Goal: Transaction & Acquisition: Purchase product/service

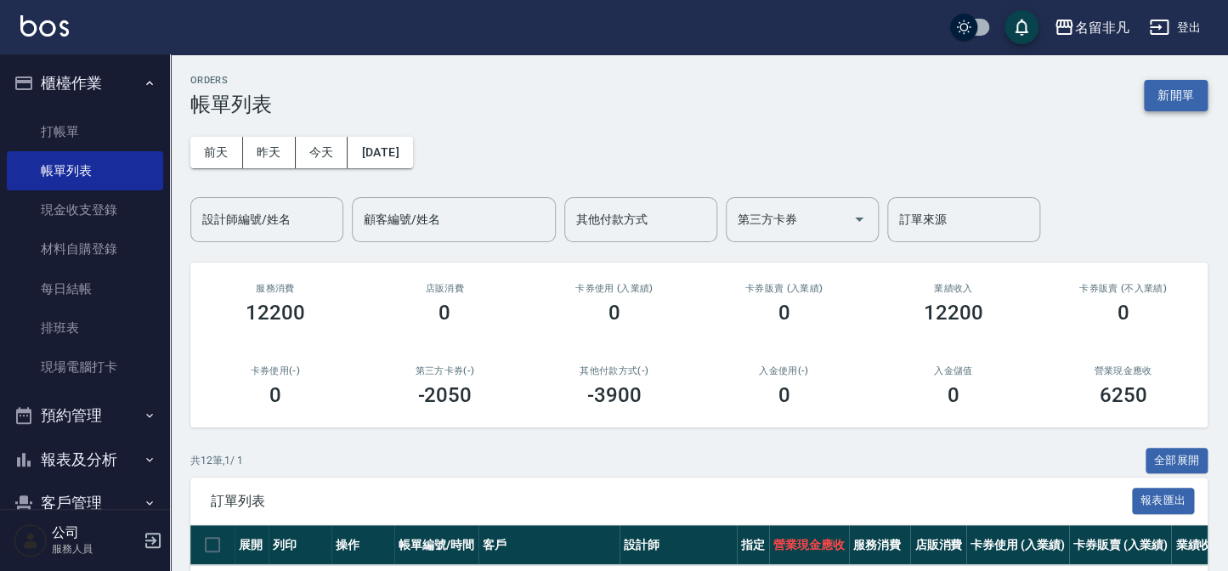
click at [1160, 94] on button "新開單" at bounding box center [1176, 95] width 64 height 31
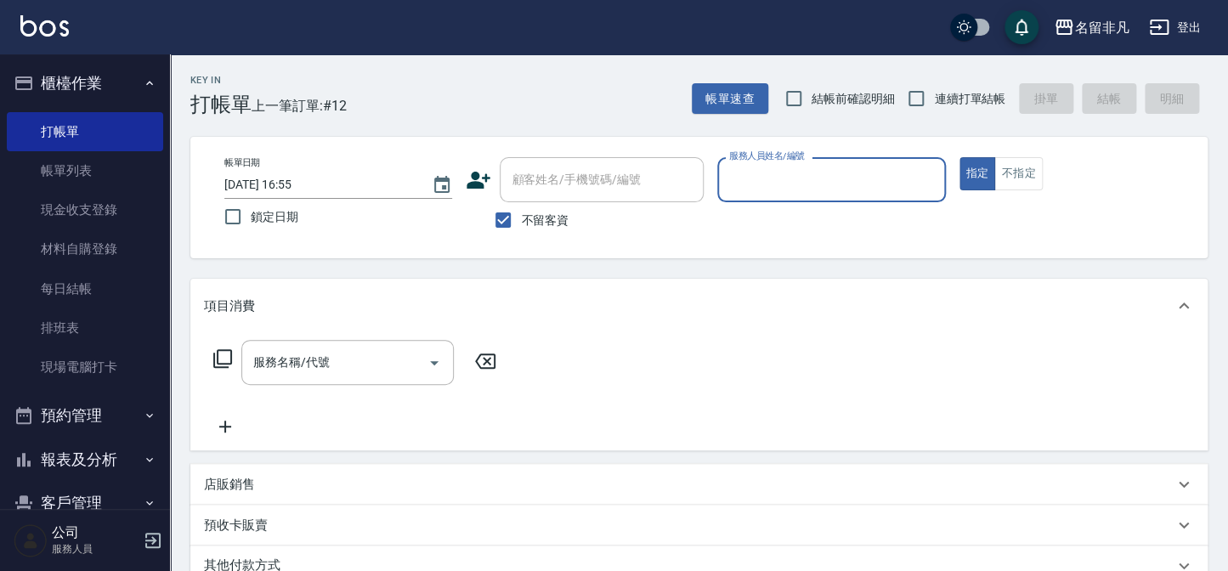
click at [798, 170] on input "服務人員姓名/編號" at bounding box center [831, 180] width 212 height 30
type input "[PERSON_NAME]-02"
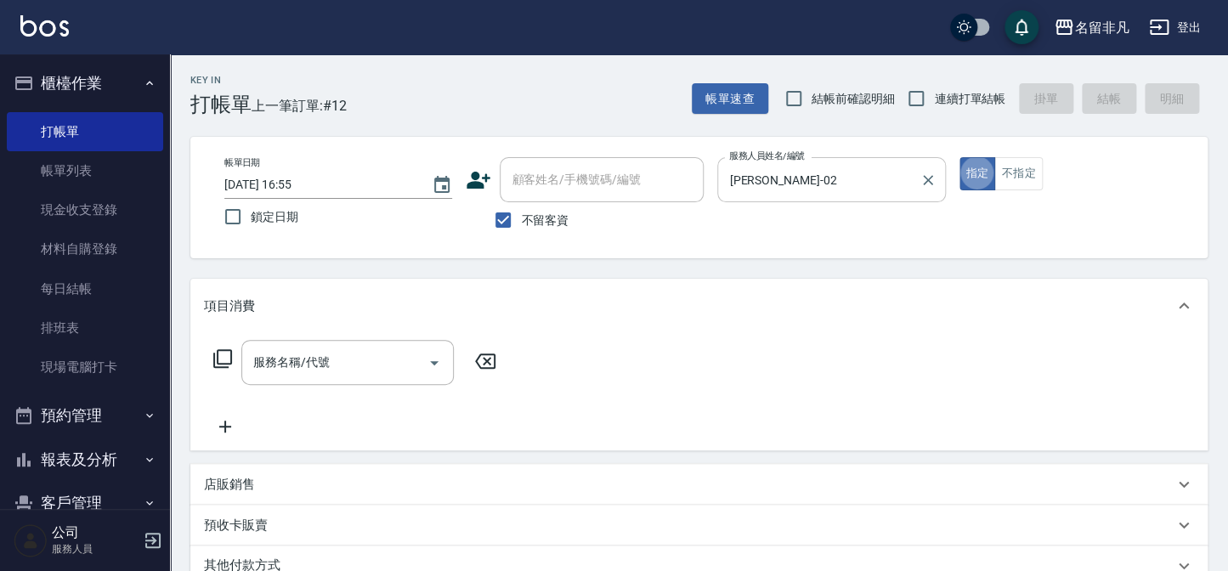
type button "true"
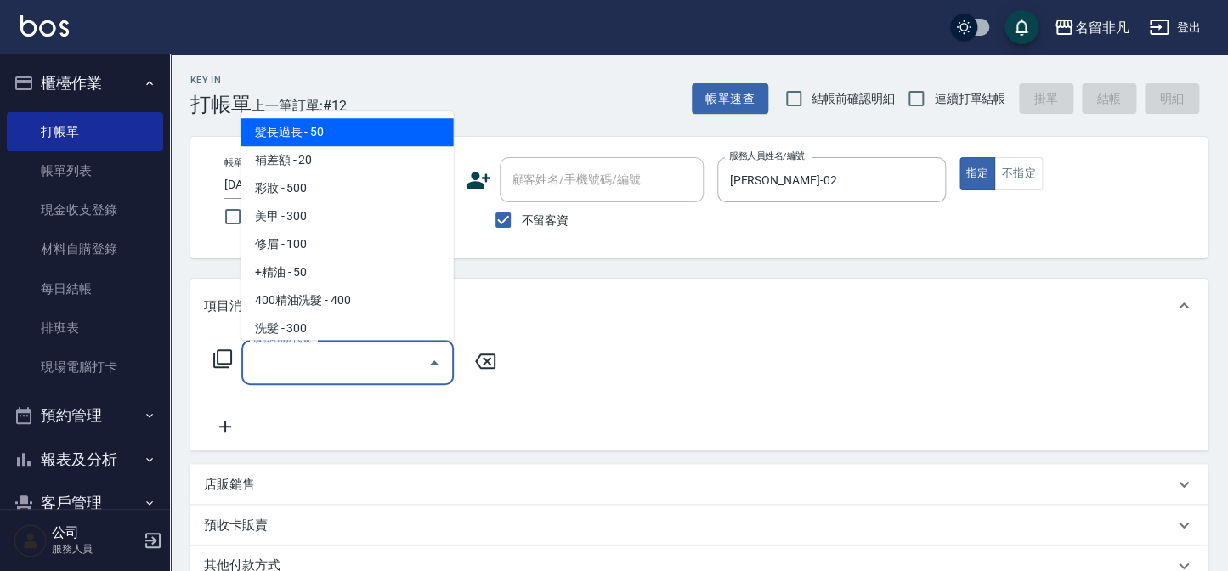
click at [326, 348] on input "服務名稱/代號" at bounding box center [335, 362] width 172 height 30
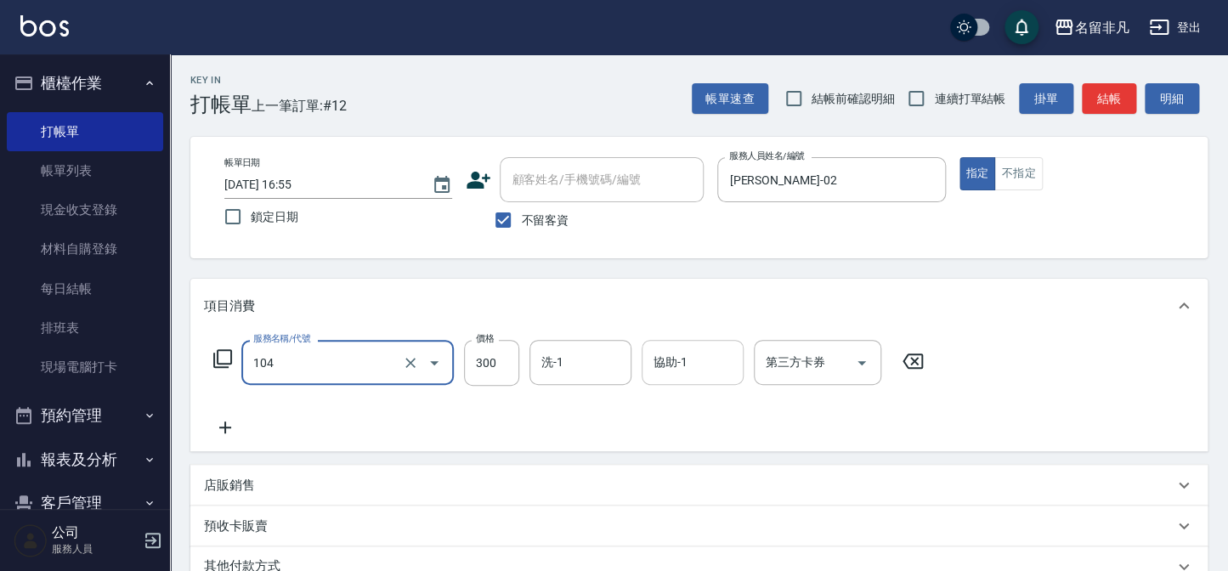
click at [685, 373] on input "協助-1" at bounding box center [692, 362] width 87 height 30
type input "洗髮(104)"
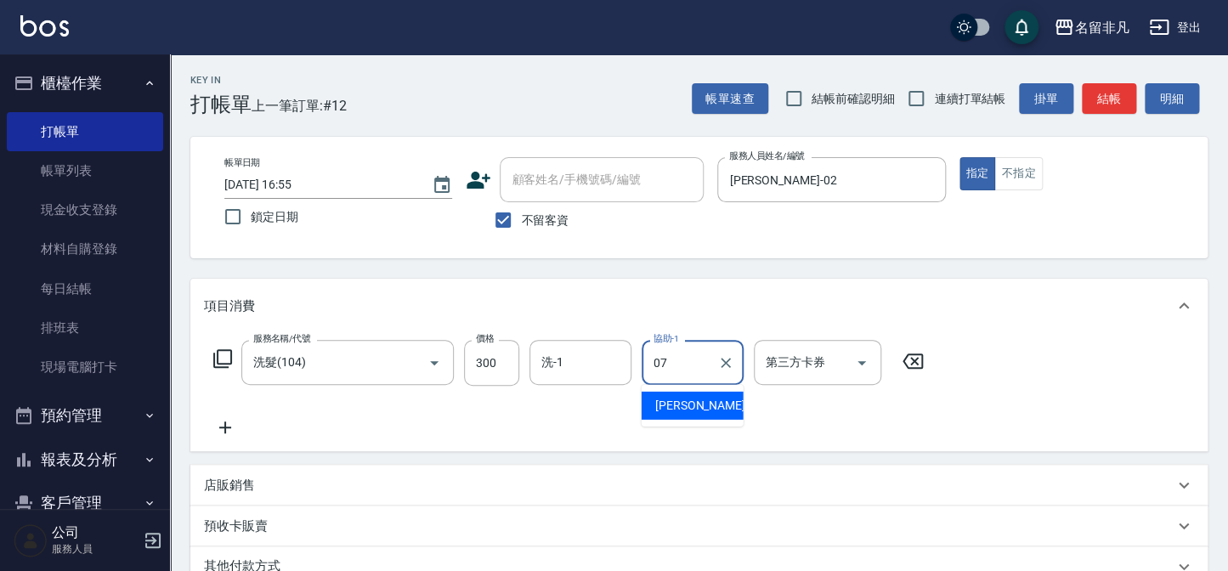
type input "[PERSON_NAME]-07"
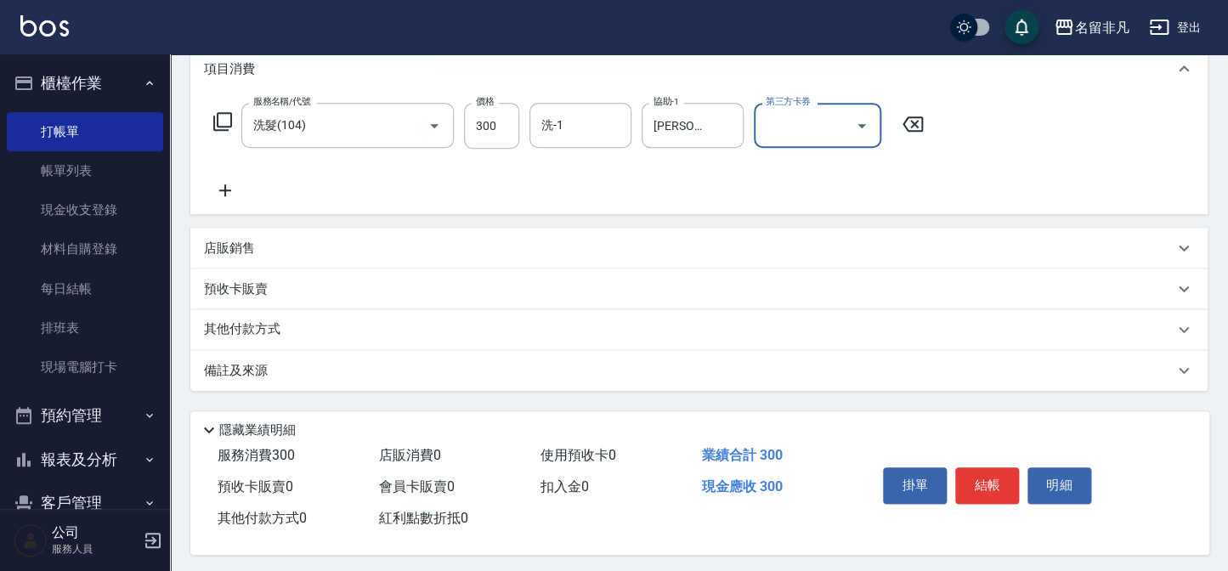
scroll to position [246, 0]
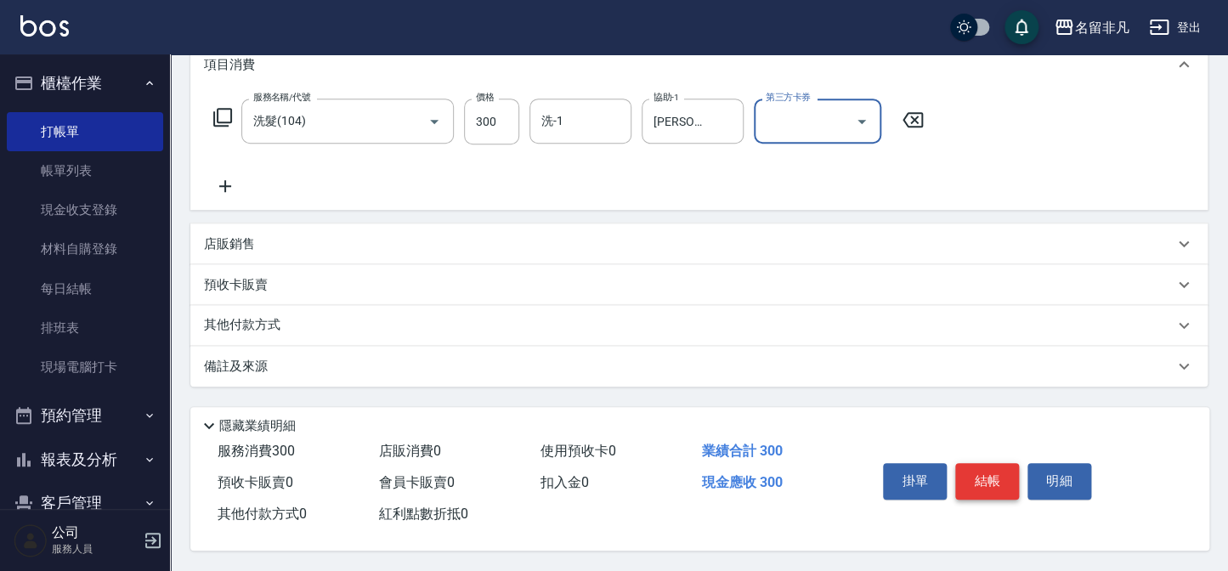
click at [985, 466] on button "結帳" at bounding box center [987, 481] width 64 height 36
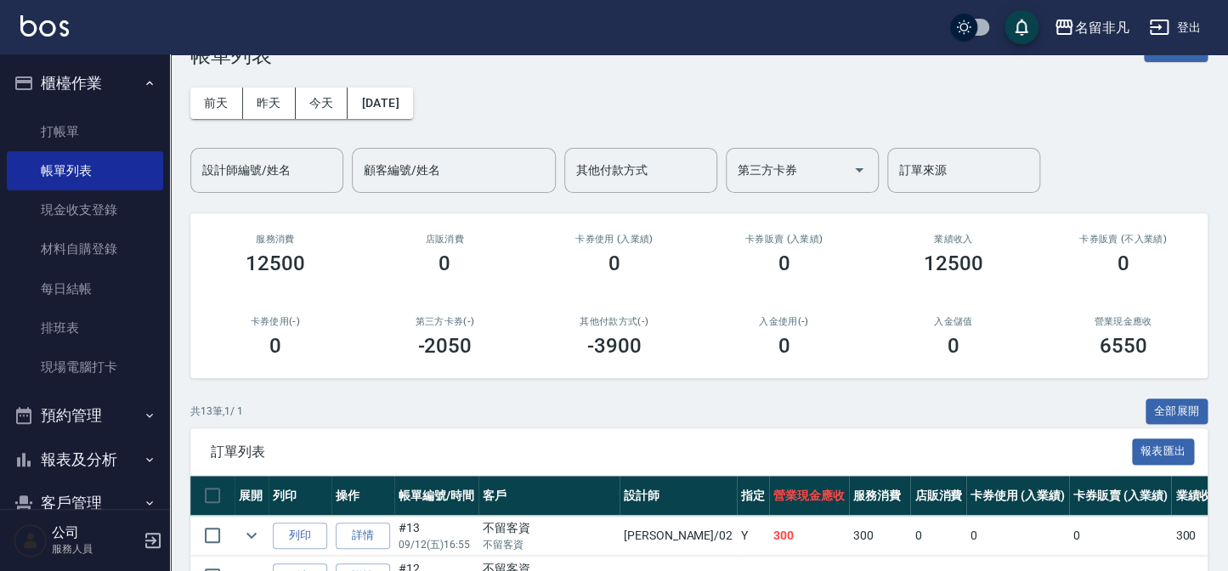
scroll to position [76, 0]
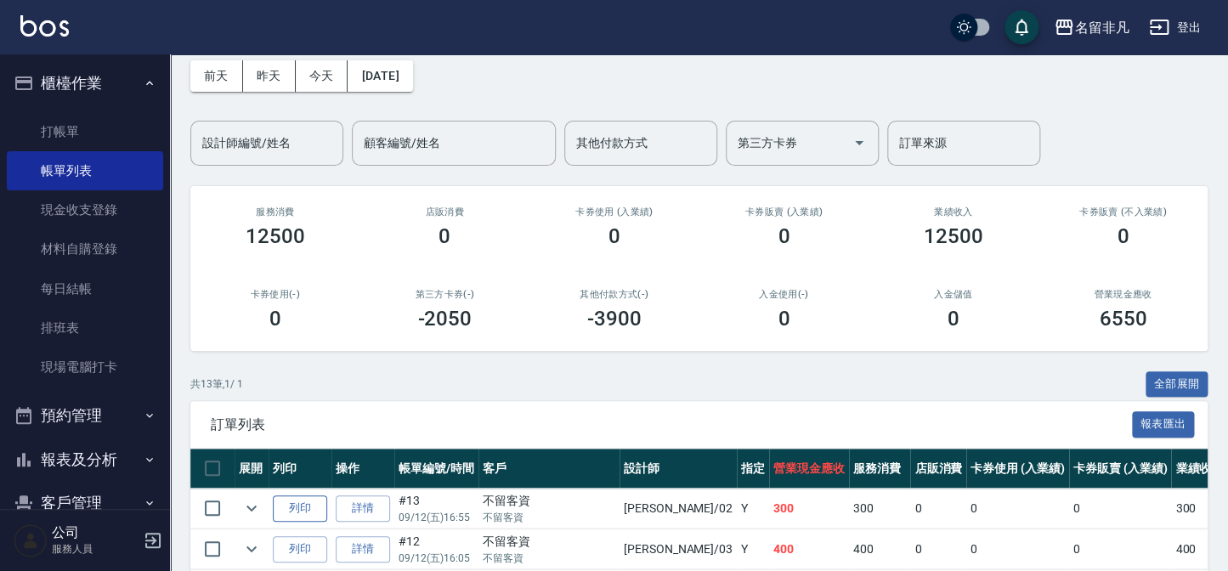
click at [297, 512] on button "列印" at bounding box center [300, 508] width 54 height 26
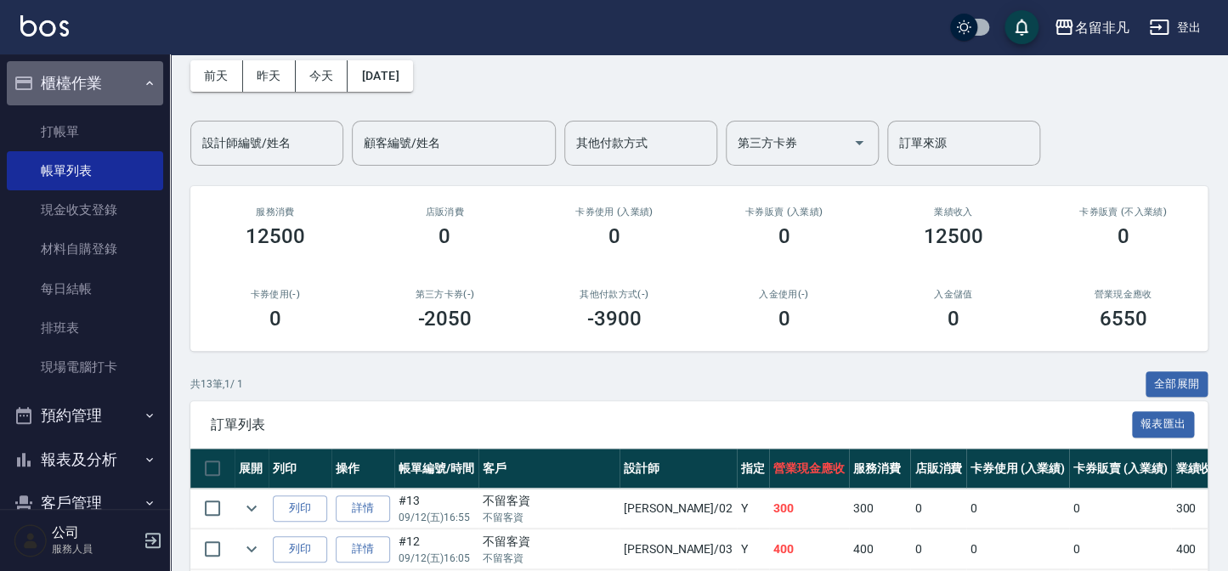
click at [87, 82] on button "櫃檯作業" at bounding box center [85, 83] width 156 height 44
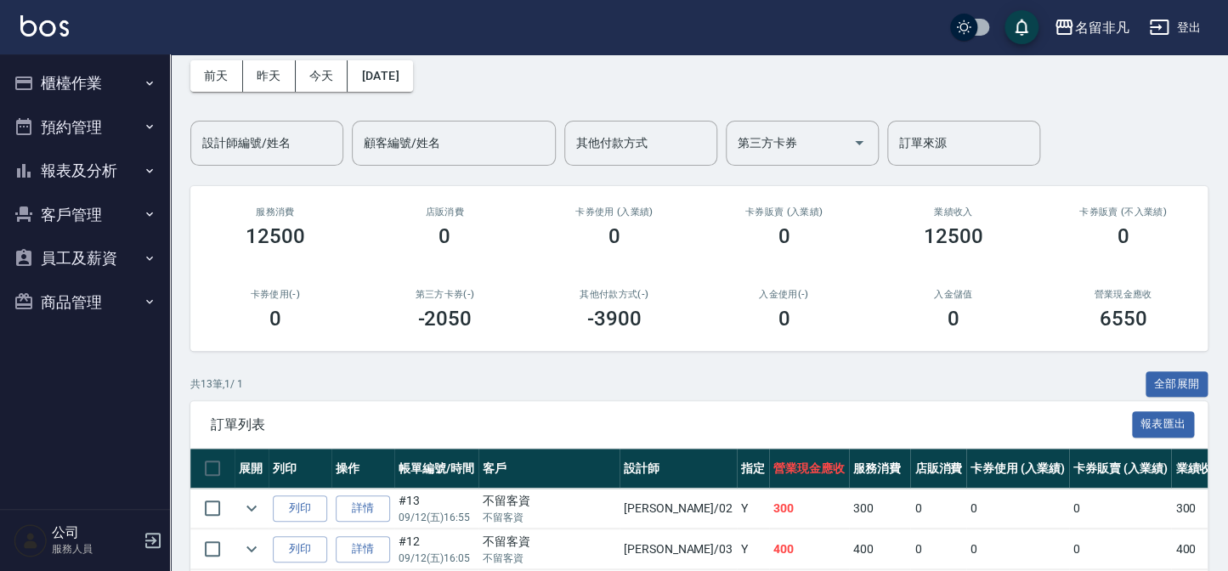
click at [96, 171] on button "報表及分析" at bounding box center [85, 171] width 156 height 44
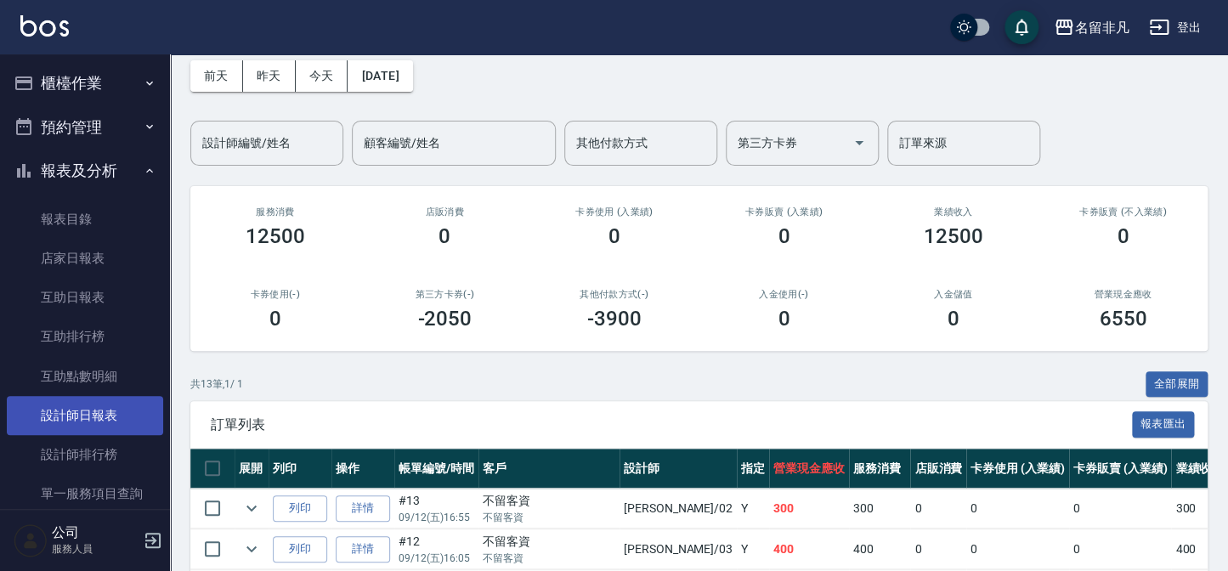
click at [107, 420] on link "設計師日報表" at bounding box center [85, 415] width 156 height 39
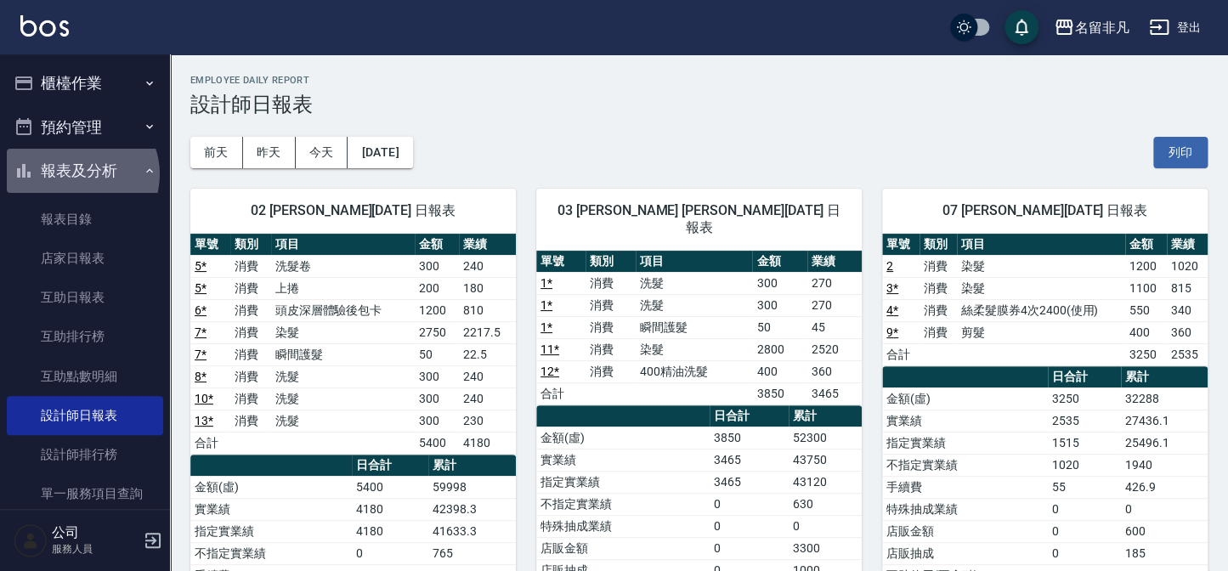
click at [78, 174] on button "報表及分析" at bounding box center [85, 171] width 156 height 44
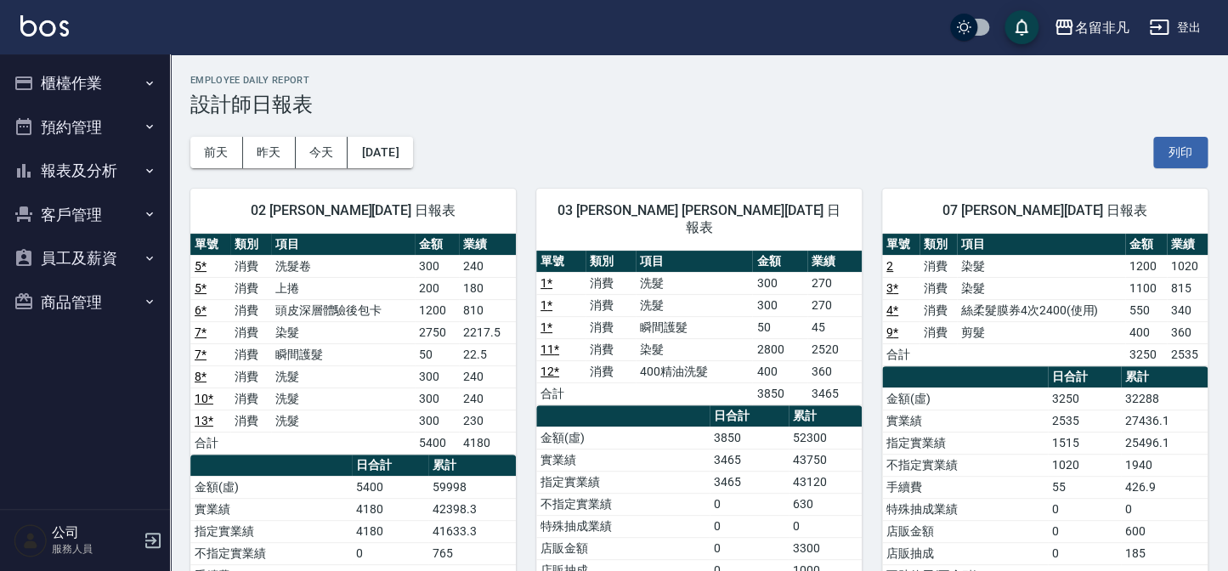
click at [82, 90] on button "櫃檯作業" at bounding box center [85, 83] width 156 height 44
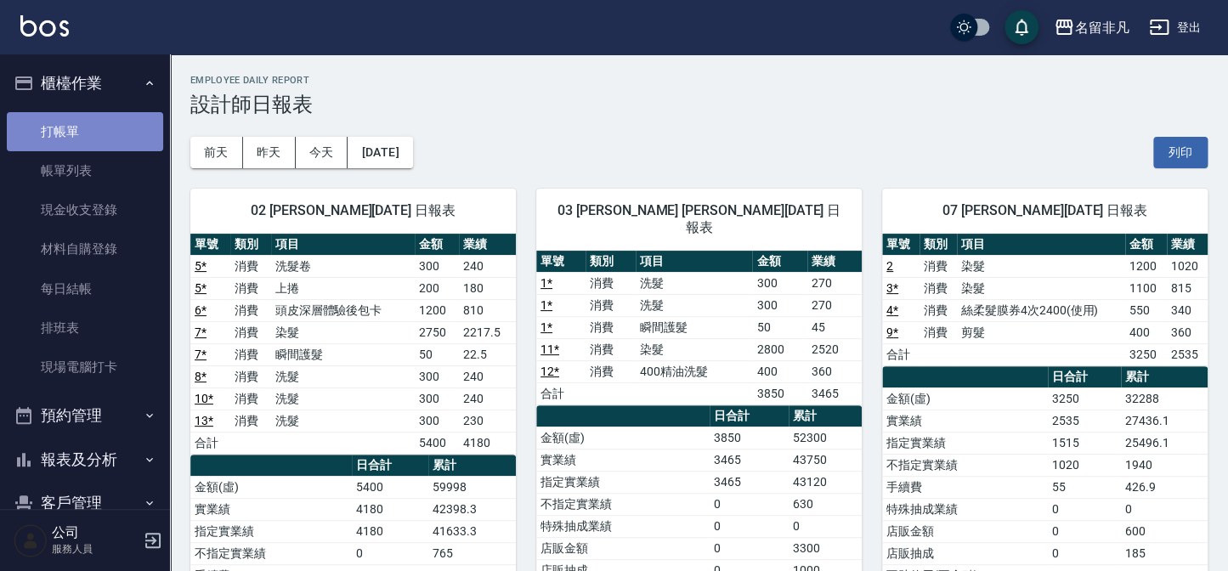
click at [95, 135] on link "打帳單" at bounding box center [85, 131] width 156 height 39
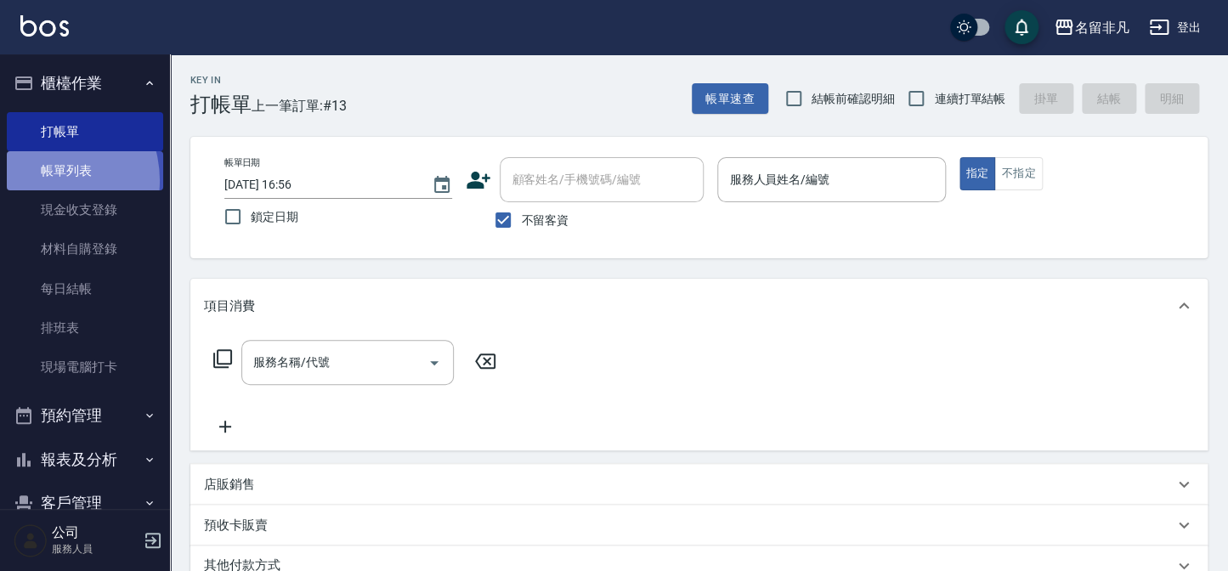
click at [41, 181] on link "帳單列表" at bounding box center [85, 170] width 156 height 39
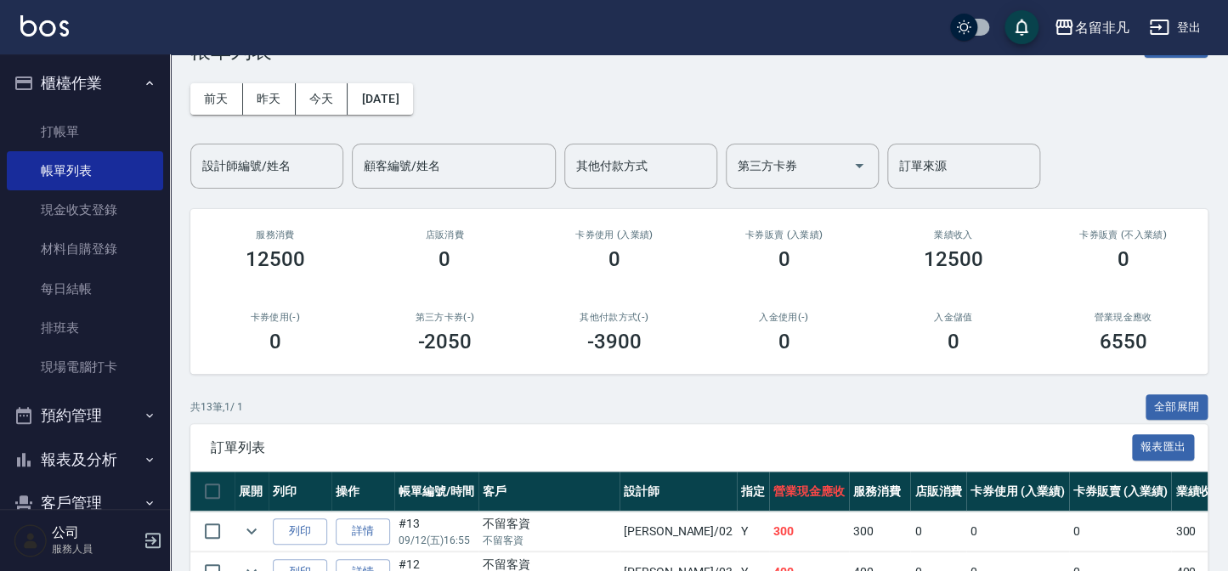
scroll to position [76, 0]
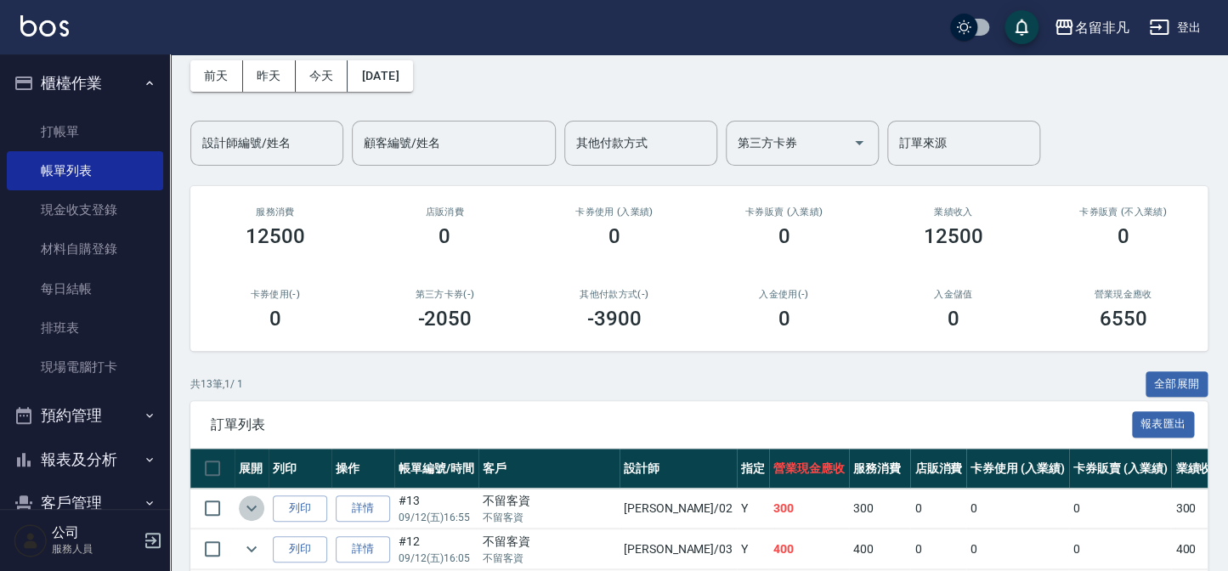
click at [243, 500] on icon "expand row" at bounding box center [251, 508] width 20 height 20
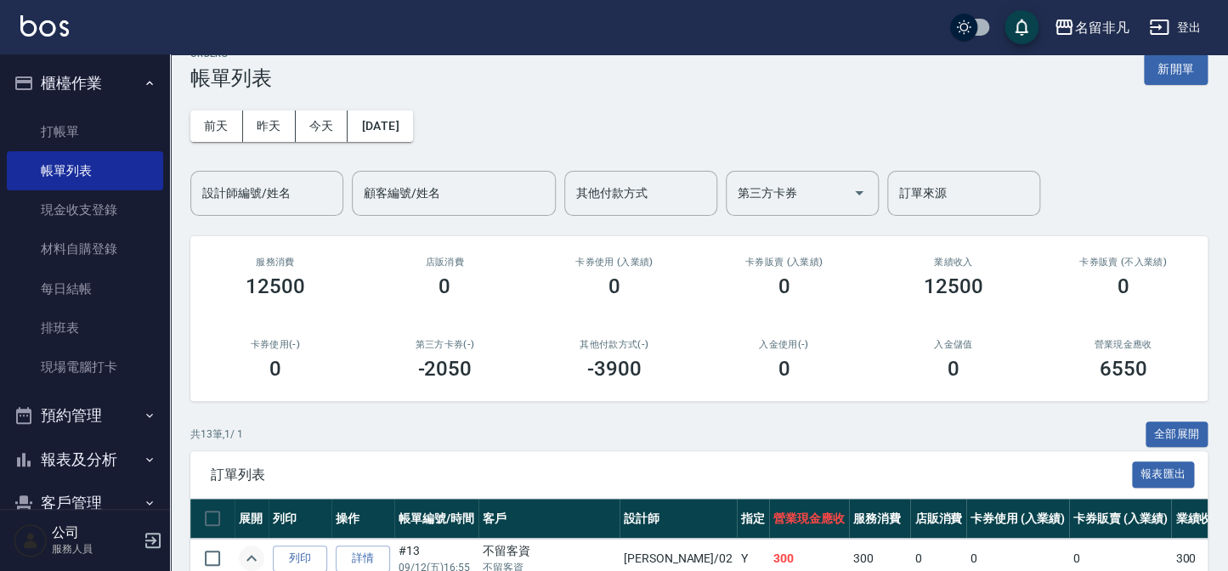
scroll to position [0, 0]
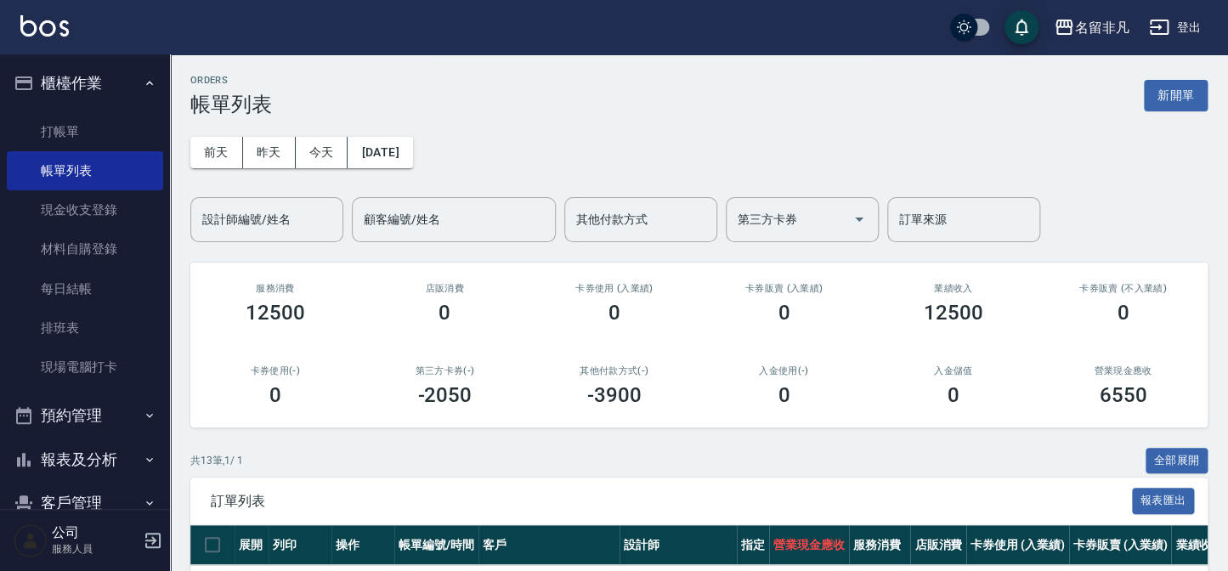
click at [1163, 101] on button "新開單" at bounding box center [1176, 95] width 64 height 31
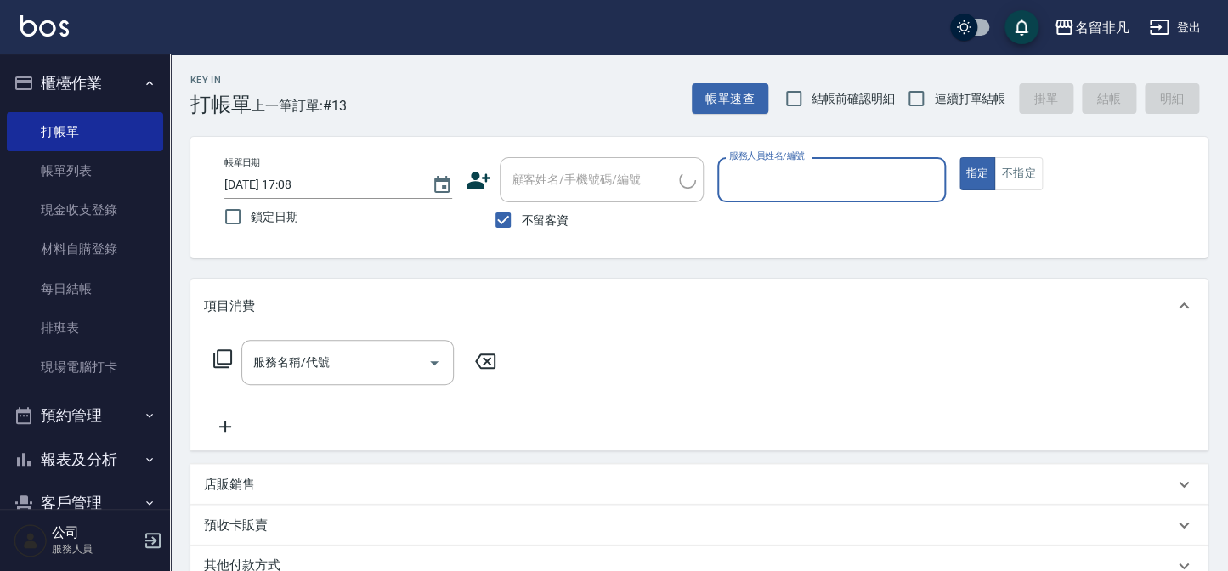
click at [878, 170] on input "服務人員姓名/編號" at bounding box center [831, 180] width 212 height 30
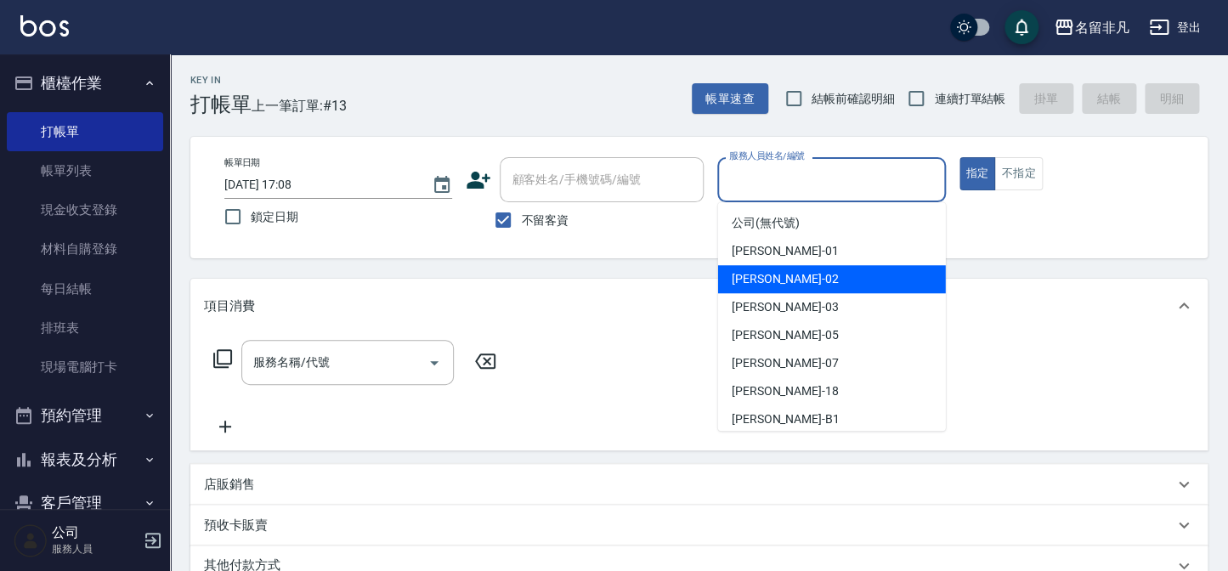
click at [808, 266] on div "陳瑞珍 -02" at bounding box center [832, 279] width 228 height 28
type input "陳瑞珍-02"
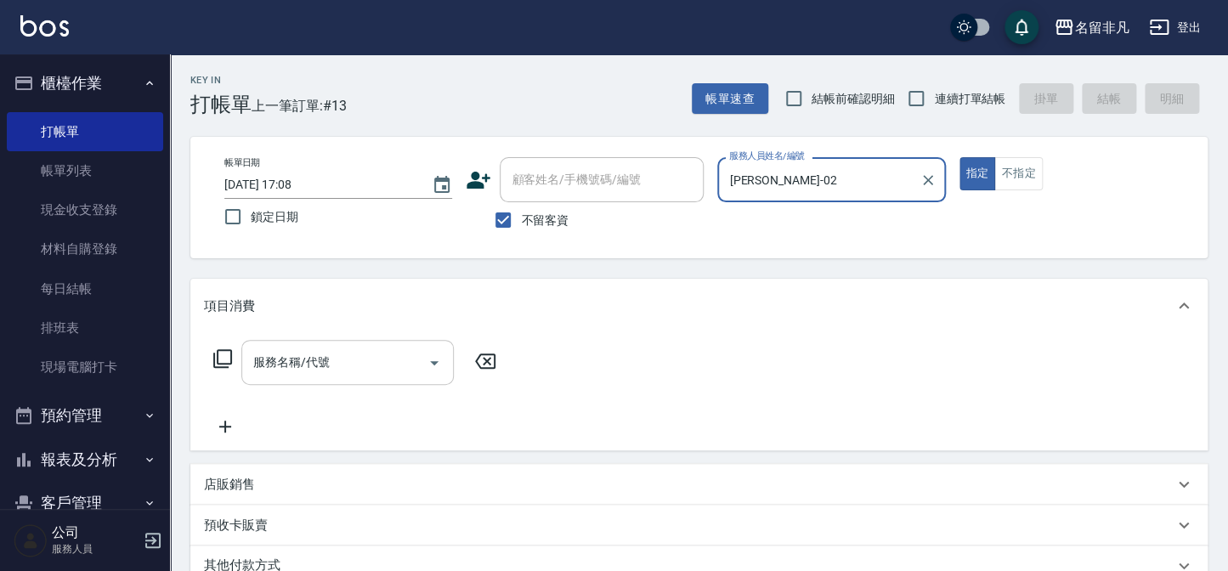
click at [365, 360] on input "服務名稱/代號" at bounding box center [335, 362] width 172 height 30
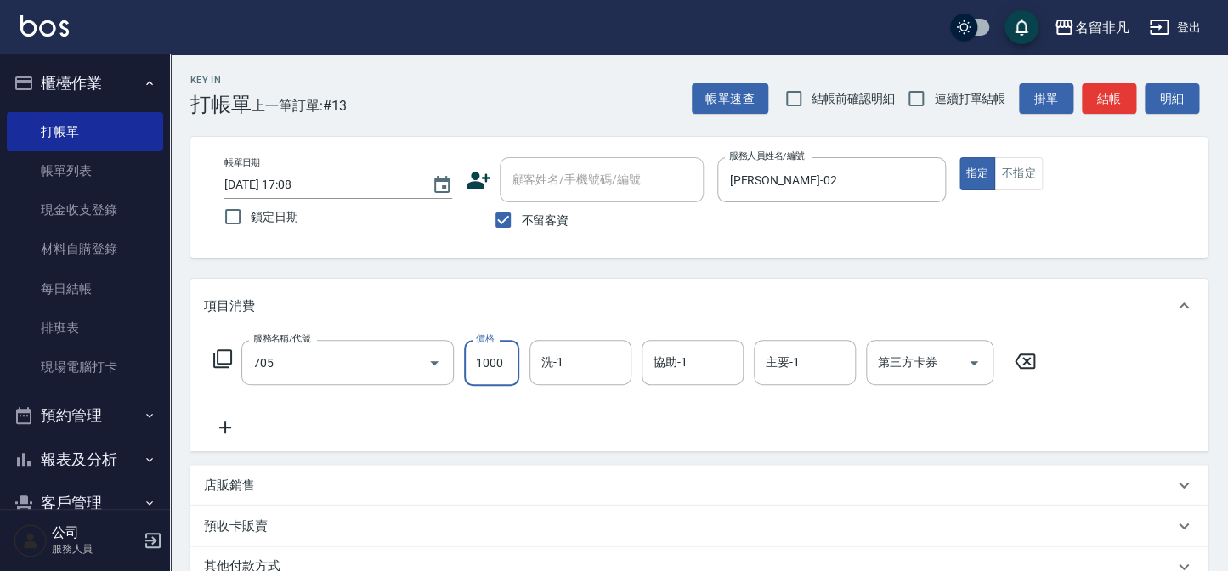
type input "頭皮深層體驗後包卡(705)"
type input "1200"
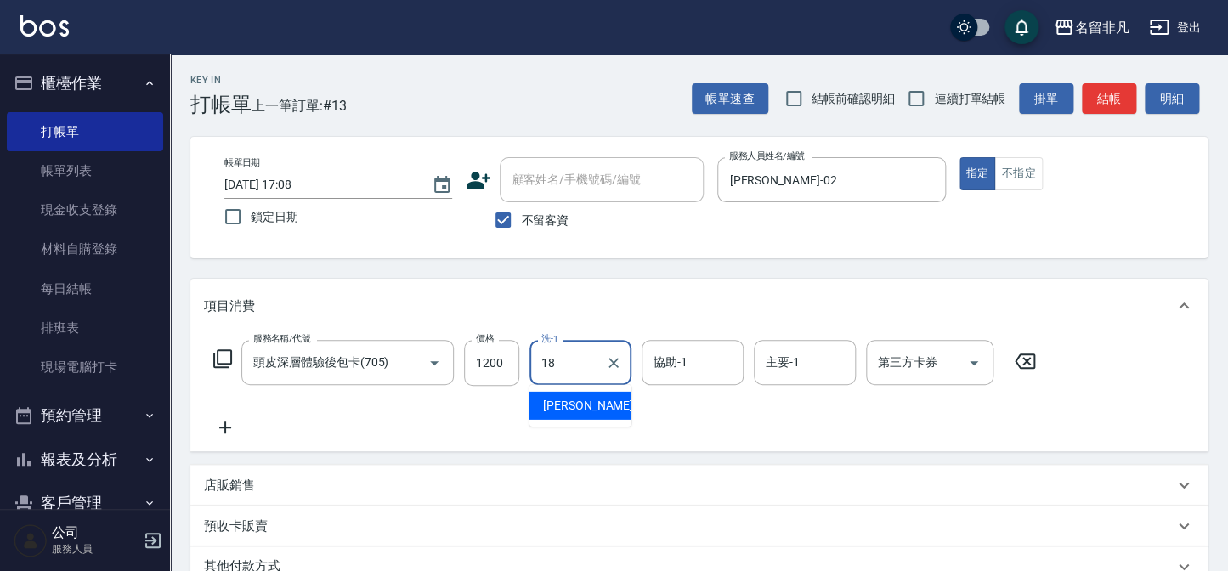
type input "陳子晴-18"
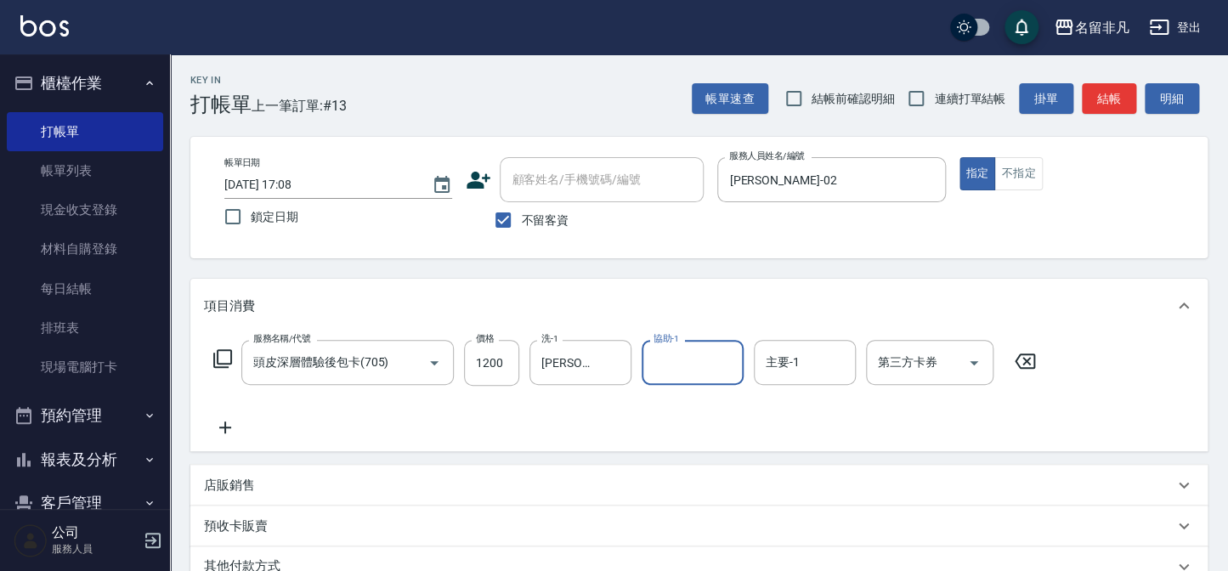
type input "0"
type input "陳子晴-18"
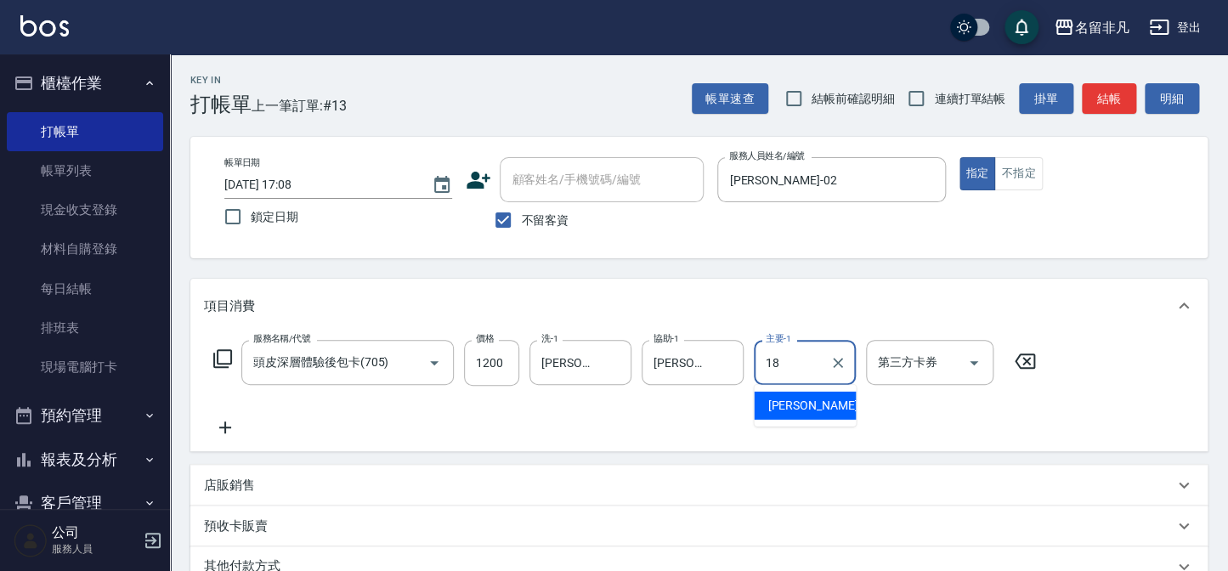
type input "陳子晴-18"
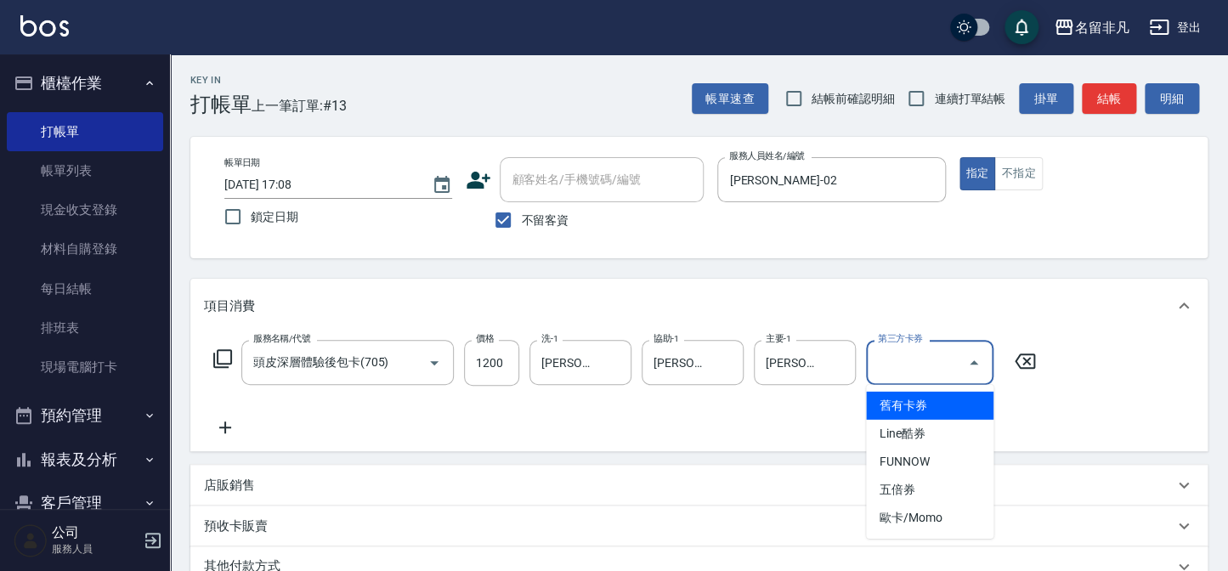
click at [912, 364] on input "第三方卡券" at bounding box center [916, 362] width 87 height 30
click at [888, 396] on span "舊有卡券" at bounding box center [929, 406] width 127 height 28
type input "舊有卡券"
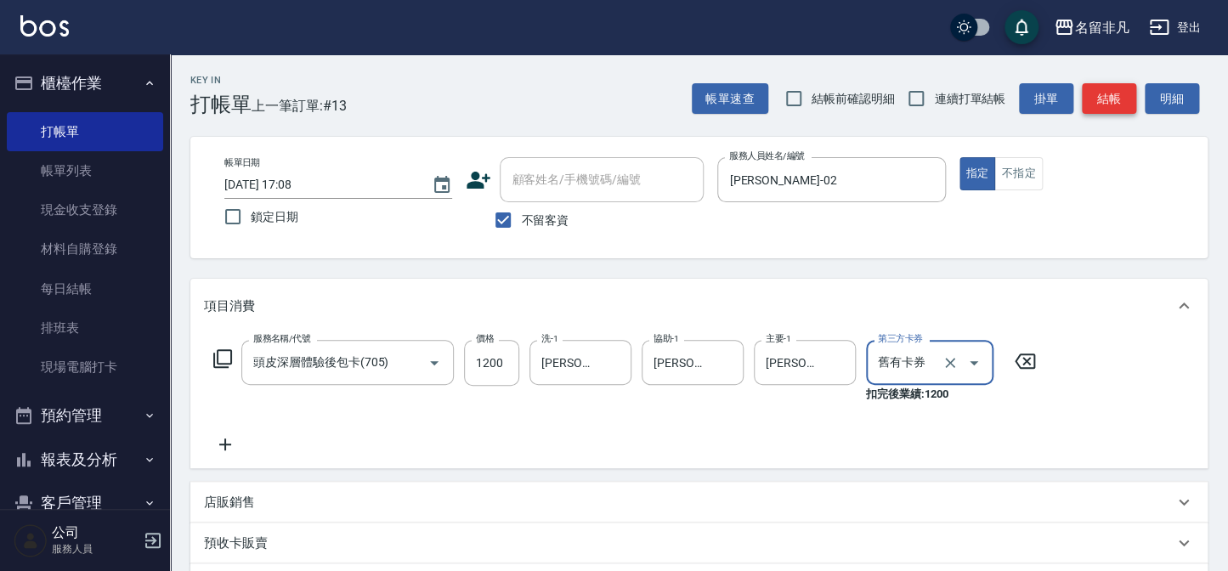
click at [1092, 108] on button "結帳" at bounding box center [1108, 98] width 54 height 31
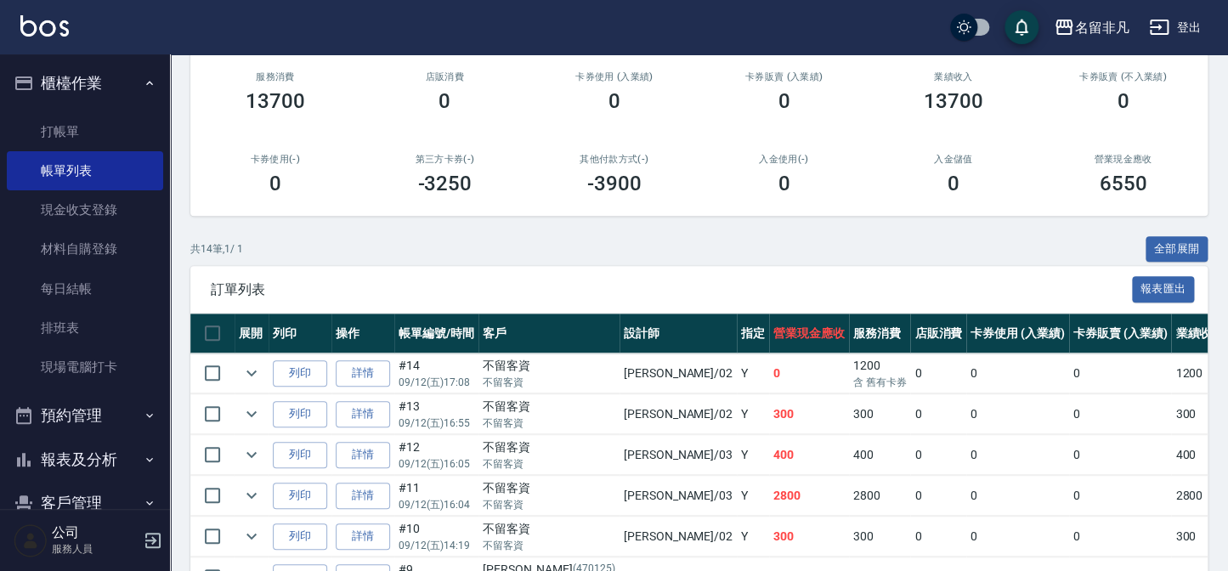
scroll to position [231, 0]
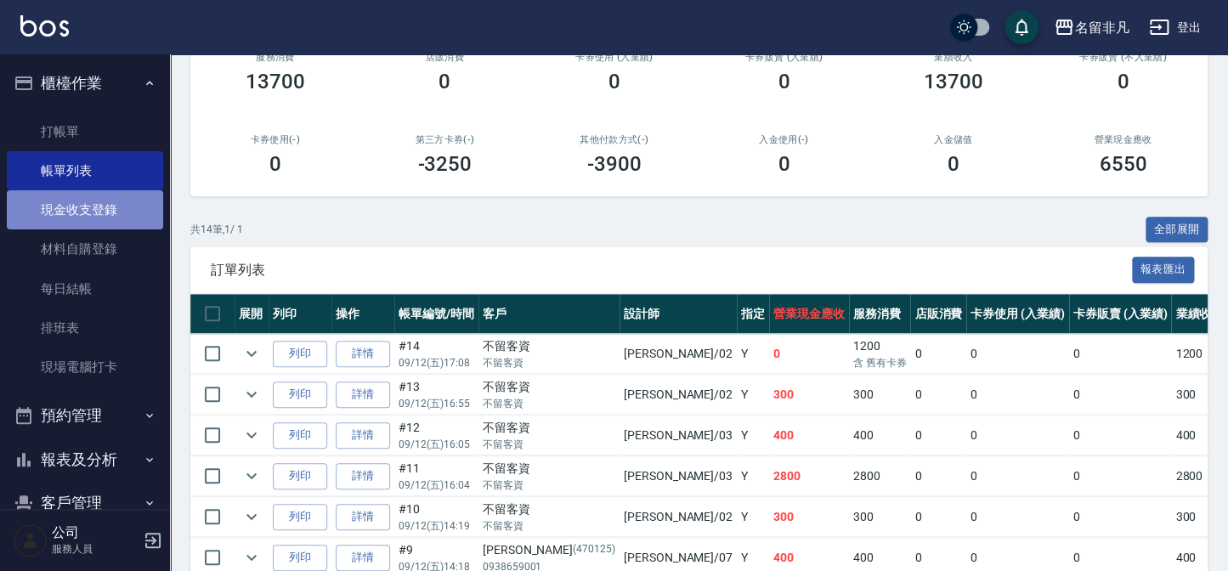
click at [104, 216] on link "現金收支登錄" at bounding box center [85, 209] width 156 height 39
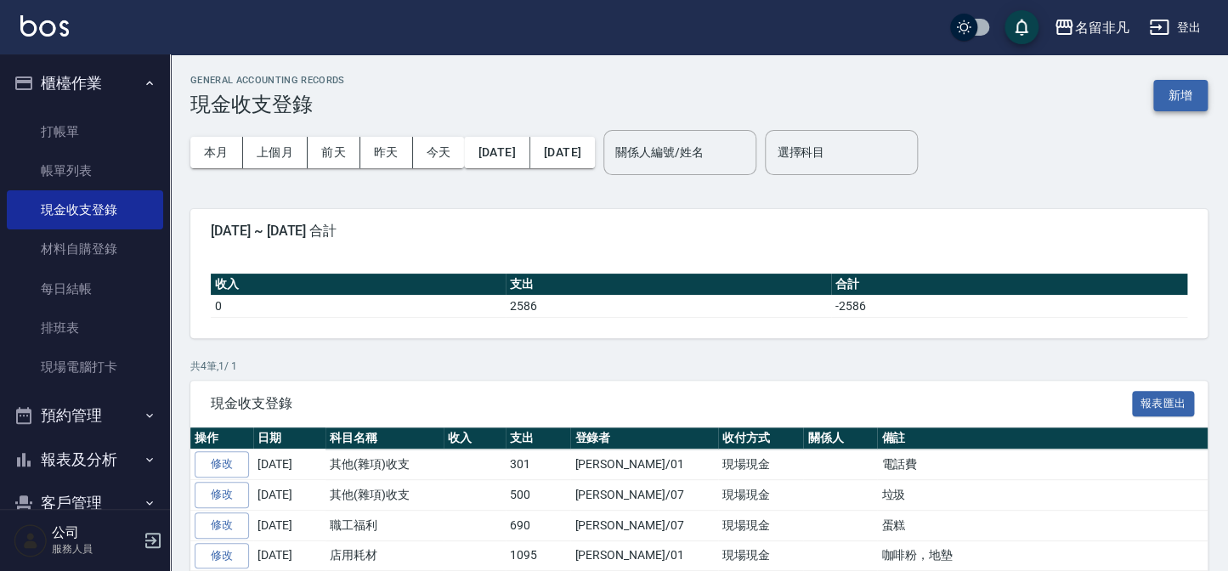
click at [1178, 100] on button "新增" at bounding box center [1180, 95] width 54 height 31
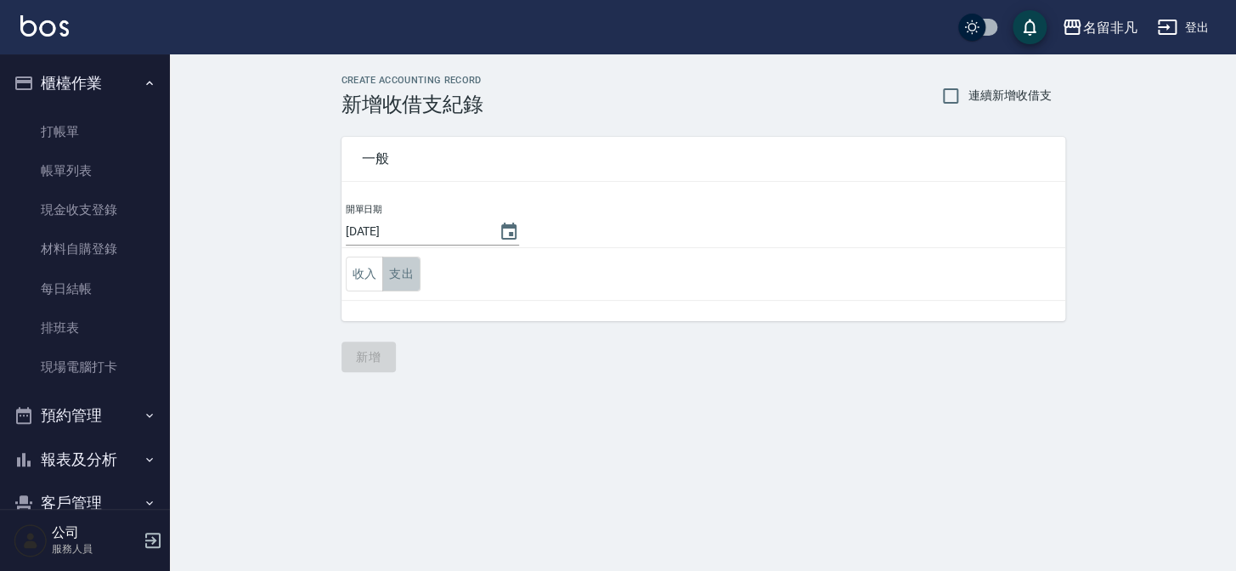
click at [411, 275] on button "支出" at bounding box center [401, 274] width 38 height 35
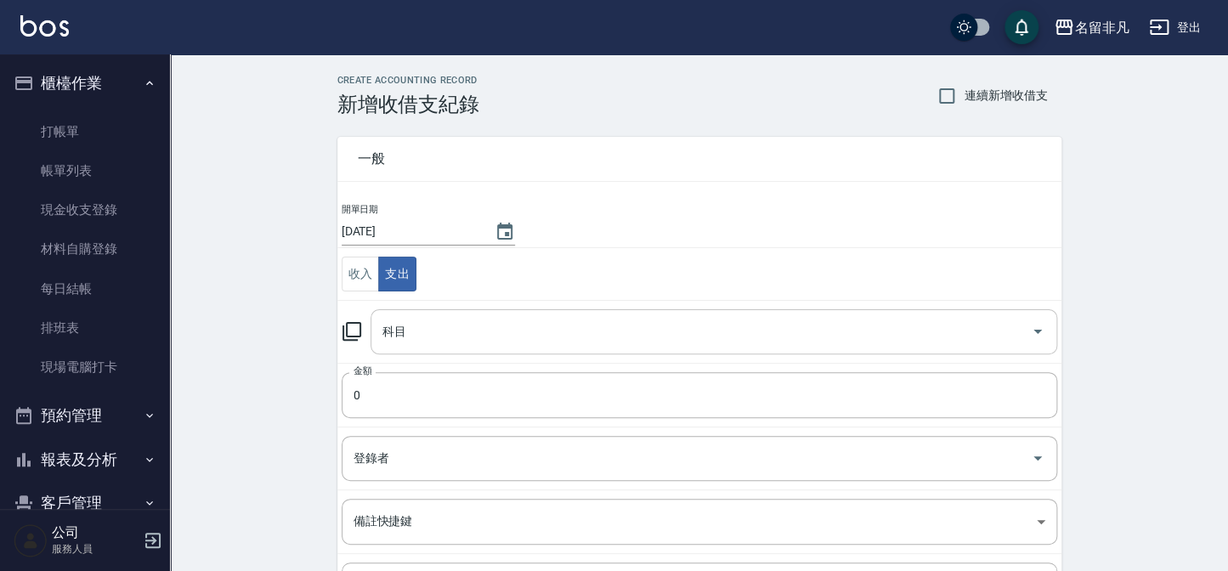
click at [460, 333] on input "科目" at bounding box center [701, 332] width 646 height 30
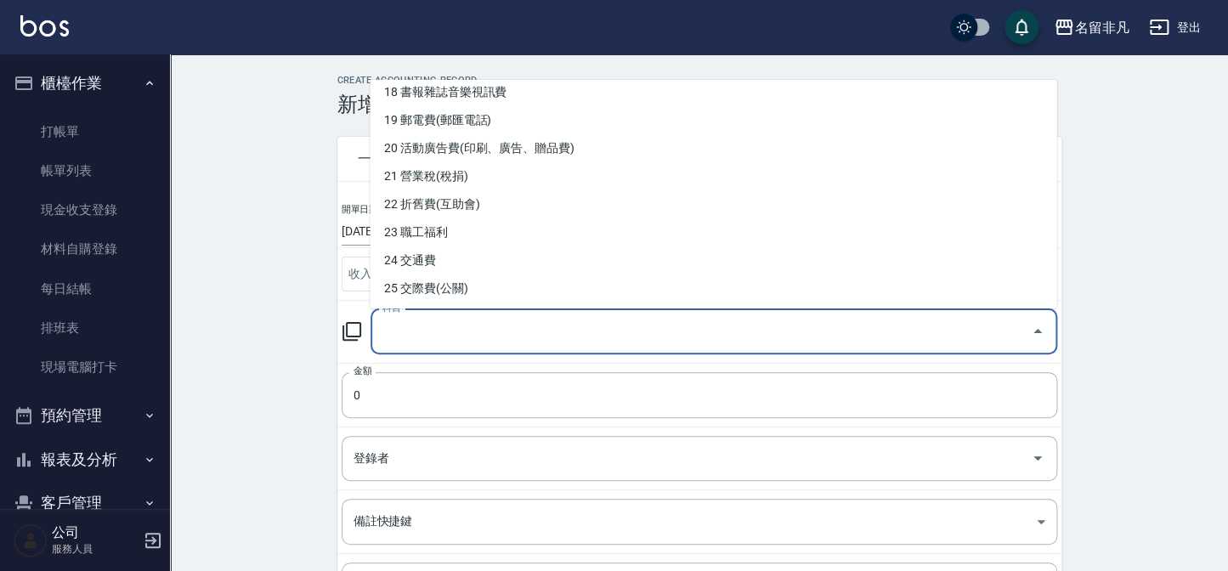
scroll to position [540, 0]
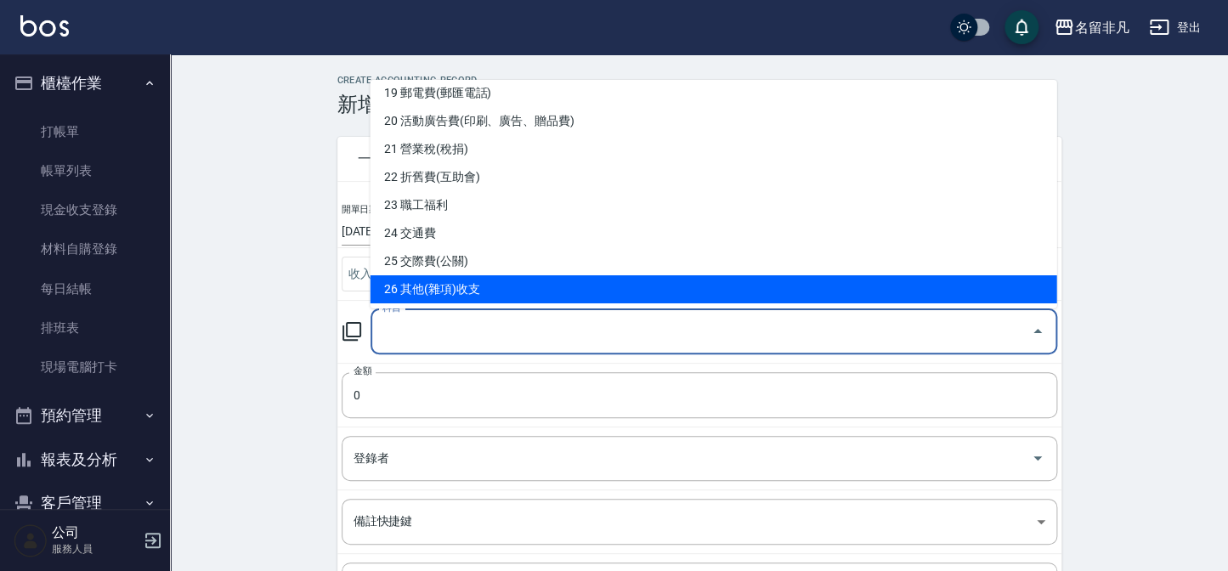
click at [494, 286] on li "26 其他(雜項)收支" at bounding box center [713, 289] width 686 height 28
type input "26 其他(雜項)收支"
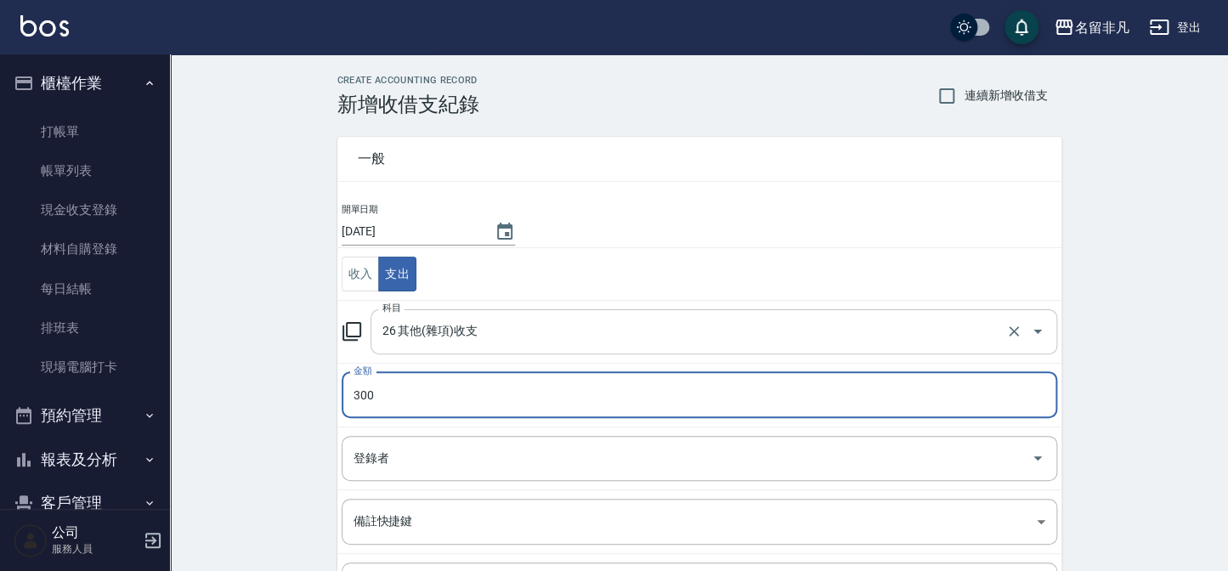
type input "300"
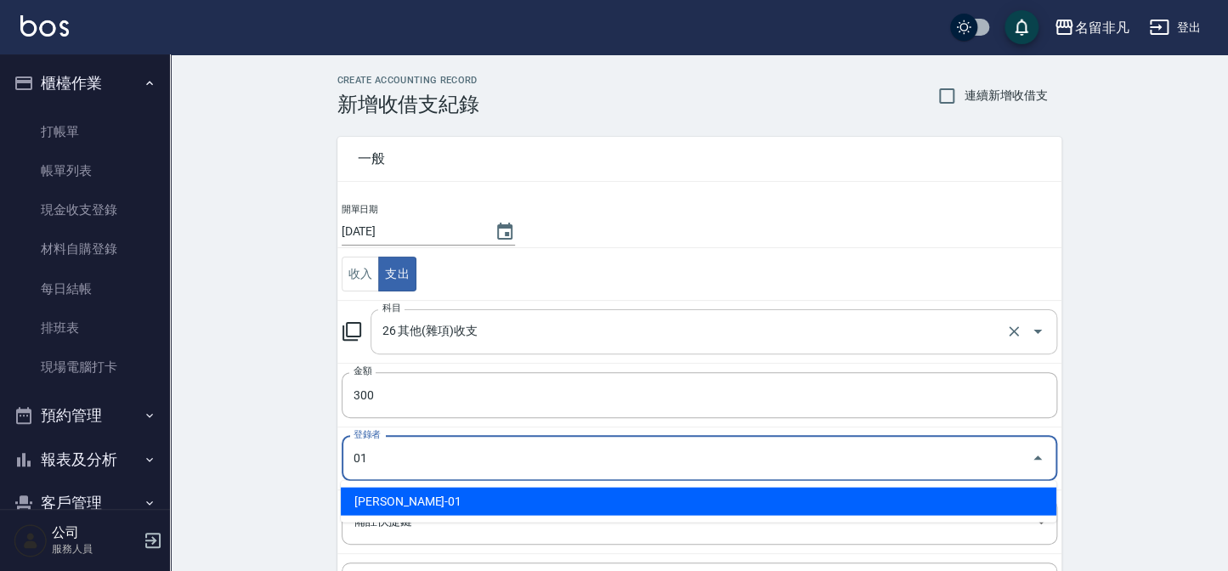
type input "陳Sunny-01"
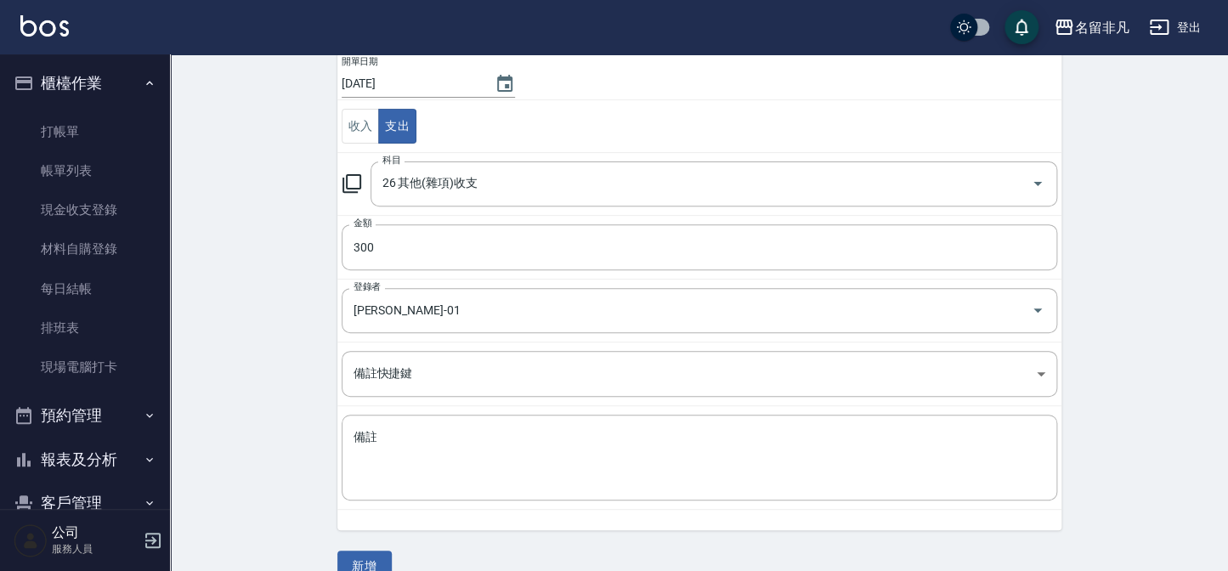
scroll to position [154, 0]
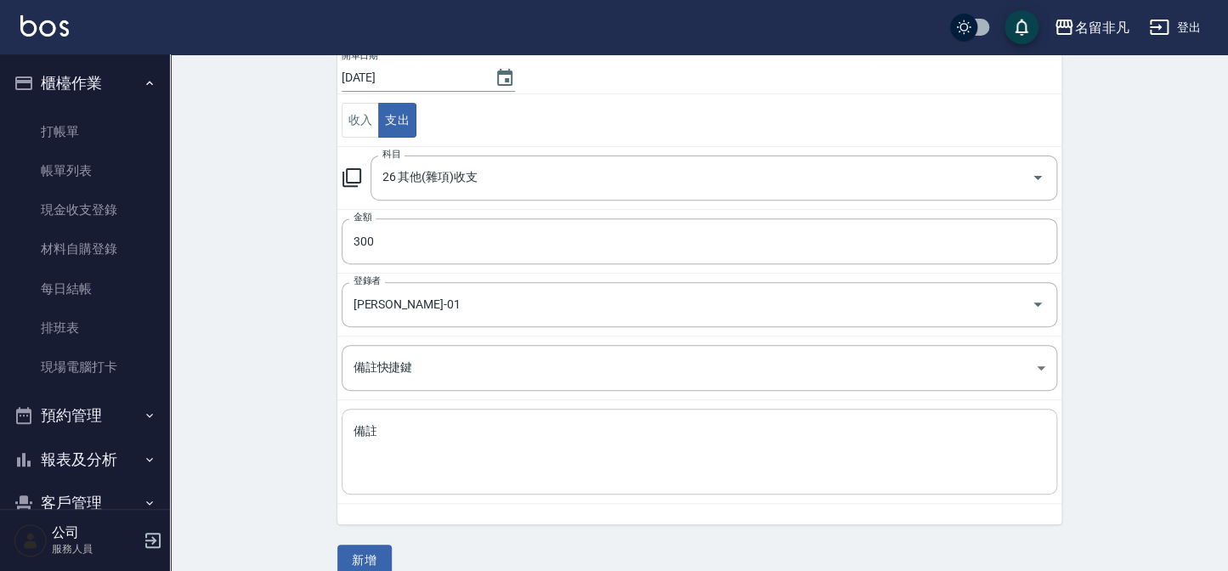
click at [726, 423] on textarea "備註" at bounding box center [699, 452] width 692 height 58
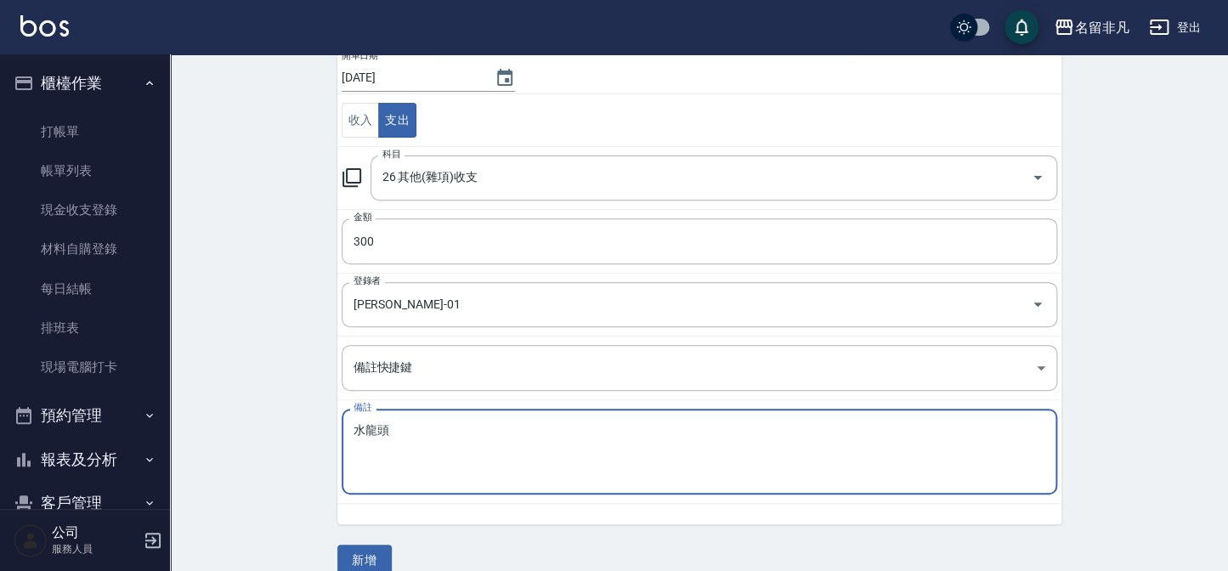
scroll to position [178, 0]
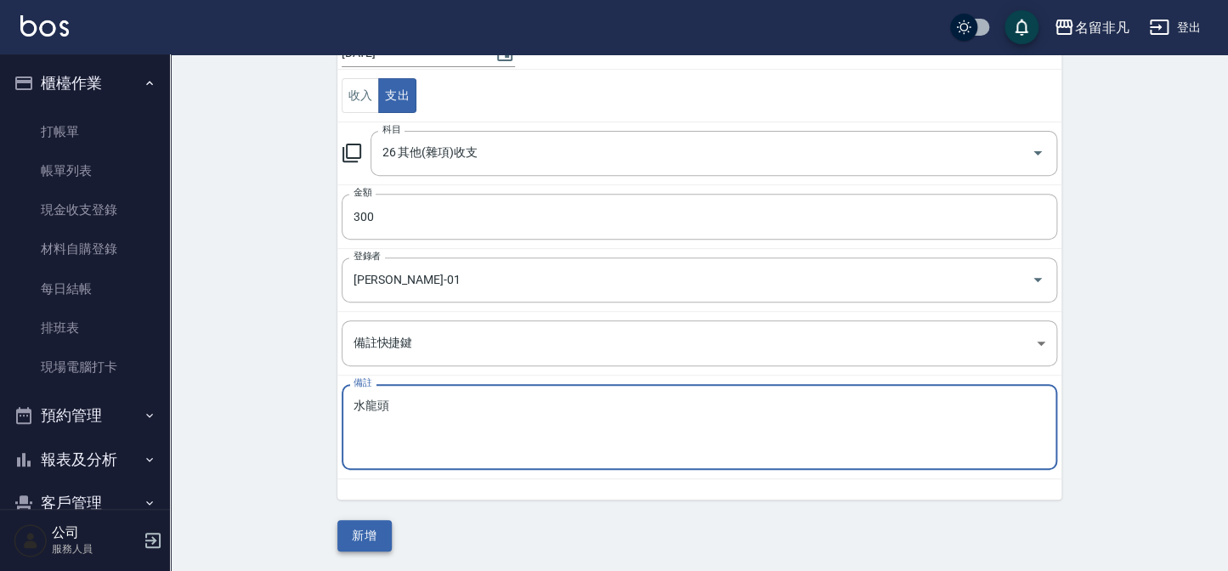
type textarea "水龍頭"
click at [368, 530] on button "新增" at bounding box center [364, 535] width 54 height 31
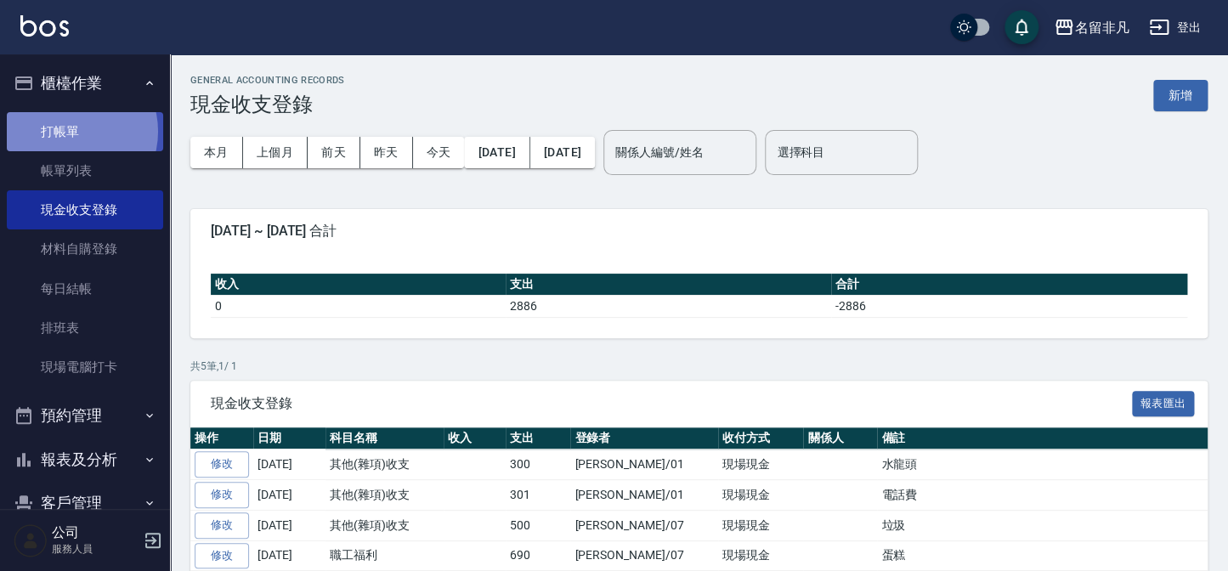
click at [68, 131] on link "打帳單" at bounding box center [85, 131] width 156 height 39
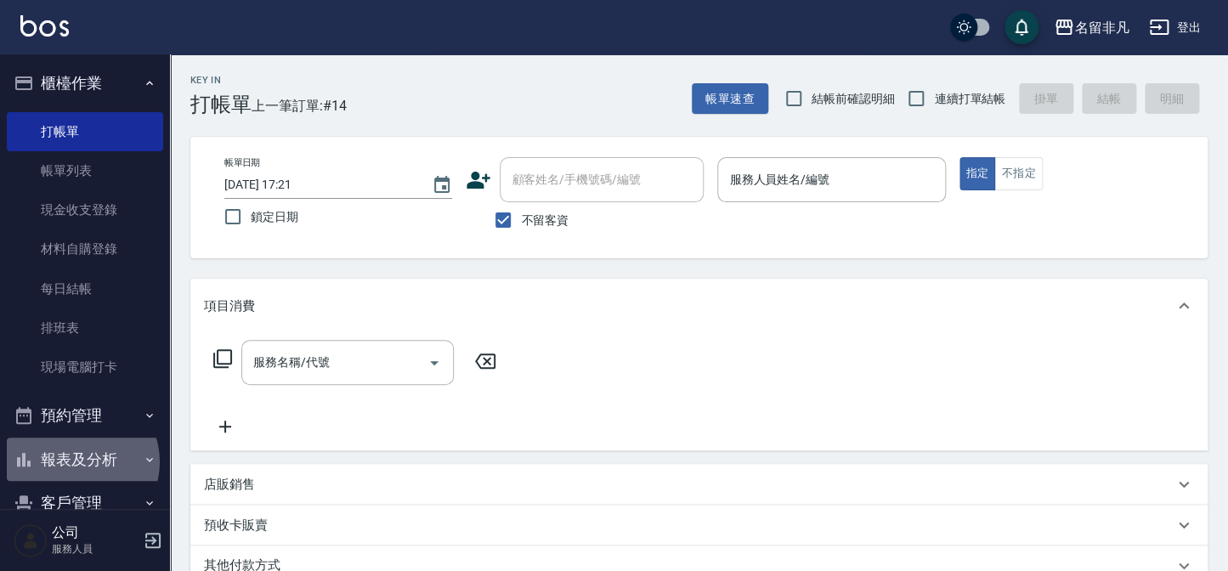
click at [76, 462] on button "報表及分析" at bounding box center [85, 460] width 156 height 44
click at [75, 455] on button "報表及分析" at bounding box center [85, 460] width 156 height 44
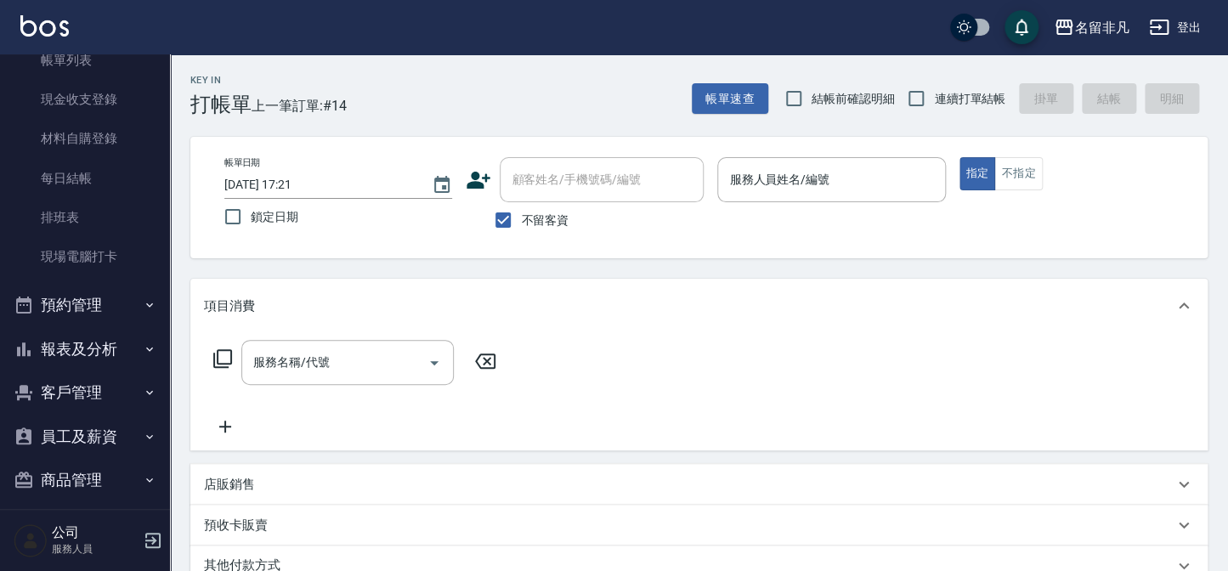
scroll to position [123, 0]
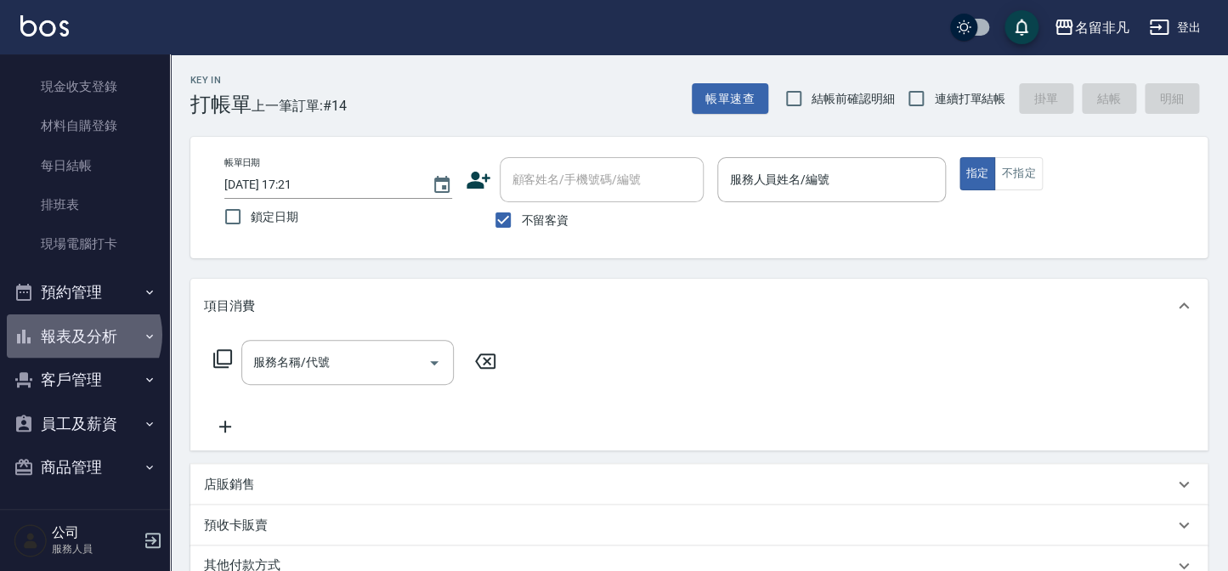
click at [82, 334] on button "報表及分析" at bounding box center [85, 336] width 156 height 44
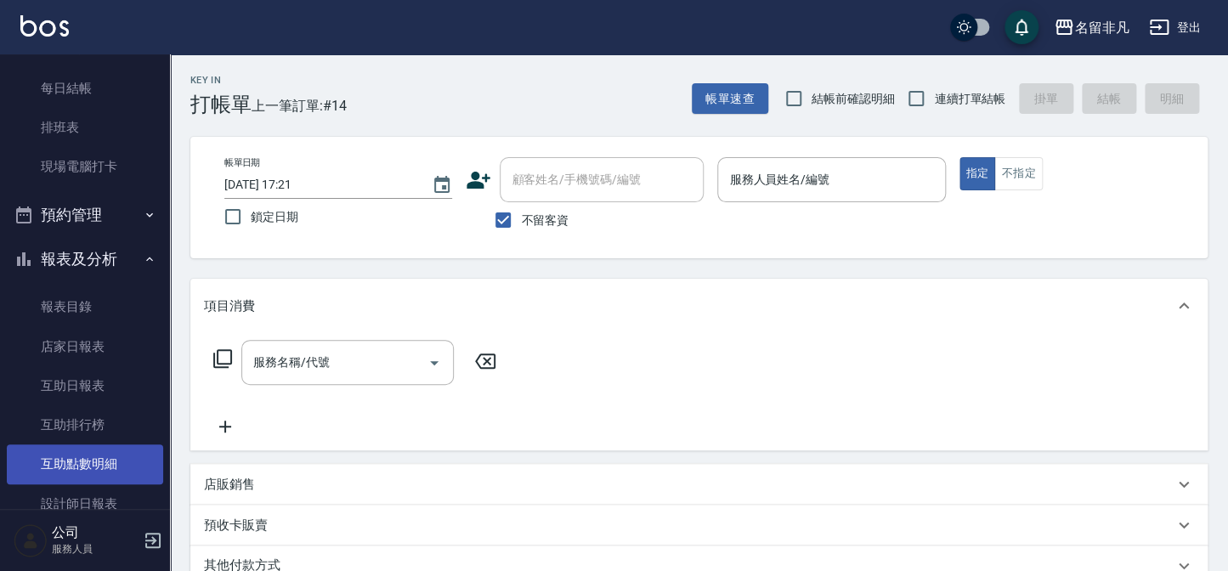
scroll to position [278, 0]
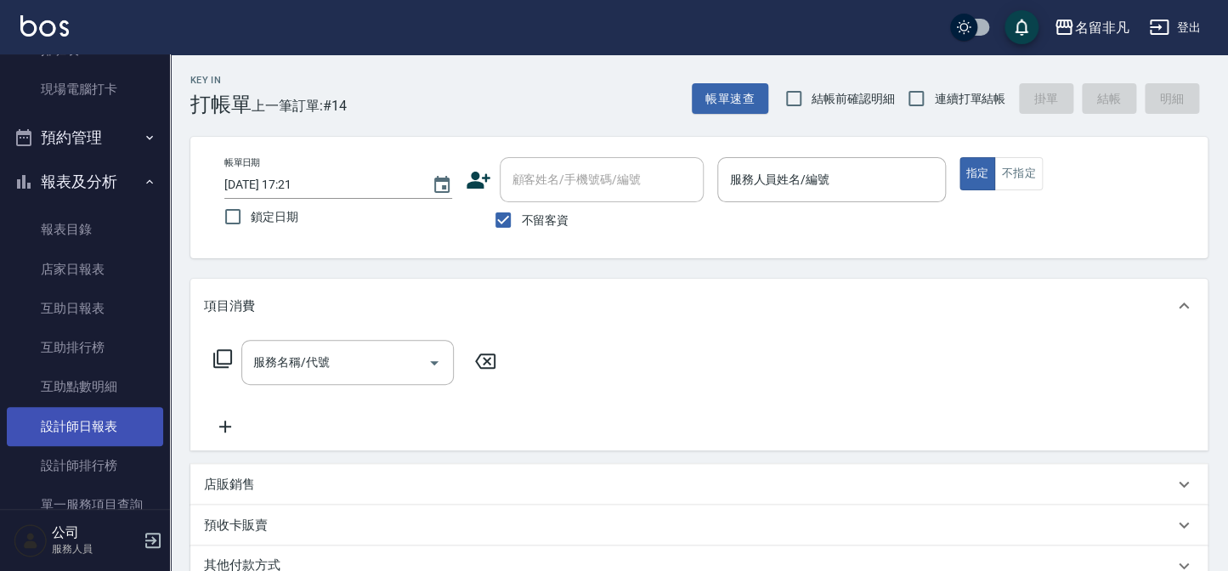
click at [85, 421] on link "設計師日報表" at bounding box center [85, 426] width 156 height 39
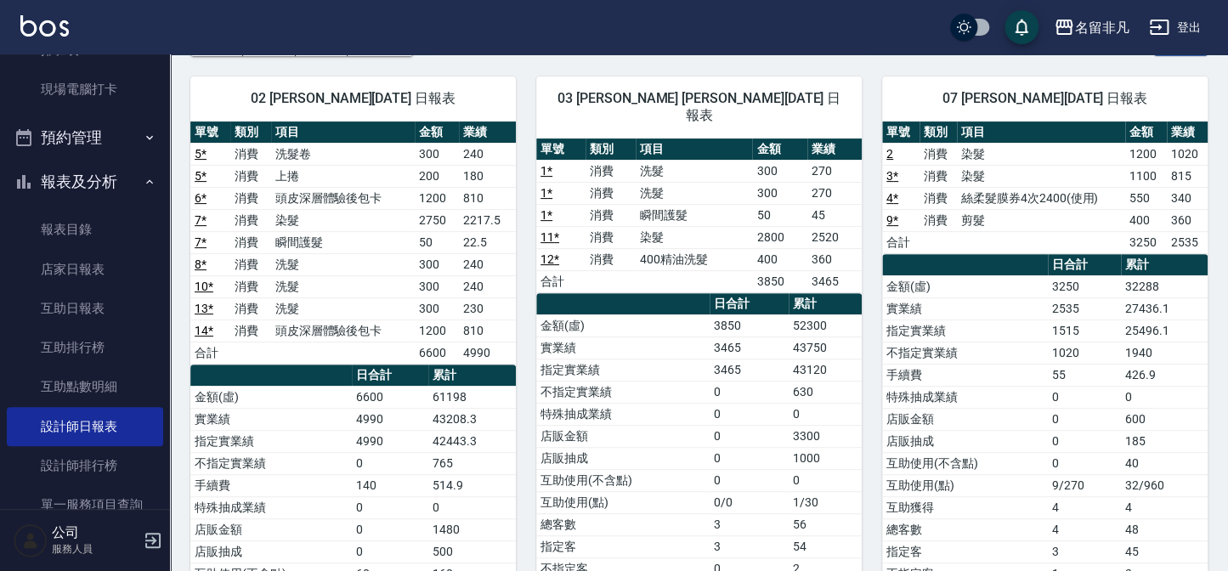
scroll to position [76, 0]
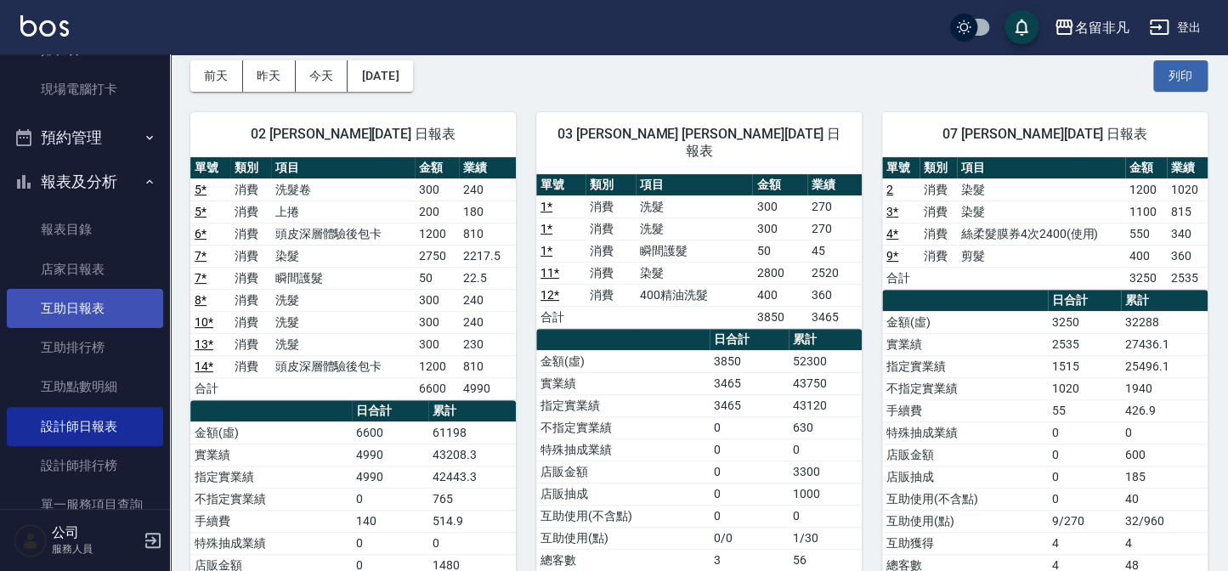
click at [100, 314] on link "互助日報表" at bounding box center [85, 308] width 156 height 39
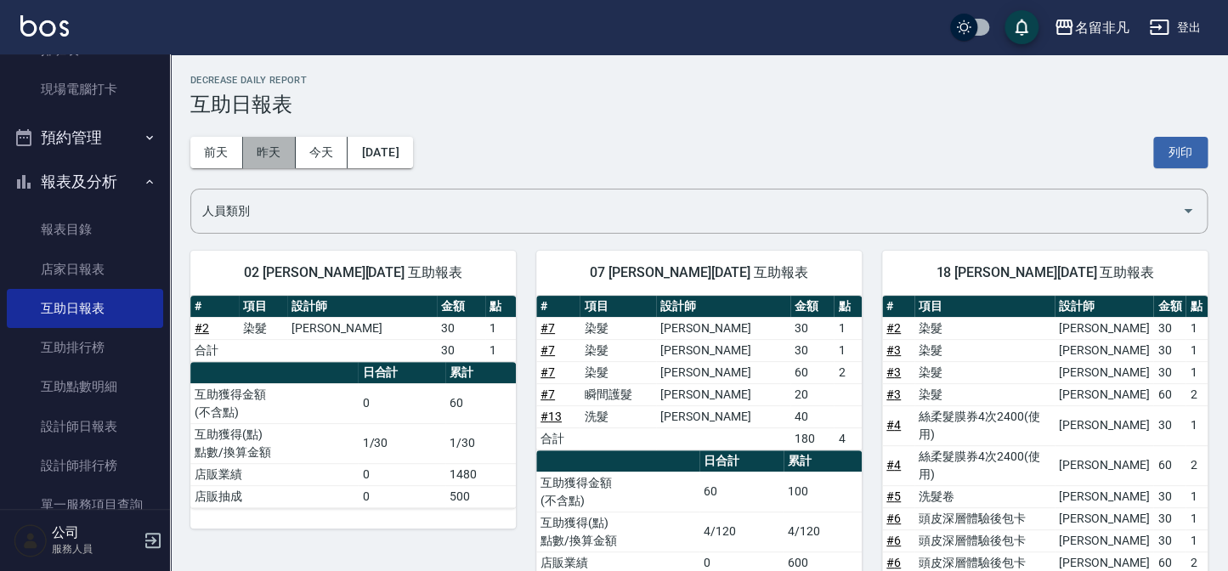
click at [266, 145] on button "昨天" at bounding box center [269, 152] width 53 height 31
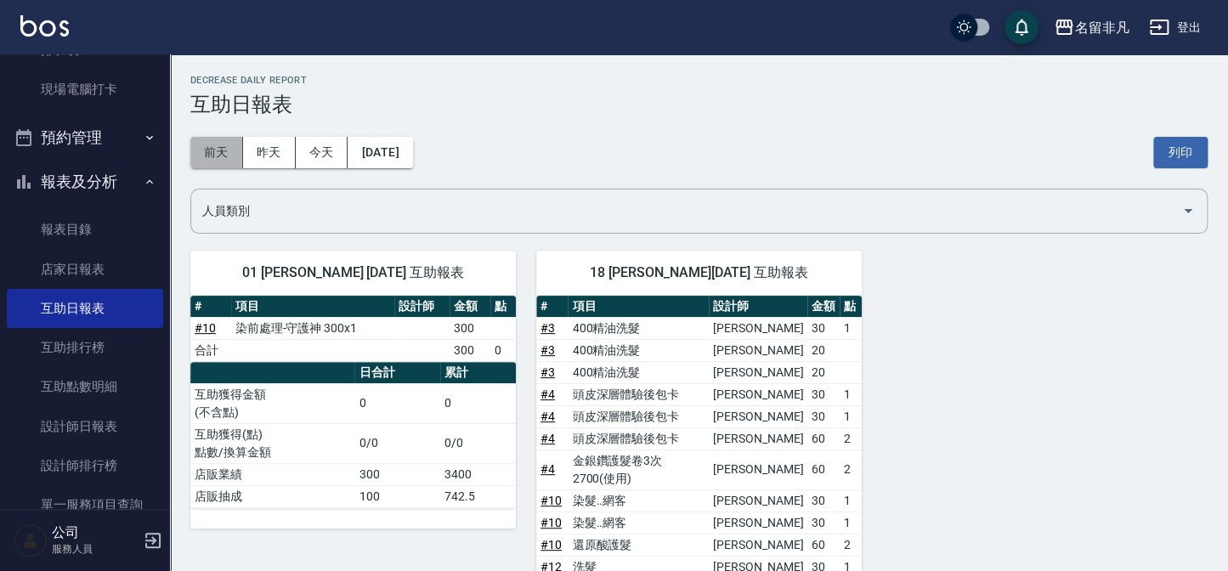
click at [208, 148] on button "前天" at bounding box center [216, 152] width 53 height 31
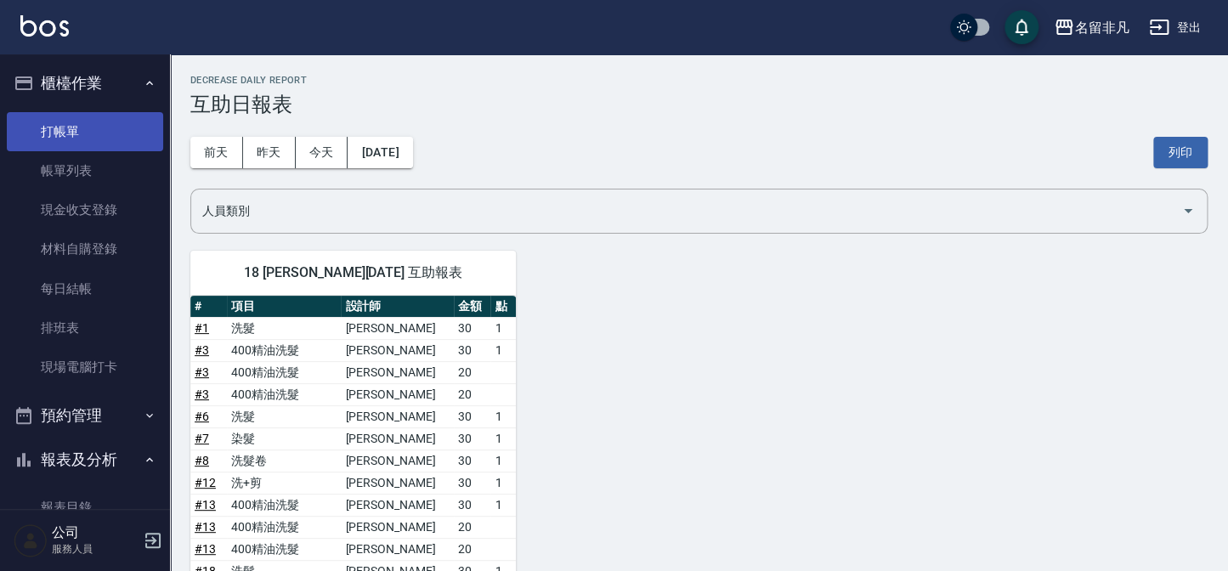
click at [108, 122] on link "打帳單" at bounding box center [85, 131] width 156 height 39
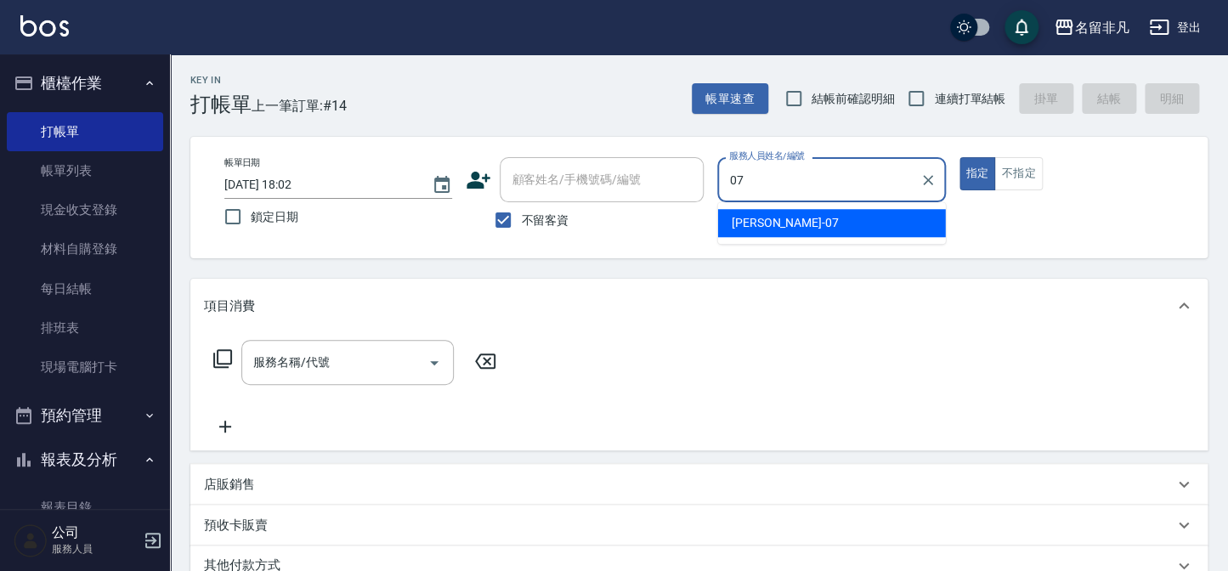
type input "07"
type button "true"
type input "郭佳怡-07"
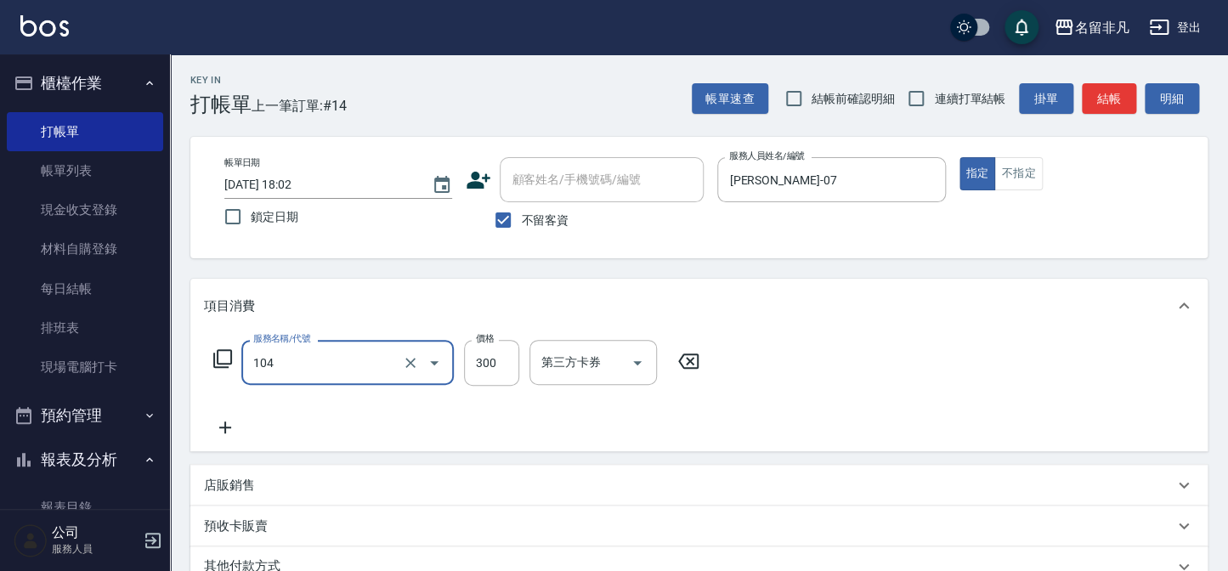
type input "洗髮(104)"
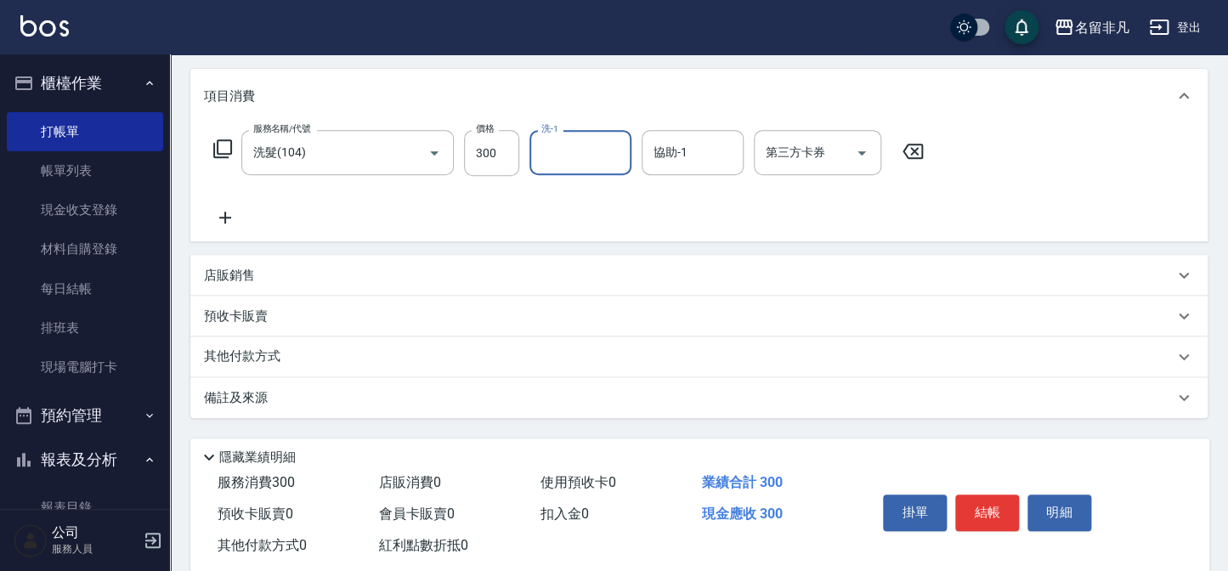
scroll to position [246, 0]
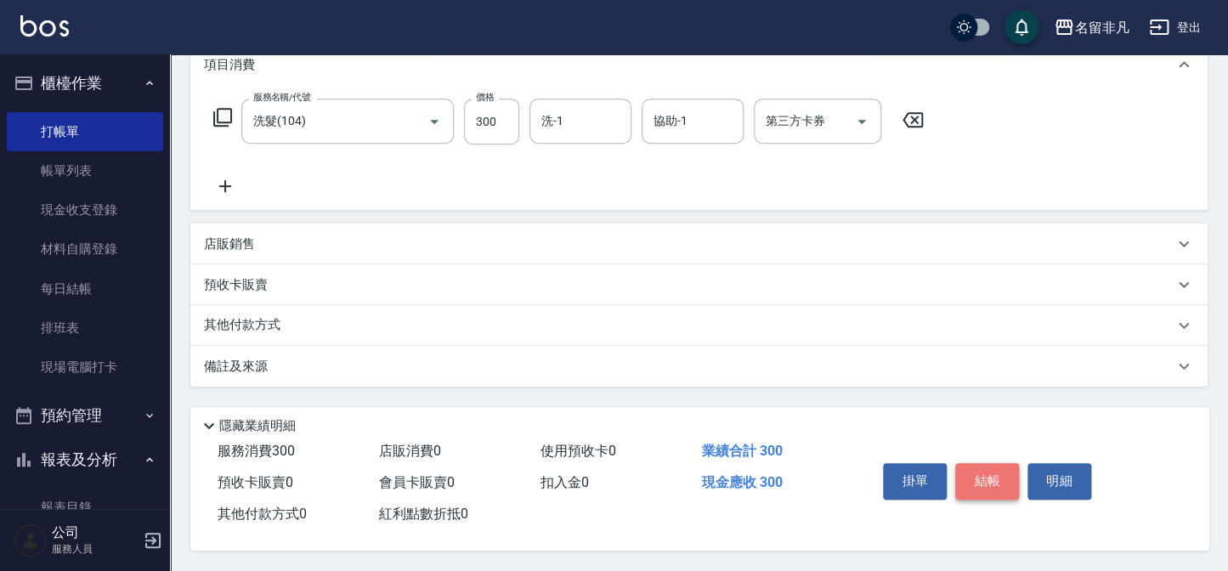
click at [981, 477] on button "結帳" at bounding box center [987, 481] width 64 height 36
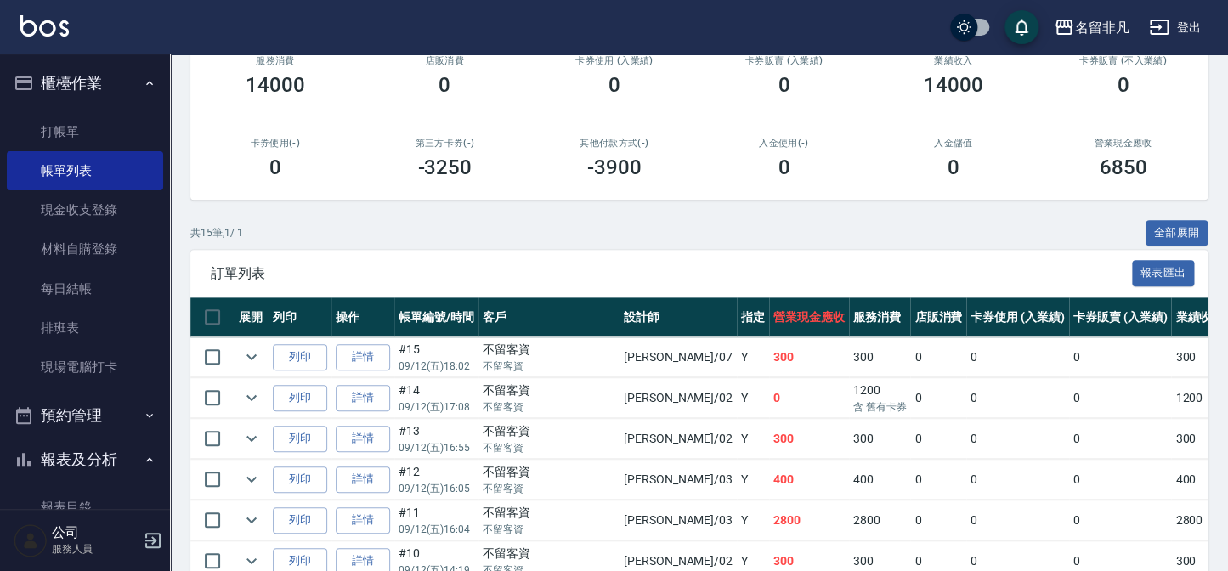
scroll to position [231, 0]
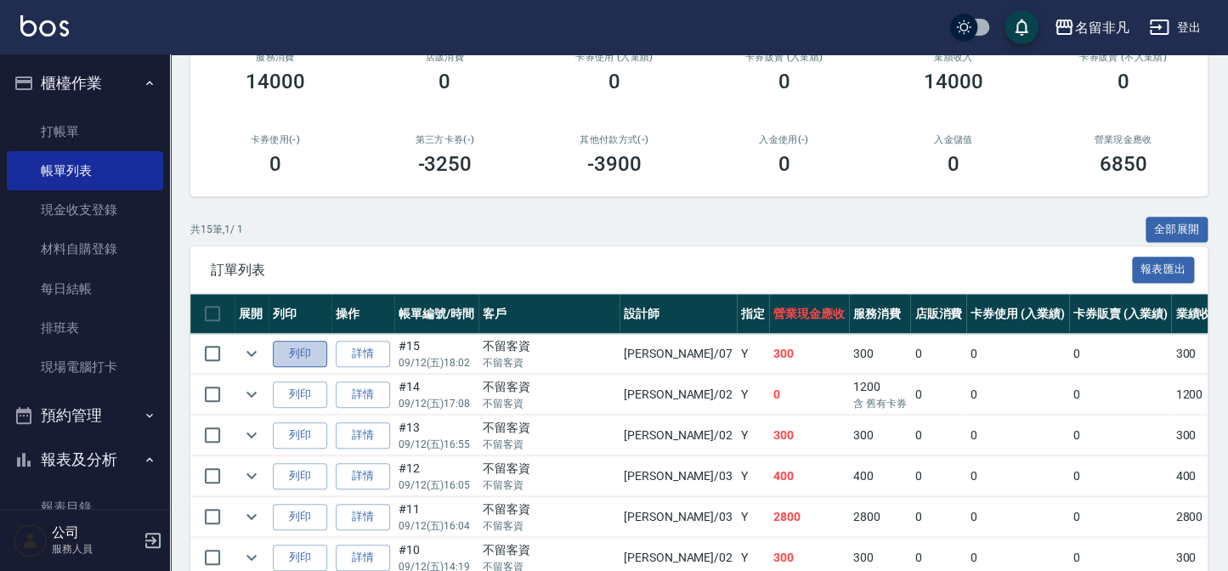
click at [300, 341] on button "列印" at bounding box center [300, 354] width 54 height 26
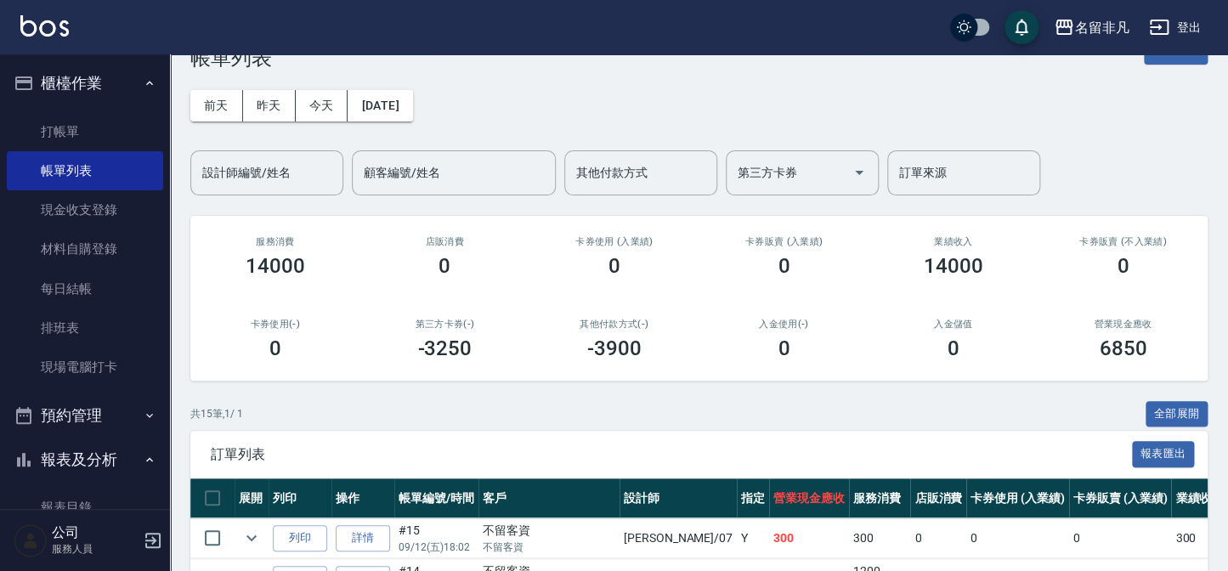
scroll to position [0, 0]
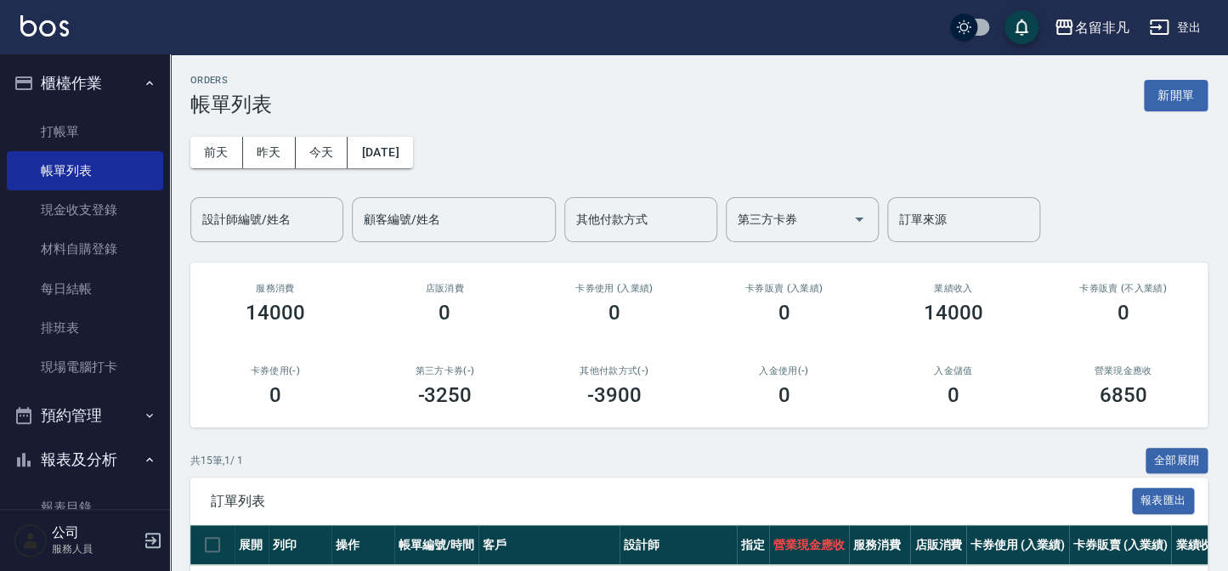
click at [1162, 104] on button "新開單" at bounding box center [1176, 95] width 64 height 31
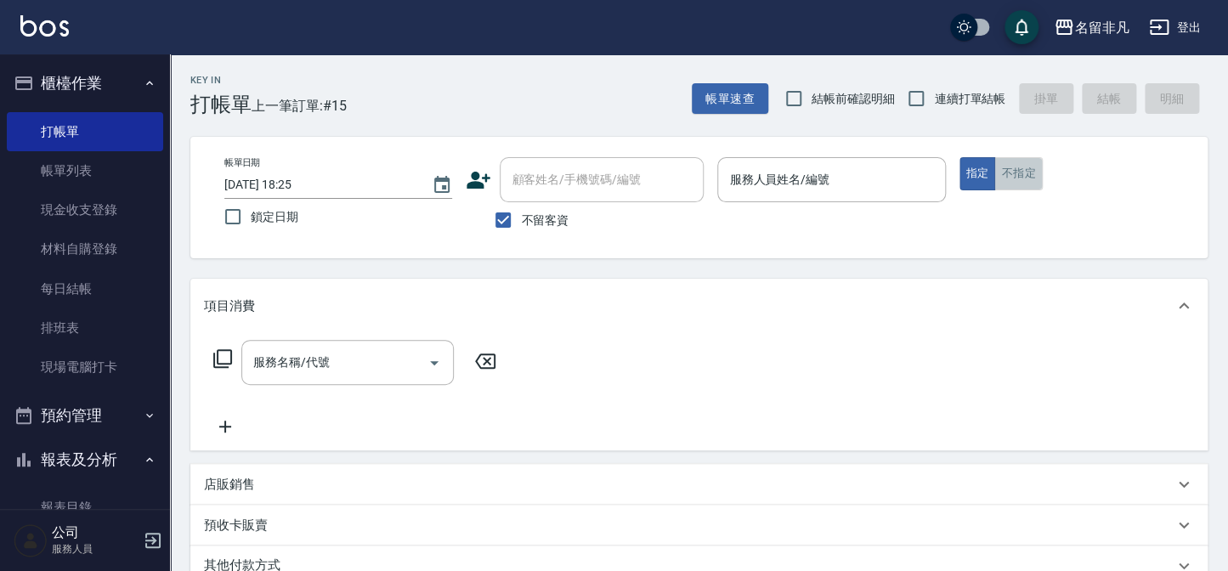
click at [1030, 163] on button "不指定" at bounding box center [1018, 173] width 48 height 33
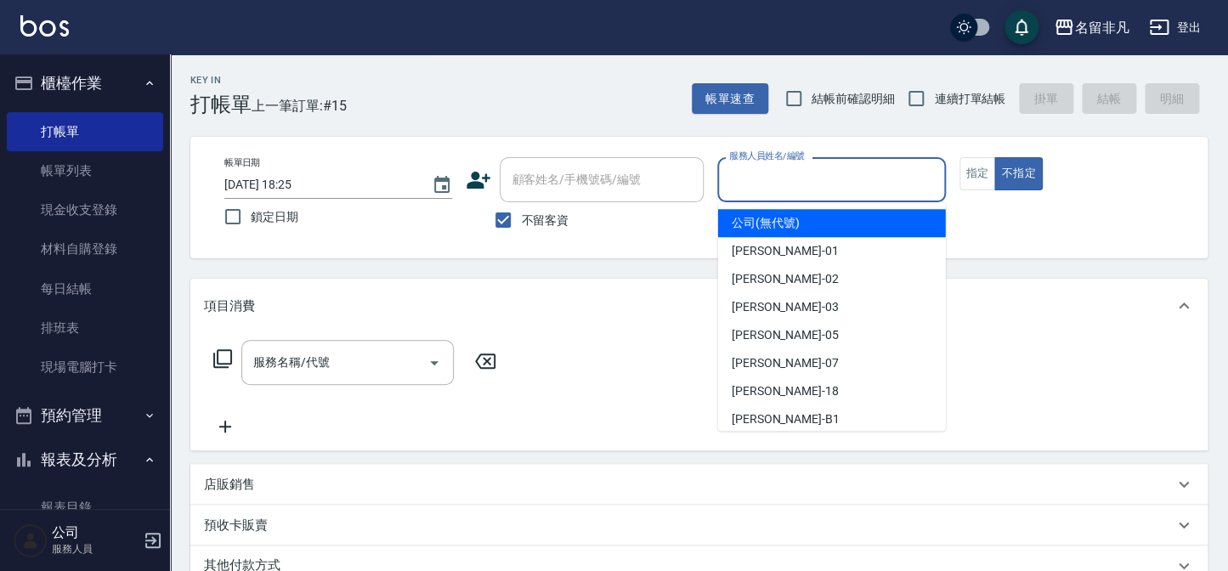
click at [918, 175] on input "服務人員姓名/編號" at bounding box center [831, 180] width 212 height 30
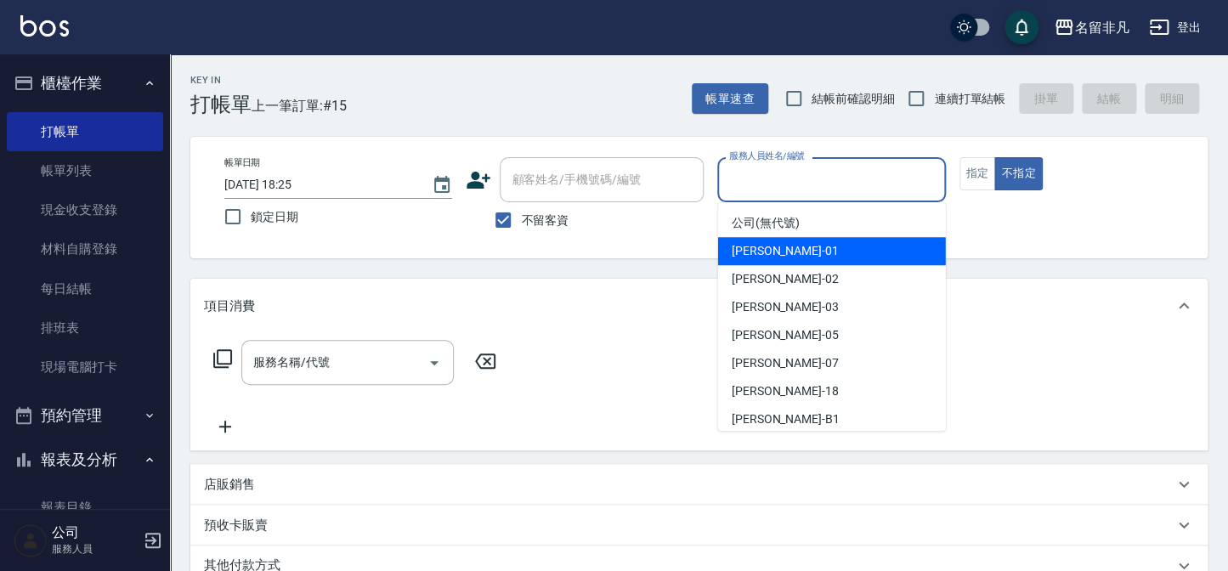
click at [806, 242] on div "陳Sunny -01" at bounding box center [832, 251] width 228 height 28
type input "陳Sunny-01"
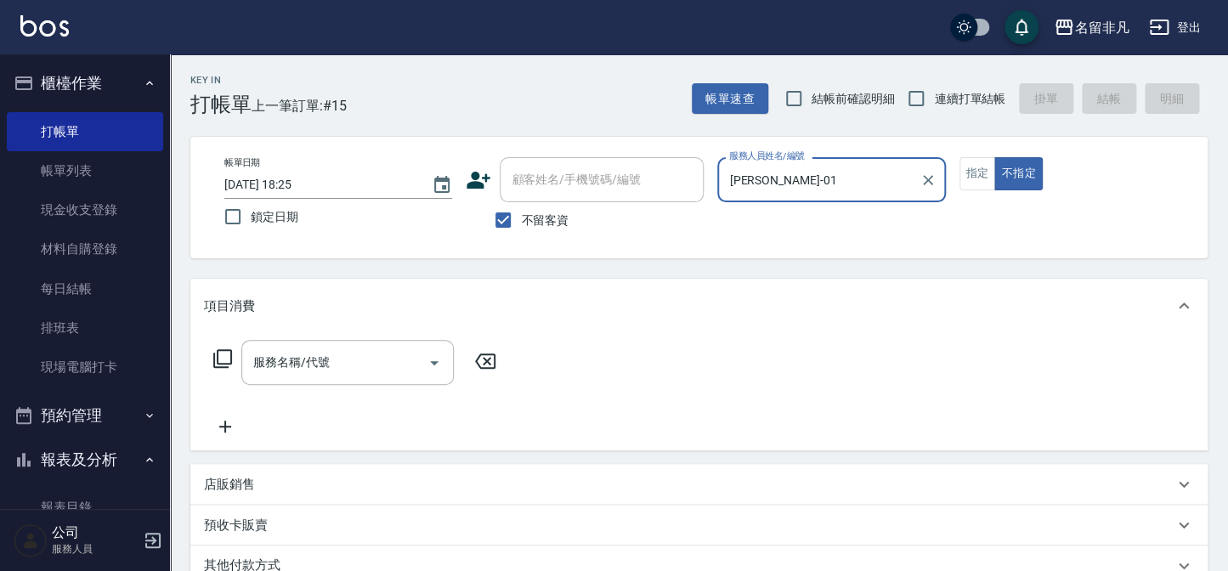
click at [381, 336] on div "服務名稱/代號 服務名稱/代號" at bounding box center [698, 391] width 1017 height 117
click at [380, 344] on div "服務名稱/代號" at bounding box center [347, 362] width 212 height 45
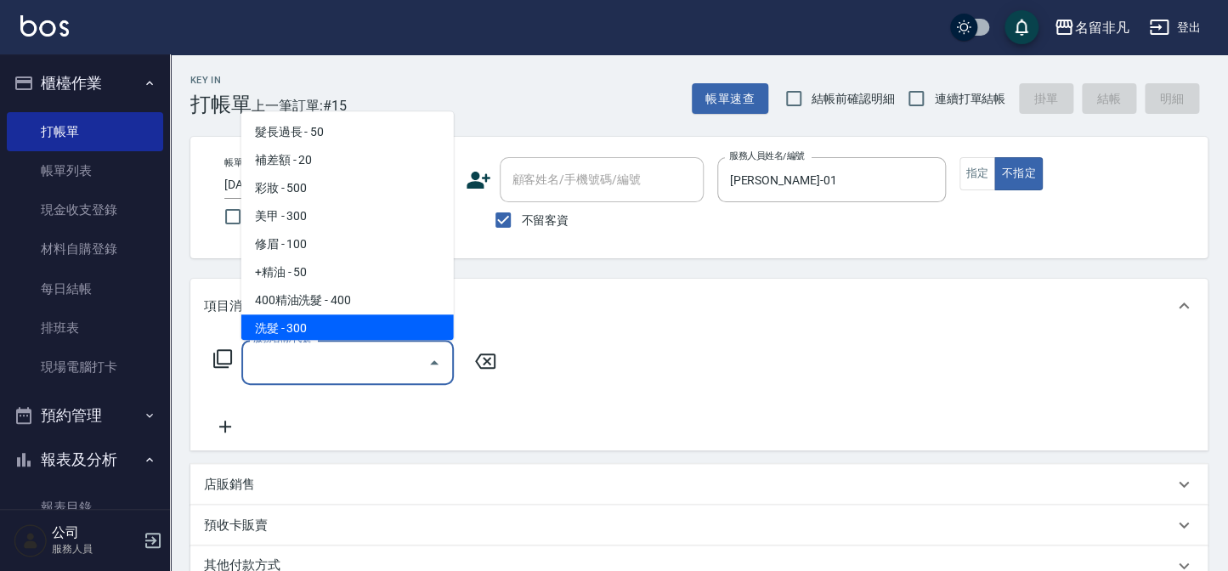
click at [340, 321] on span "洗髮 - 300" at bounding box center [347, 328] width 212 height 28
type input "洗髮(104)"
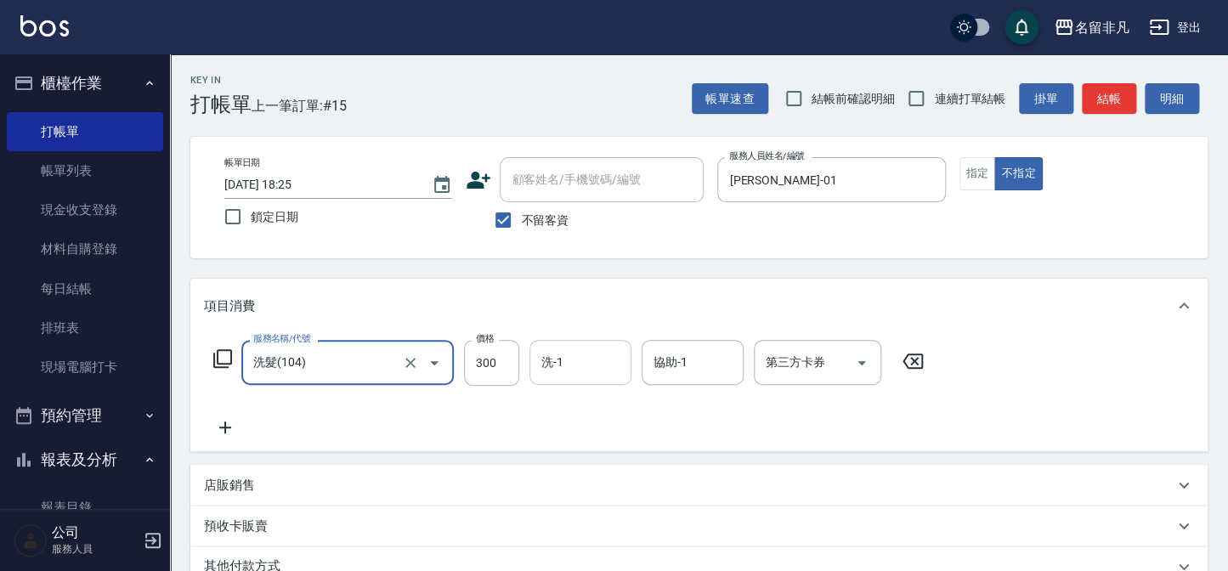
click at [531, 359] on div "洗-1" at bounding box center [580, 362] width 102 height 45
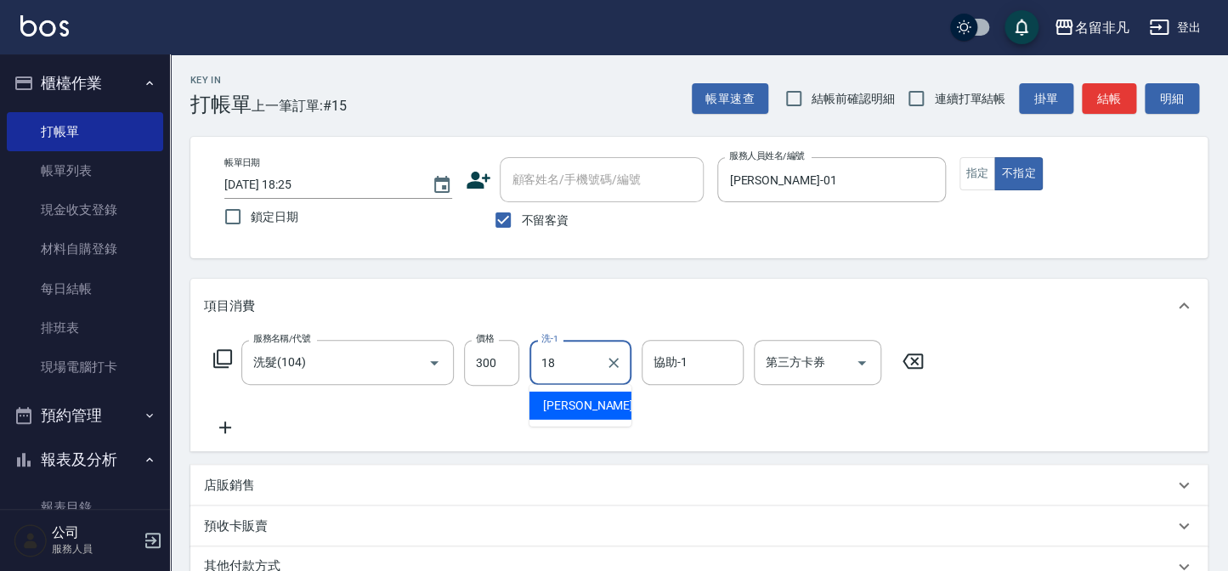
type input "陳子晴-18"
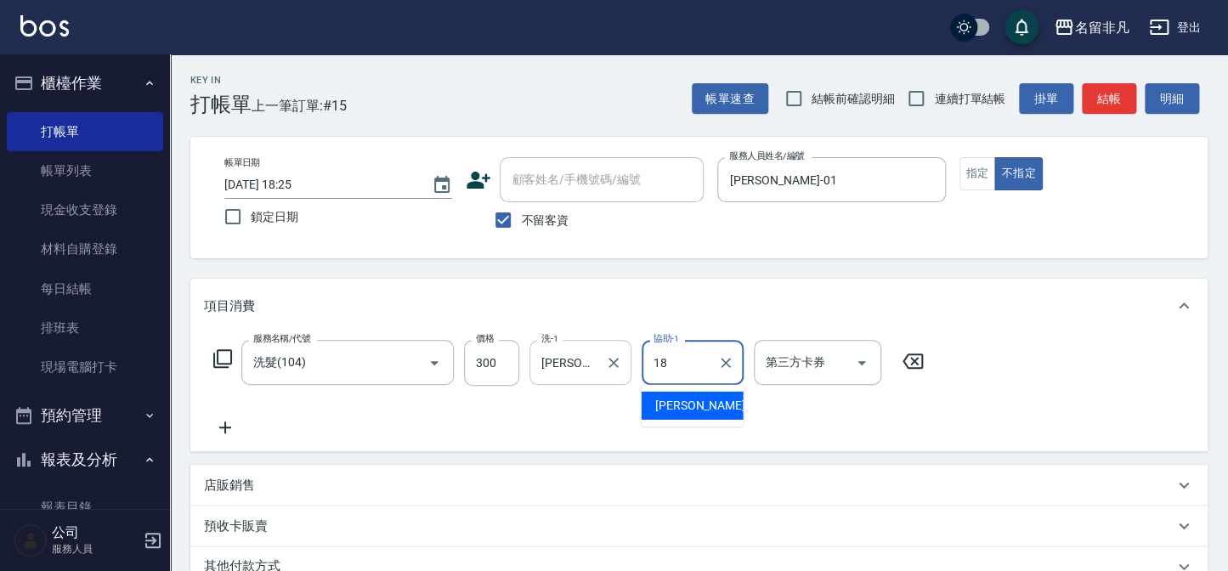
type input "1"
click at [217, 426] on icon at bounding box center [225, 427] width 42 height 20
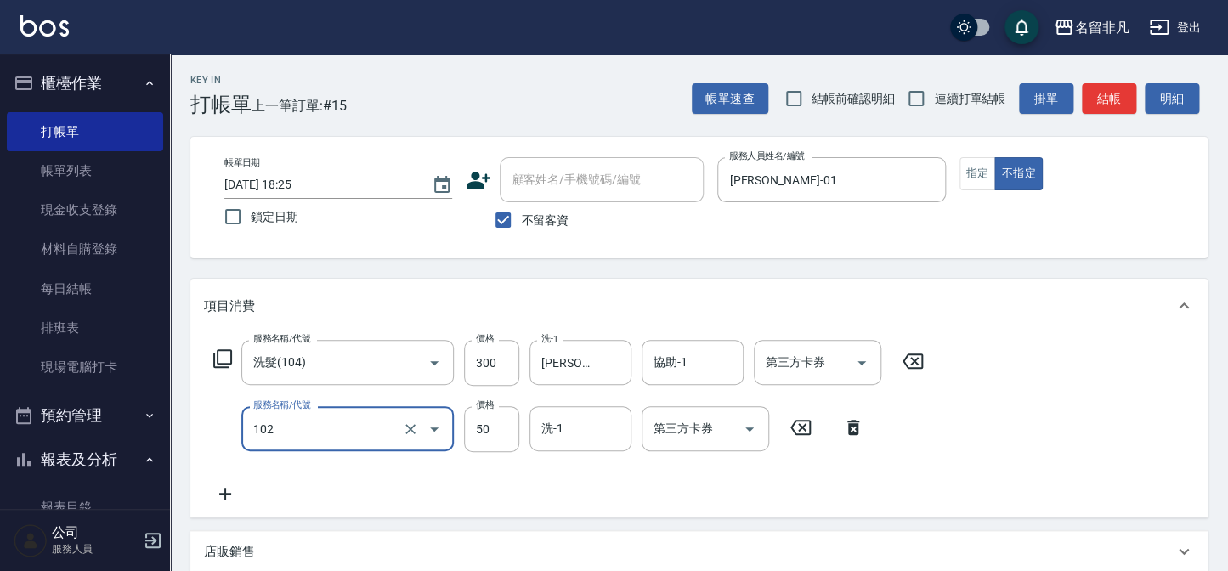
type input "+精油(102)"
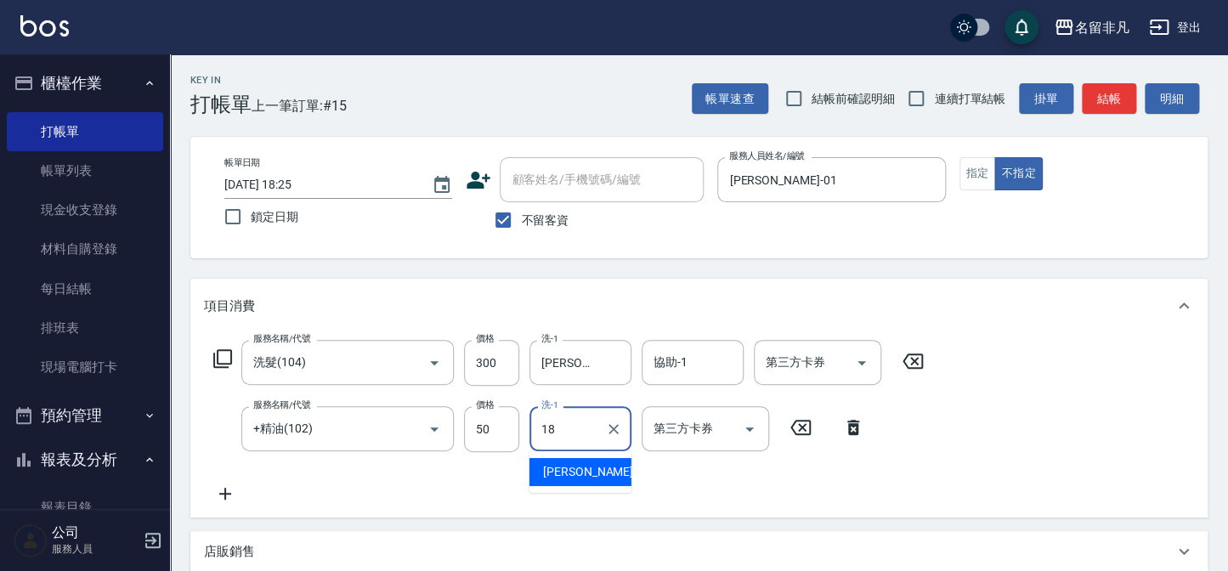
type input "陳子晴-18"
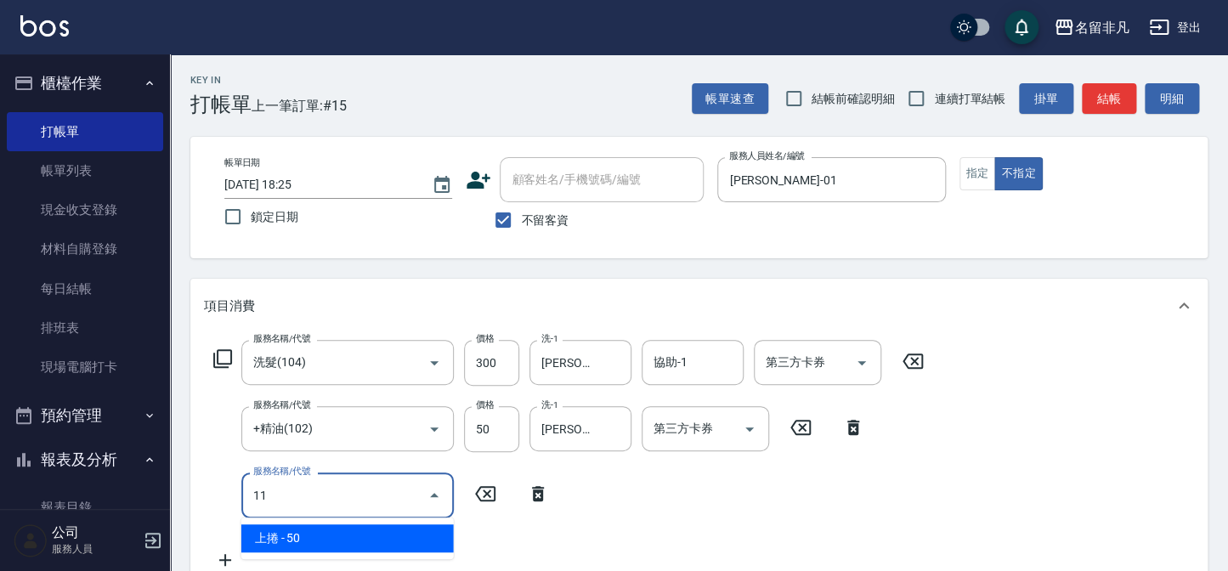
type input "1"
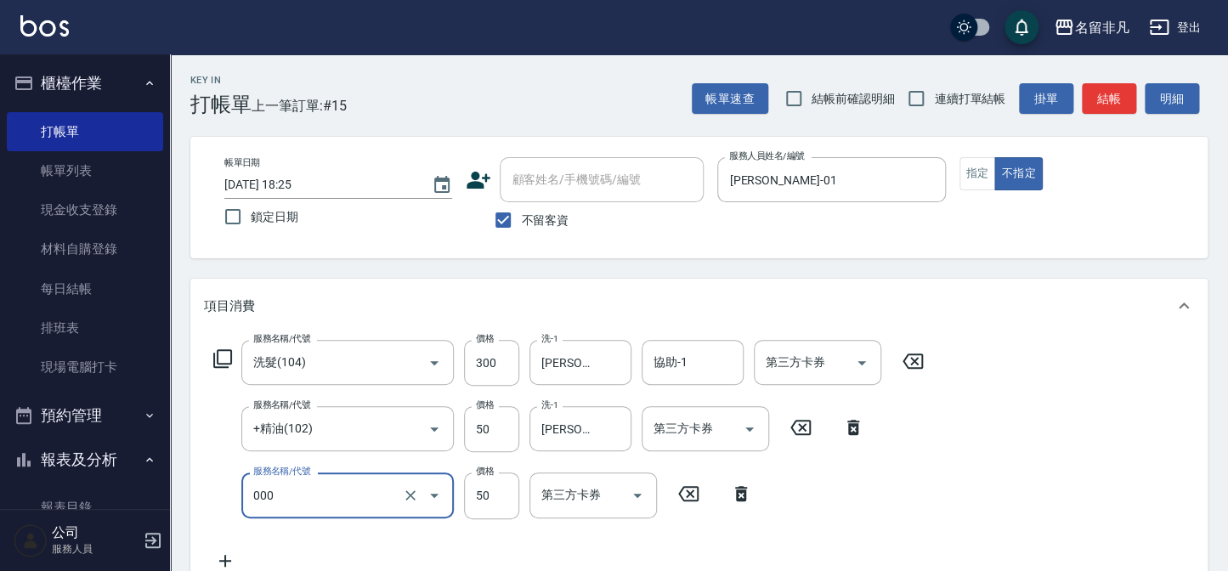
type input "髮長過長(000)"
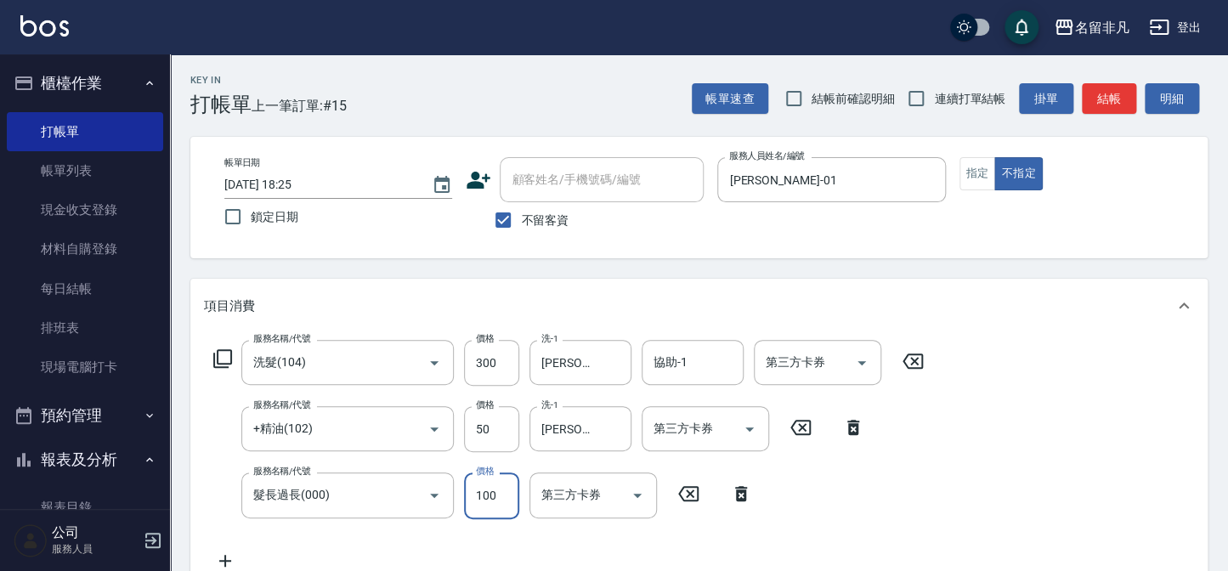
type input "100"
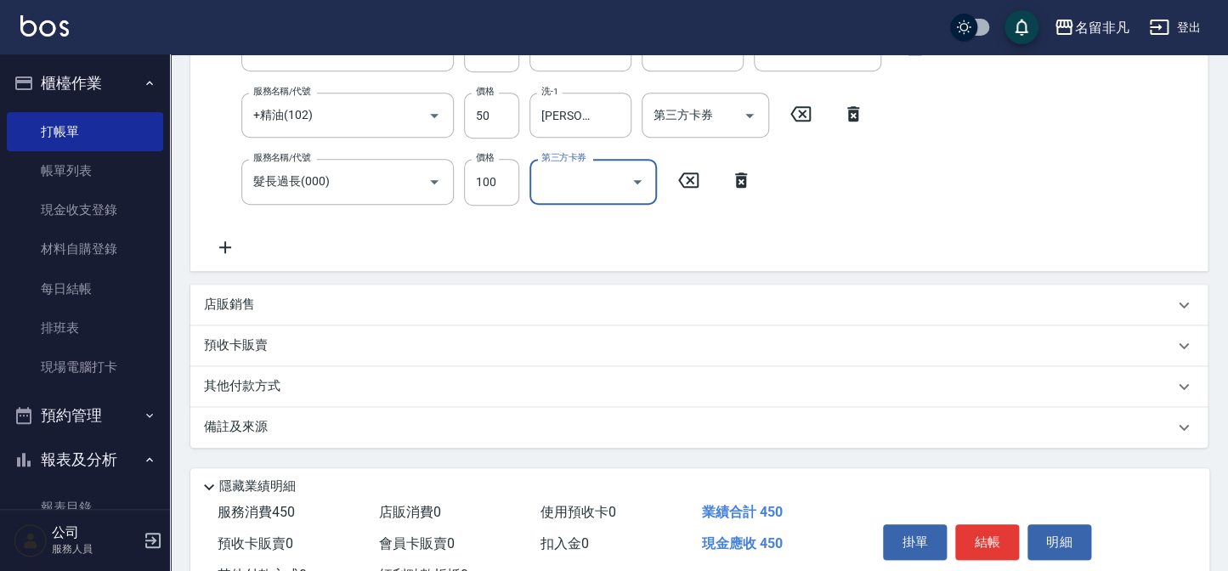
scroll to position [378, 0]
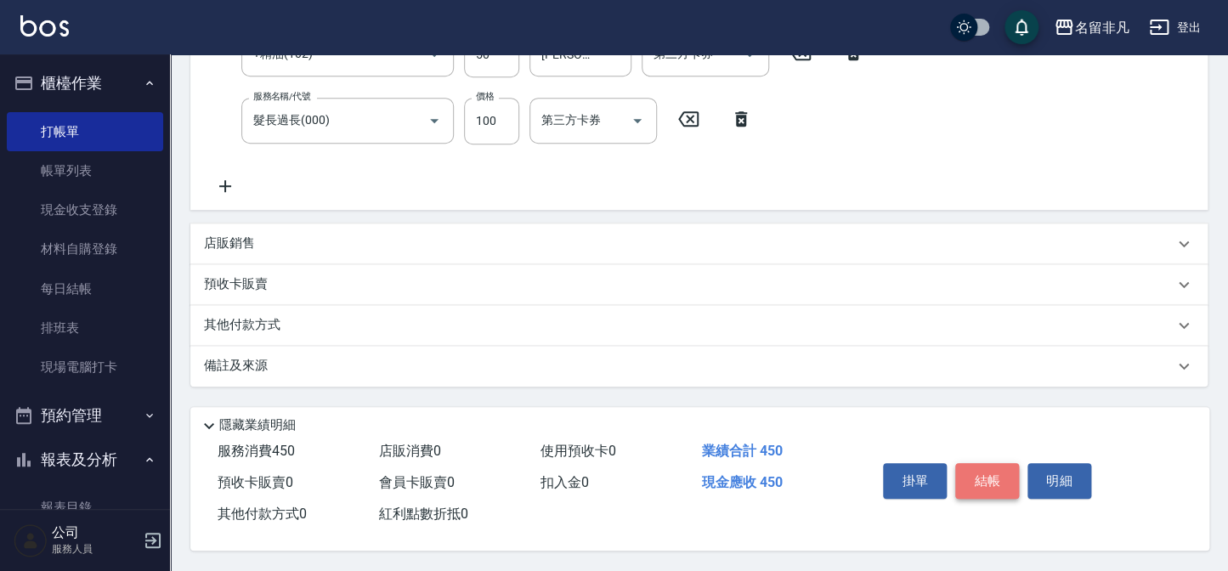
click at [975, 485] on button "結帳" at bounding box center [987, 481] width 64 height 36
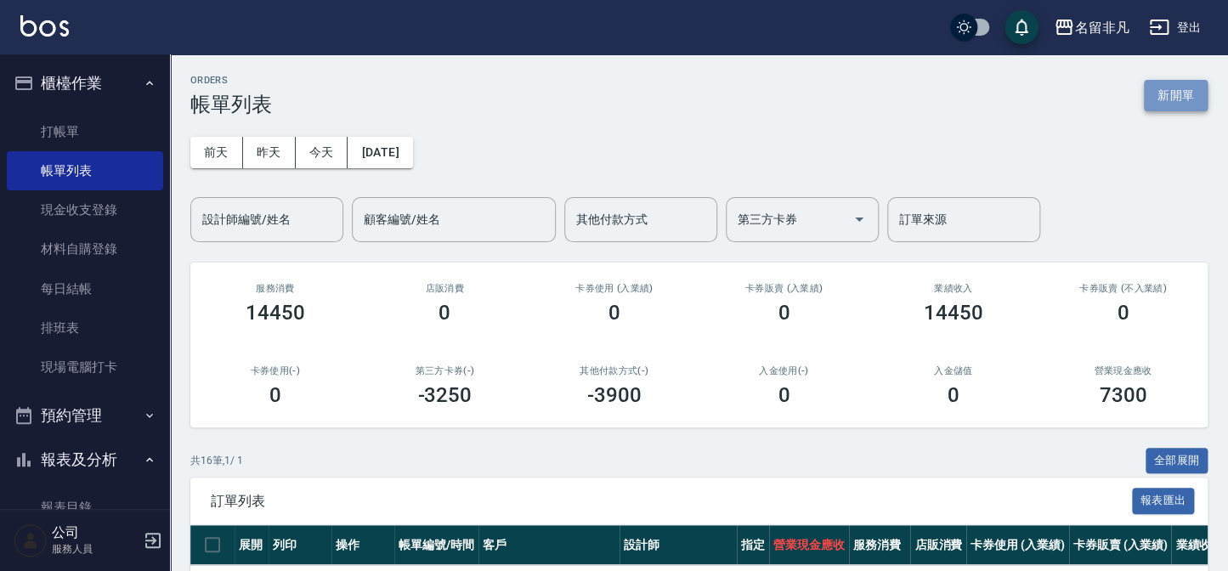
click at [1178, 93] on button "新開單" at bounding box center [1176, 95] width 64 height 31
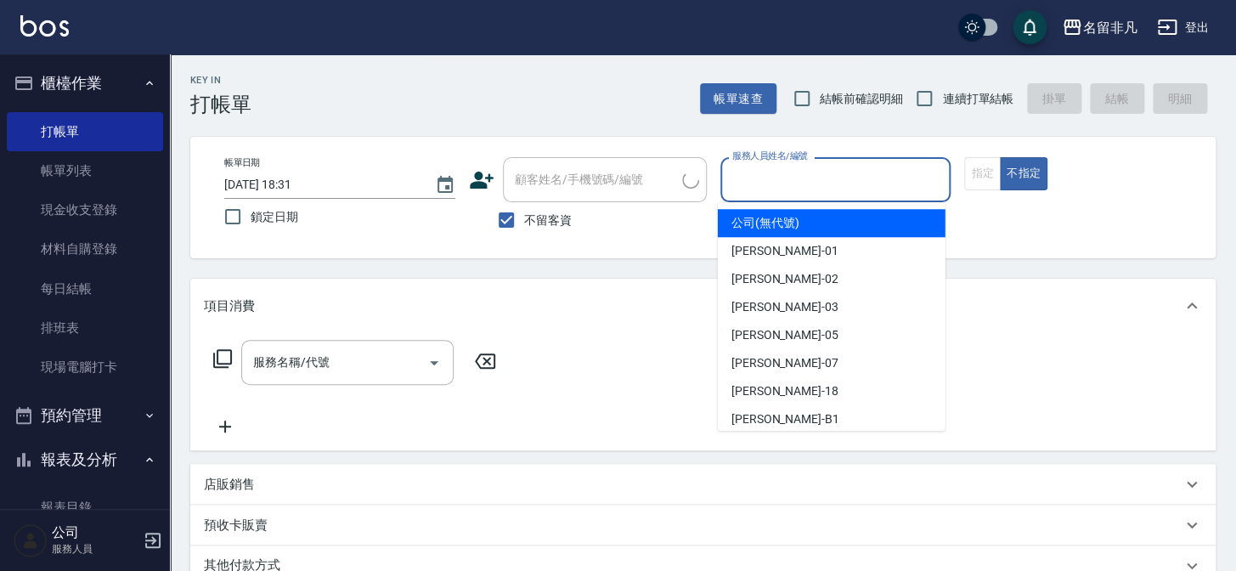
click at [754, 188] on input "服務人員姓名/編號" at bounding box center [836, 180] width 216 height 30
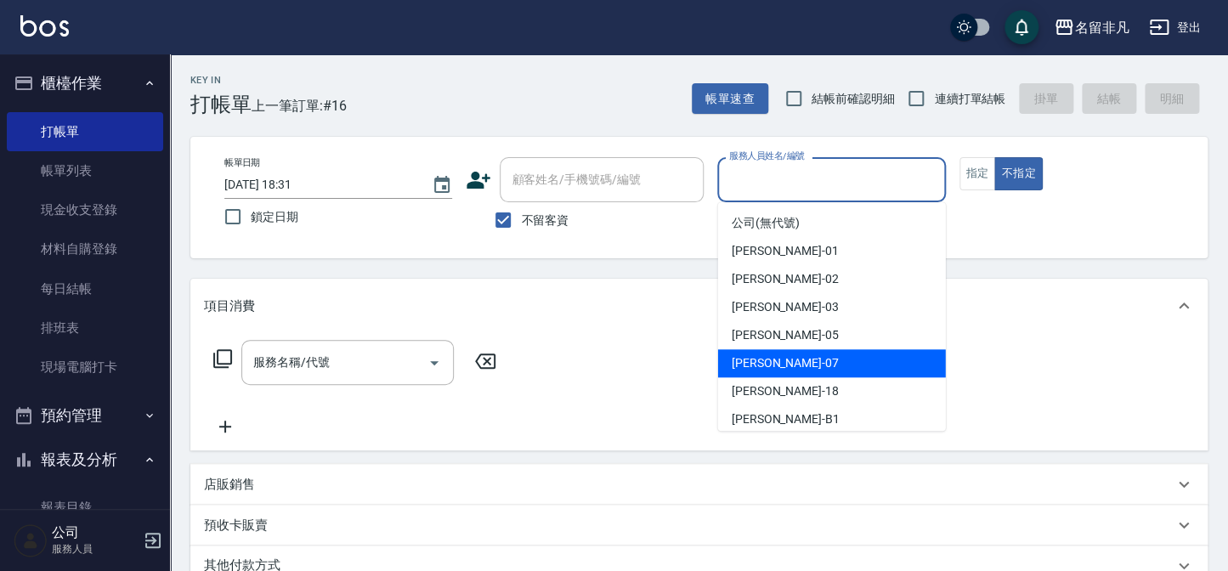
click at [781, 354] on span "郭佳怡 -07" at bounding box center [784, 363] width 107 height 18
type input "郭佳怡-07"
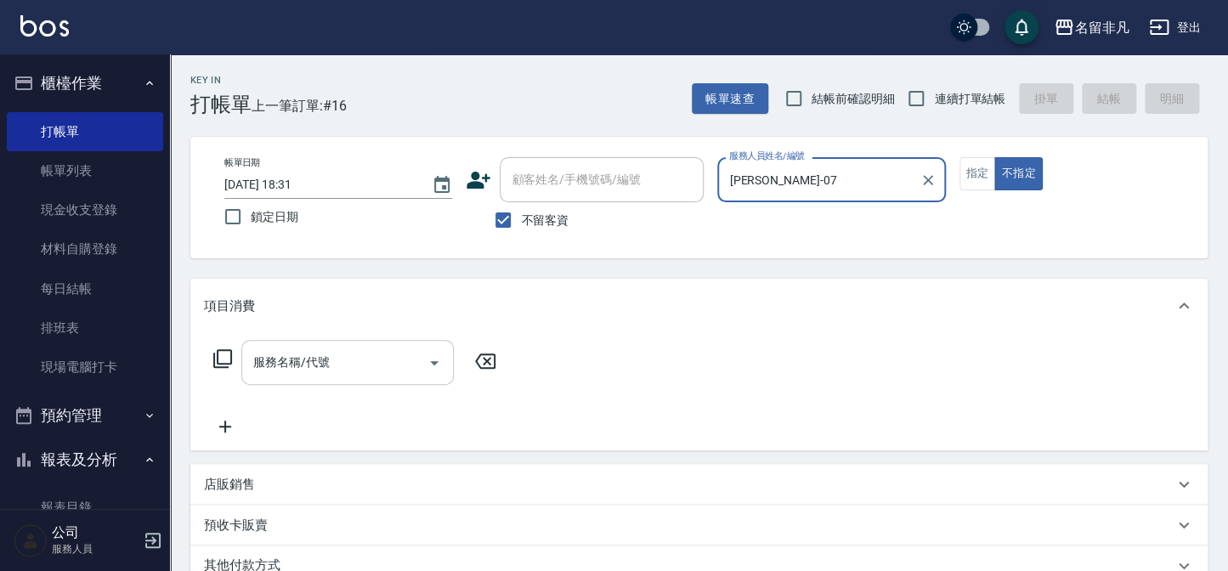
click at [386, 349] on input "服務名稱/代號" at bounding box center [335, 362] width 172 height 30
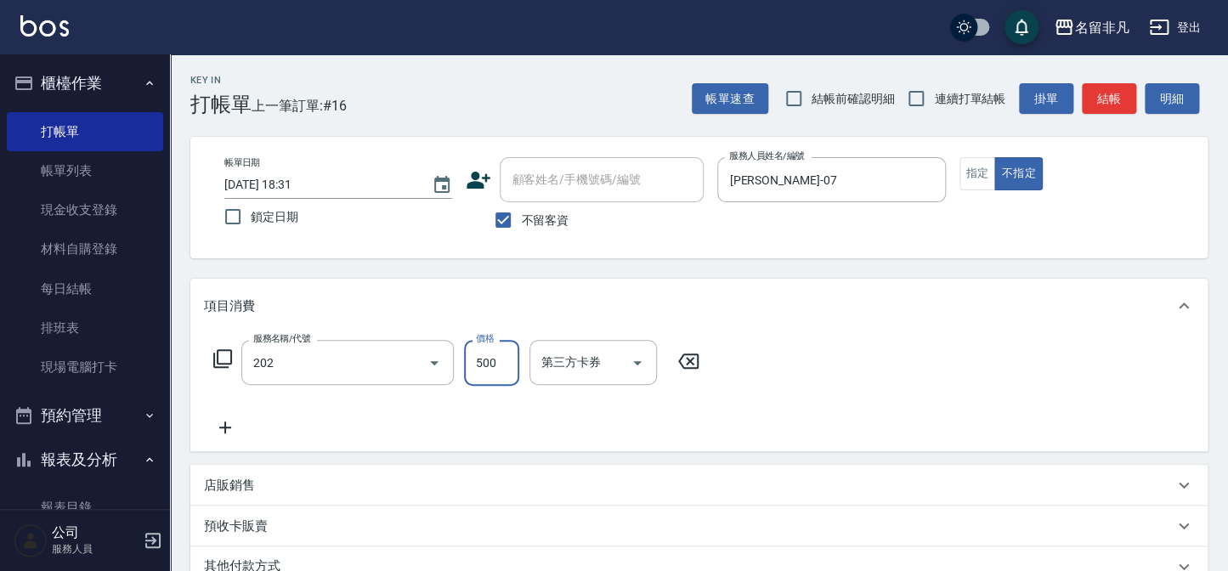
type input "剪髮(202)"
type input "400"
click at [1088, 99] on button "結帳" at bounding box center [1108, 98] width 54 height 31
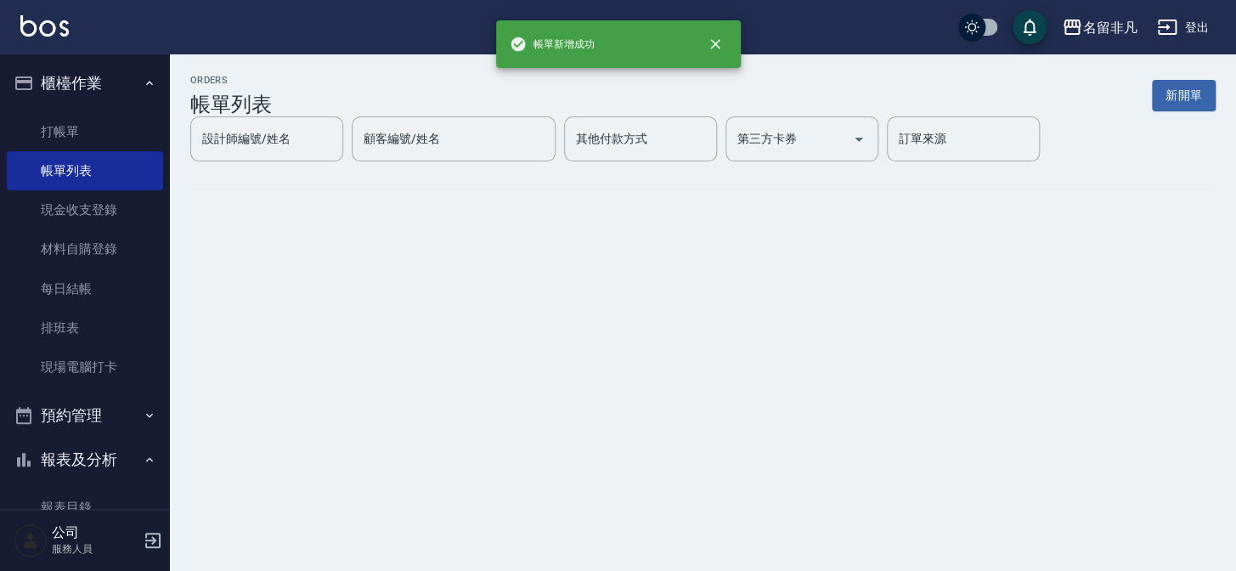
click at [1177, 82] on button "新開單" at bounding box center [1184, 95] width 64 height 31
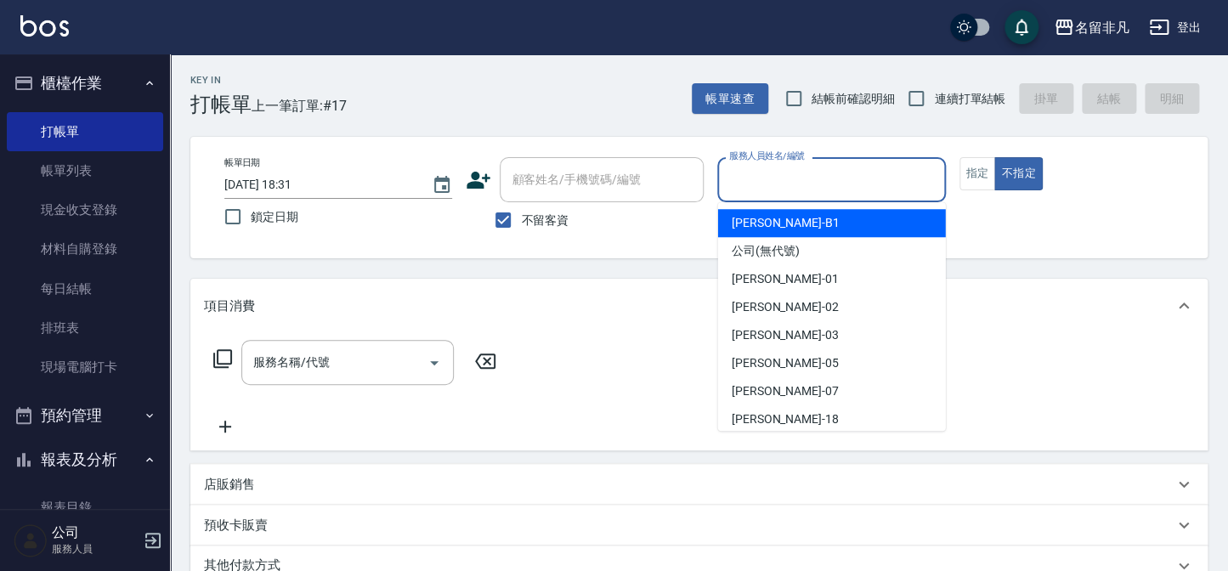
click at [853, 178] on input "服務人員姓名/編號" at bounding box center [831, 180] width 212 height 30
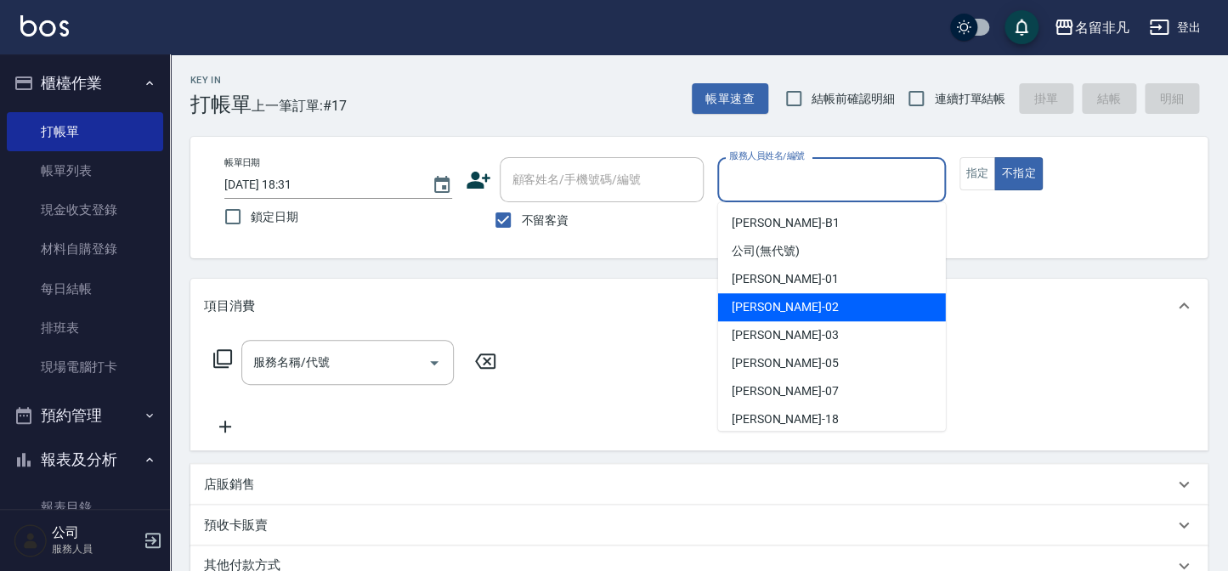
click at [819, 304] on div "陳瑞珍 -02" at bounding box center [832, 307] width 228 height 28
type input "陳瑞珍-02"
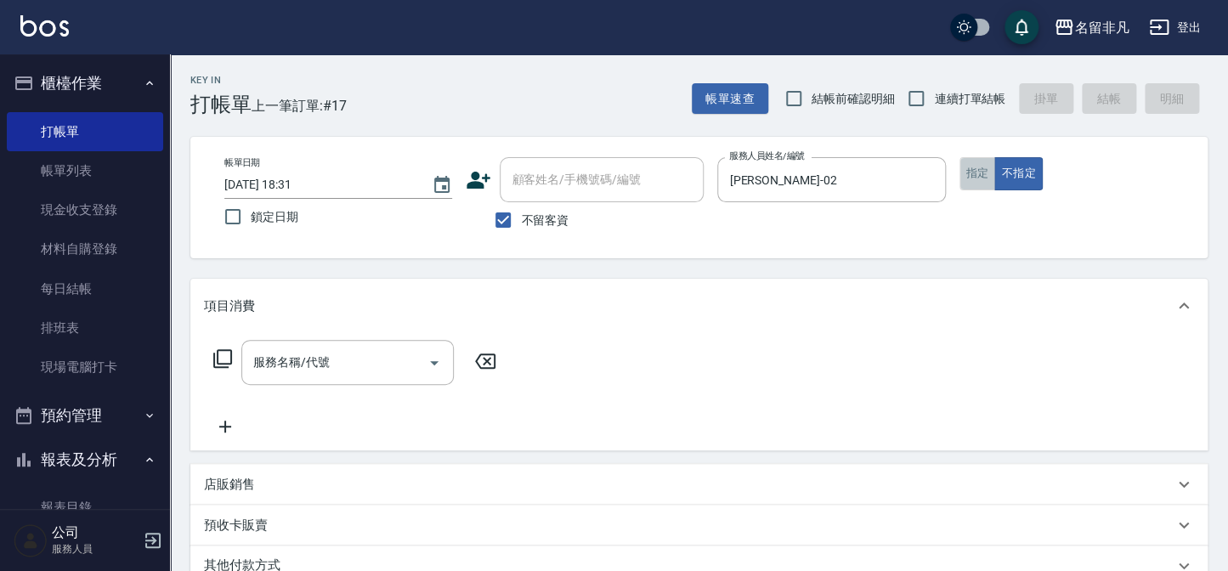
click at [985, 171] on button "指定" at bounding box center [977, 173] width 37 height 33
click at [371, 359] on input "服務名稱/代號" at bounding box center [335, 362] width 172 height 30
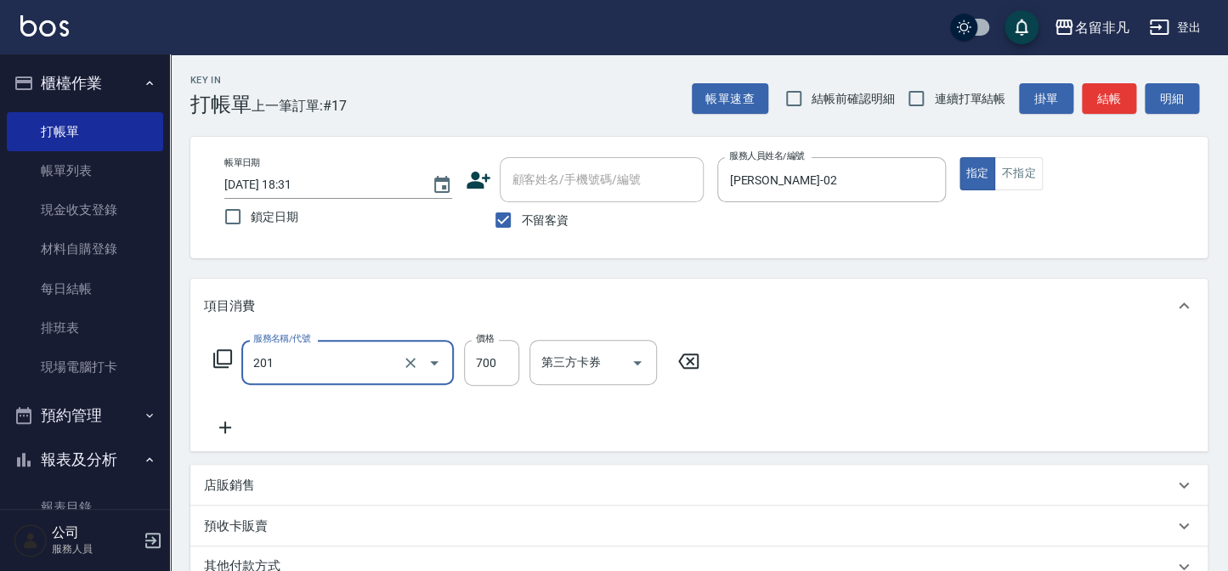
type input "洗+剪(201)"
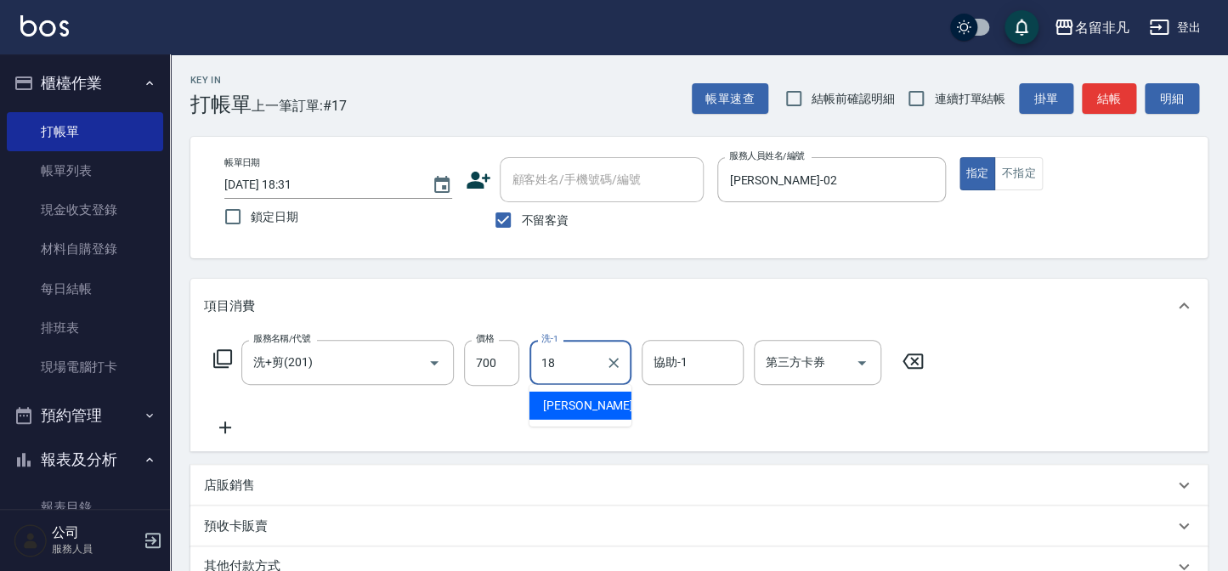
type input "陳子晴-18"
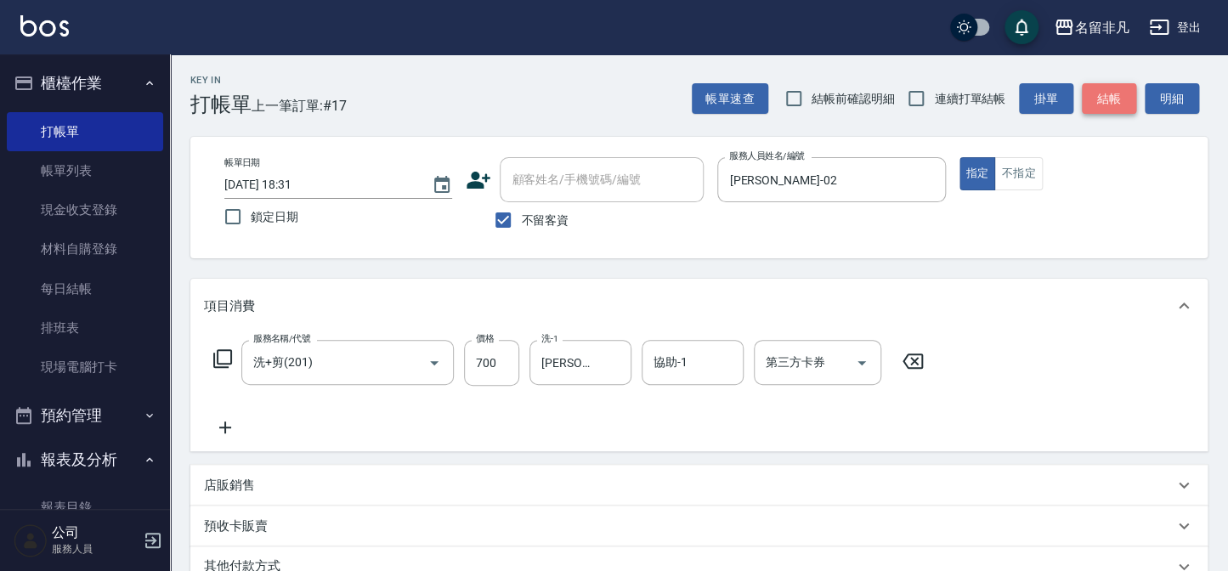
click at [1113, 90] on button "結帳" at bounding box center [1108, 98] width 54 height 31
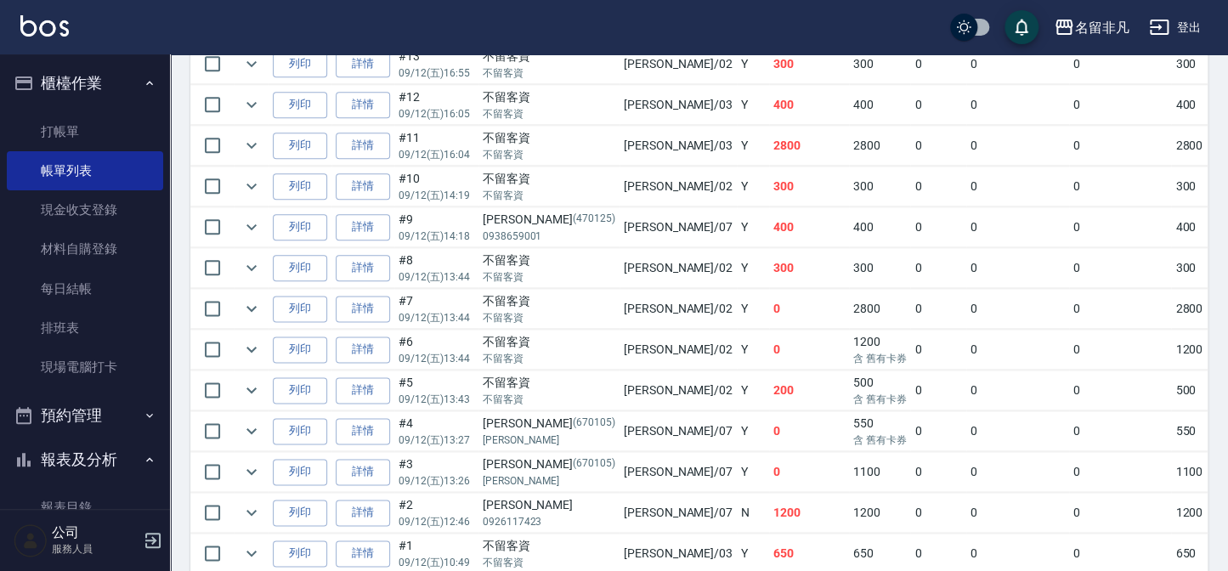
scroll to position [647, 0]
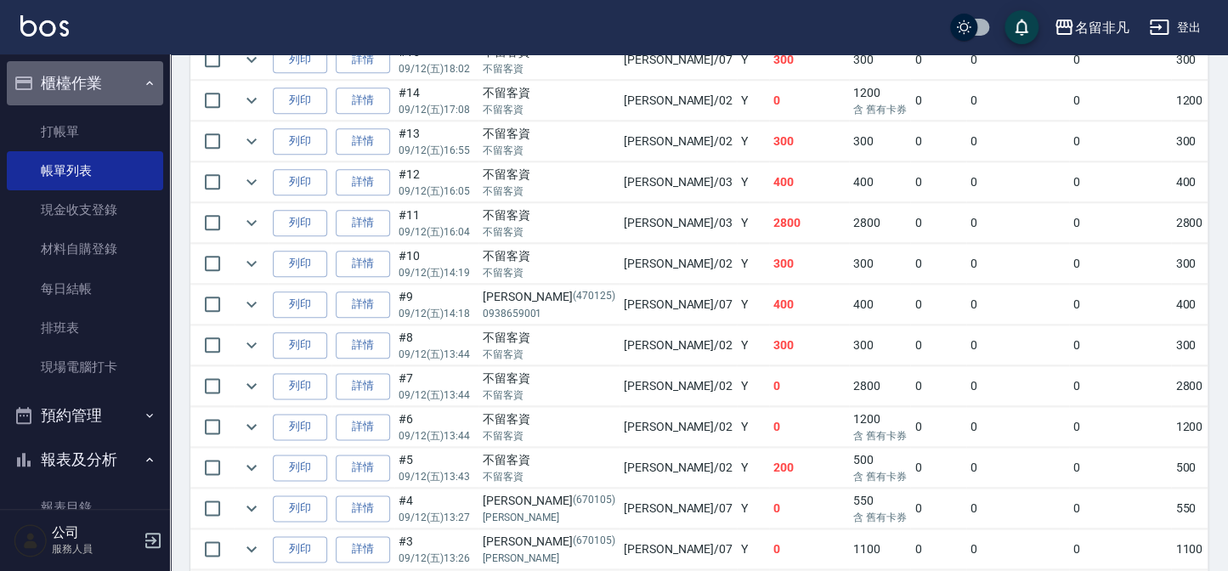
click at [91, 95] on button "櫃檯作業" at bounding box center [85, 83] width 156 height 44
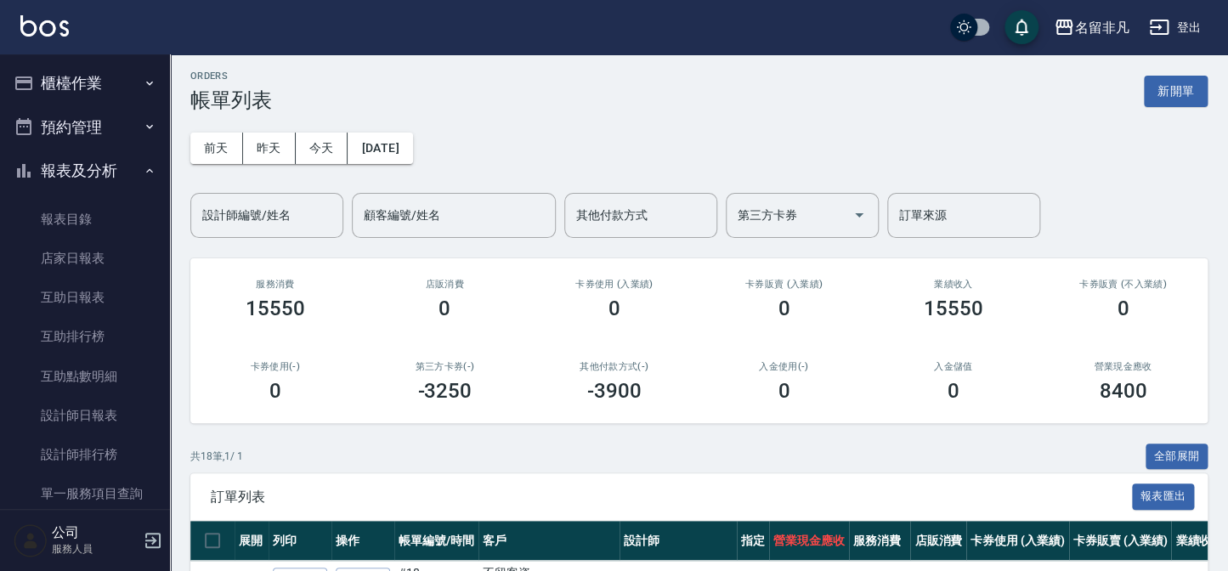
scroll to position [0, 0]
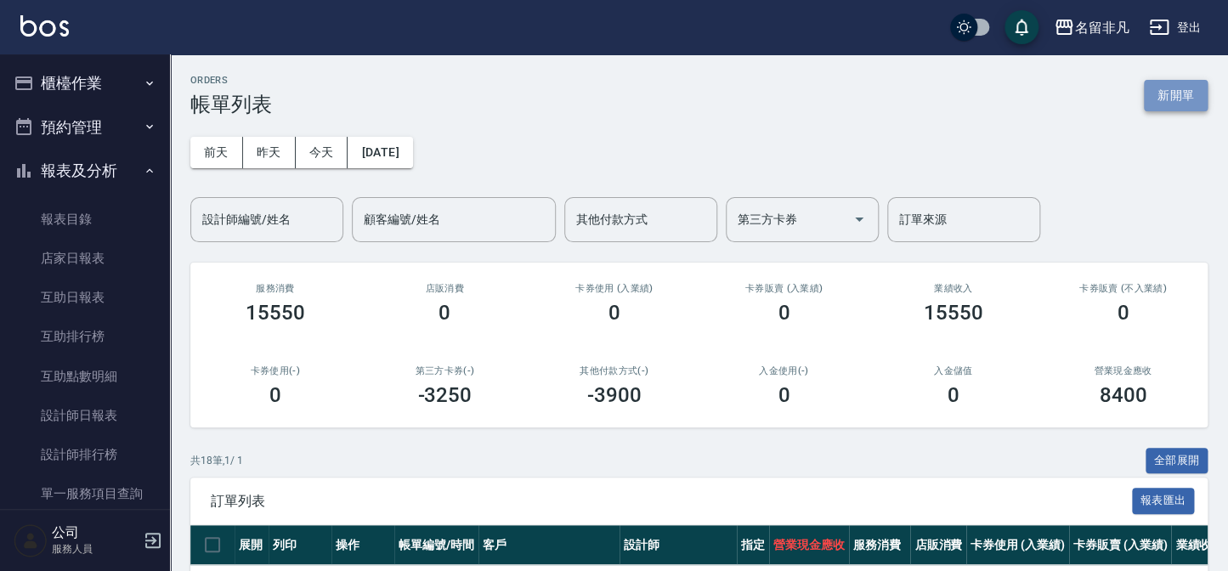
click at [1166, 99] on button "新開單" at bounding box center [1176, 95] width 64 height 31
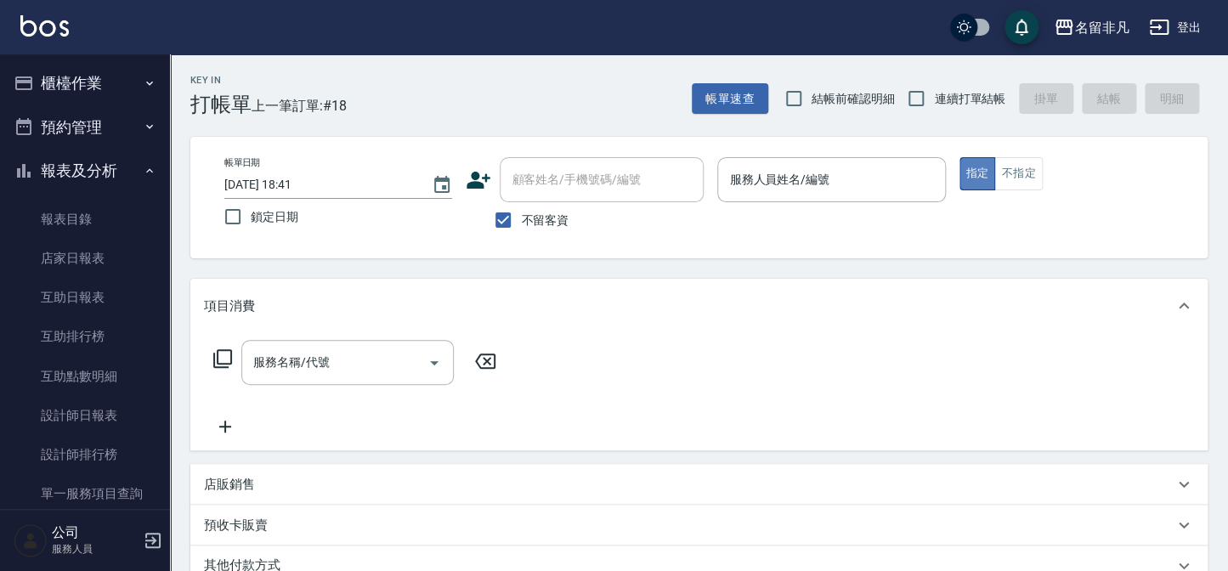
click at [973, 169] on button "指定" at bounding box center [977, 173] width 37 height 33
click at [845, 178] on input "服務人員姓名/編號" at bounding box center [831, 180] width 212 height 30
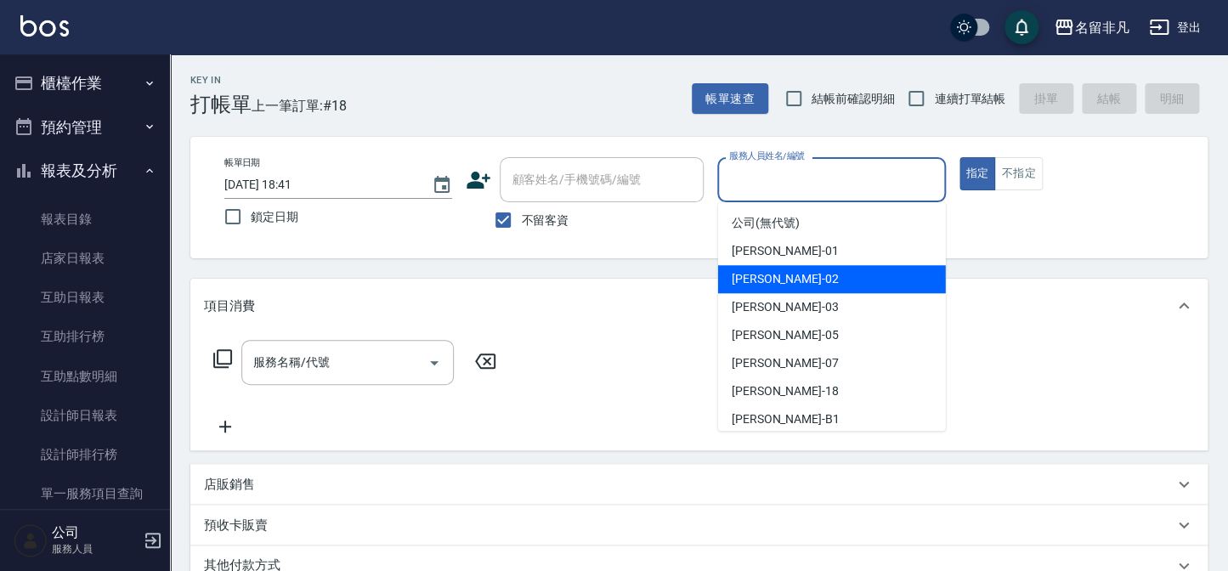
click at [795, 278] on div "陳瑞珍 -02" at bounding box center [832, 279] width 228 height 28
type input "陳瑞珍-02"
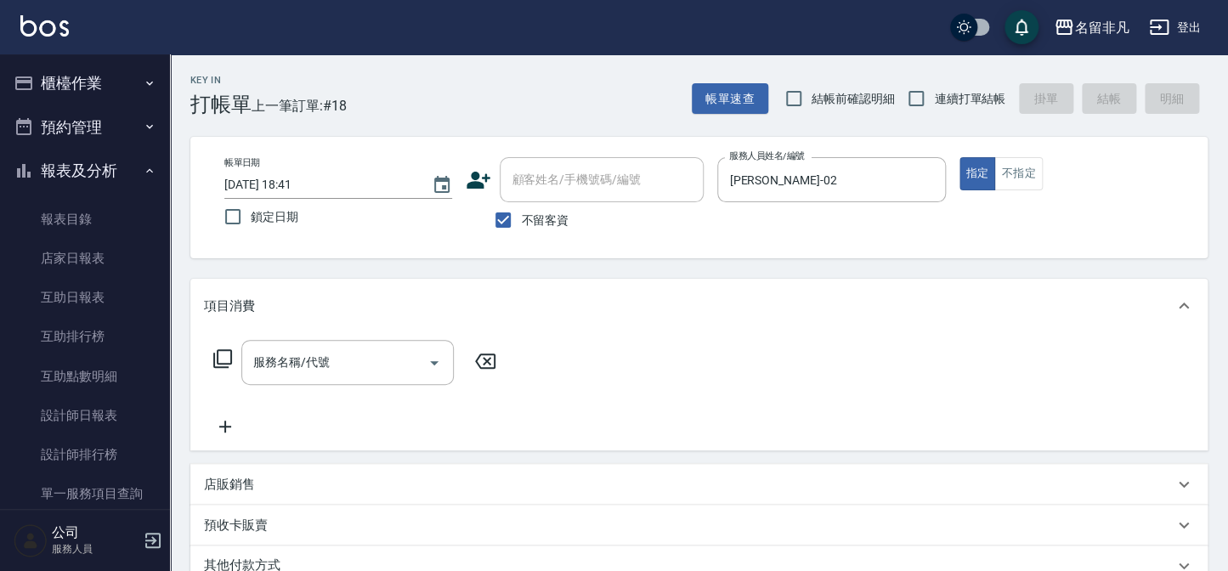
click at [223, 361] on icon at bounding box center [222, 358] width 20 height 20
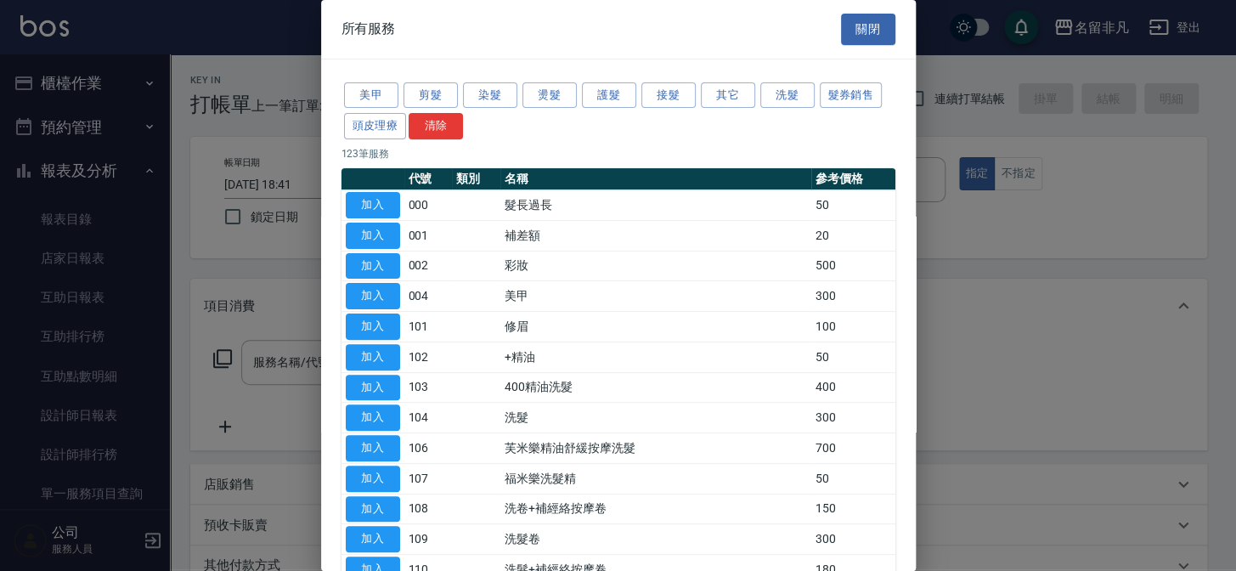
click at [221, 357] on div at bounding box center [618, 285] width 1236 height 571
click at [364, 412] on button "加入" at bounding box center [373, 417] width 54 height 26
type input "洗髮(104)"
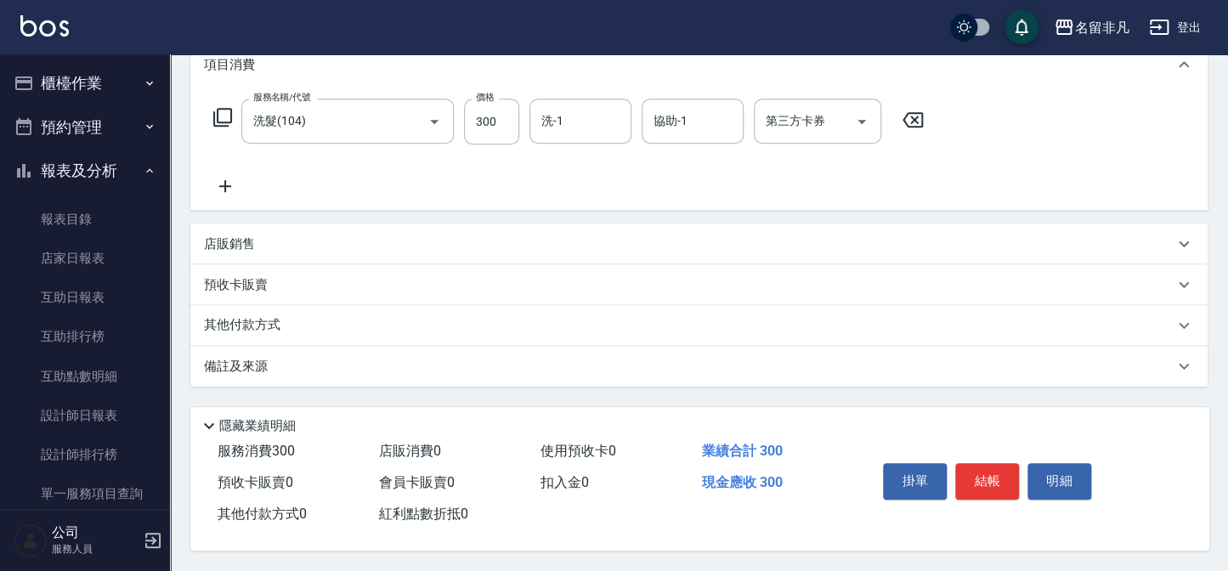
scroll to position [246, 0]
click at [1002, 473] on button "結帳" at bounding box center [987, 481] width 64 height 36
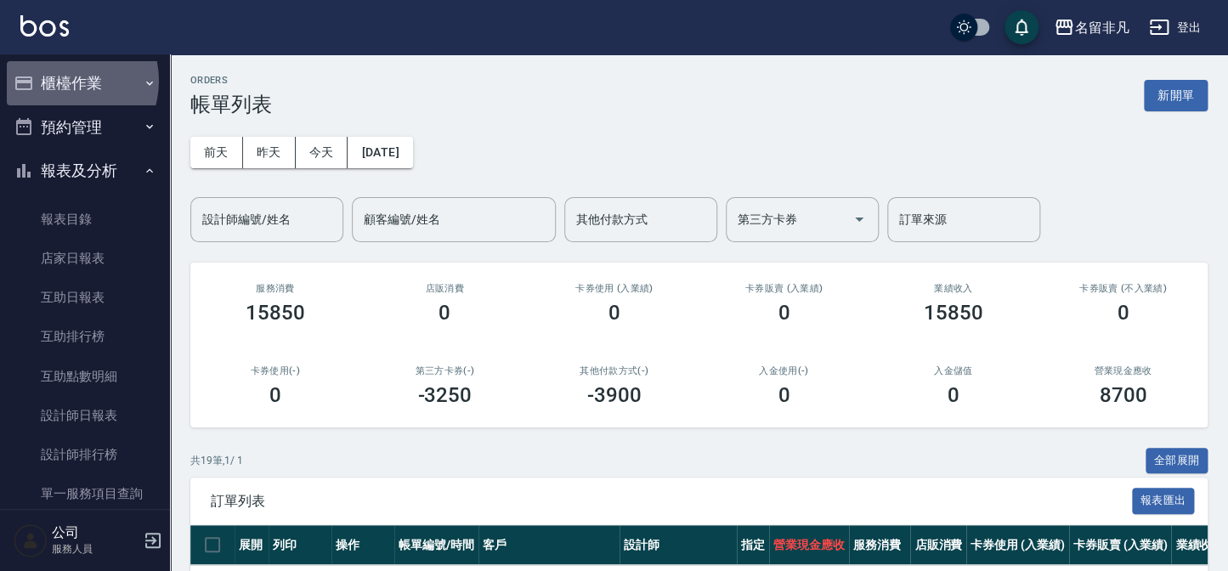
click at [65, 81] on button "櫃檯作業" at bounding box center [85, 83] width 156 height 44
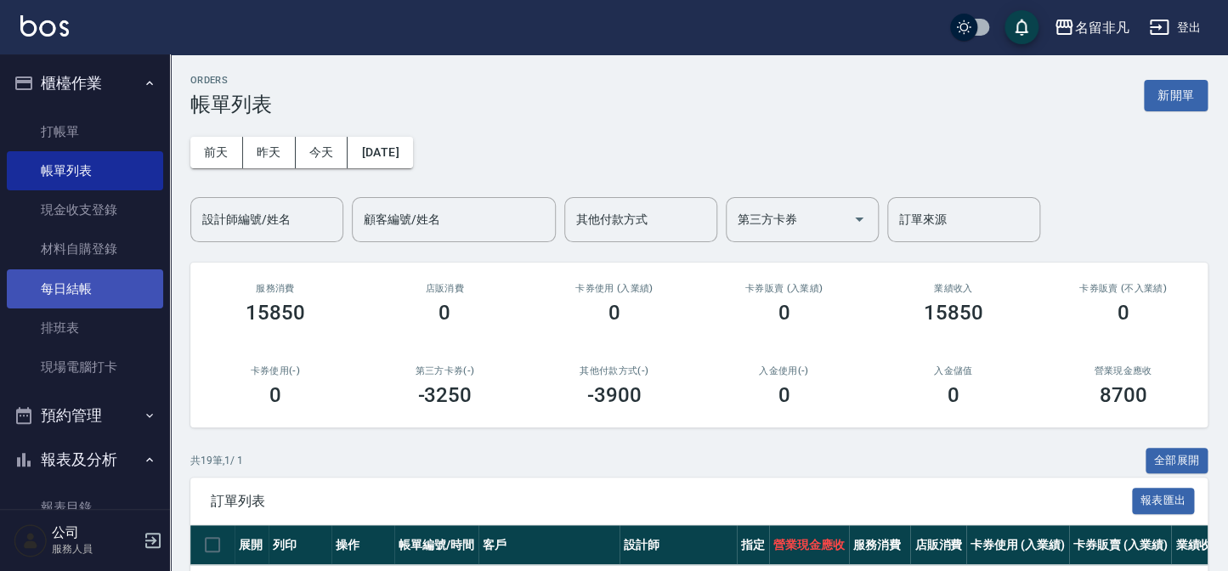
drag, startPoint x: 65, startPoint y: 288, endPoint x: 65, endPoint y: 359, distance: 71.4
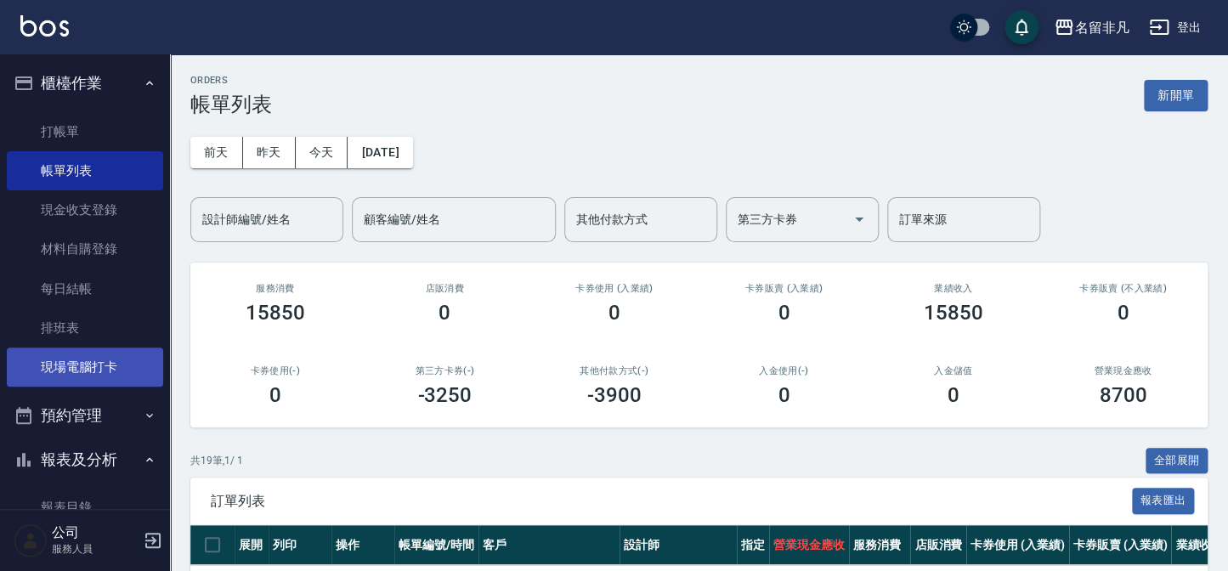
click at [65, 286] on link "每日結帳" at bounding box center [85, 288] width 156 height 39
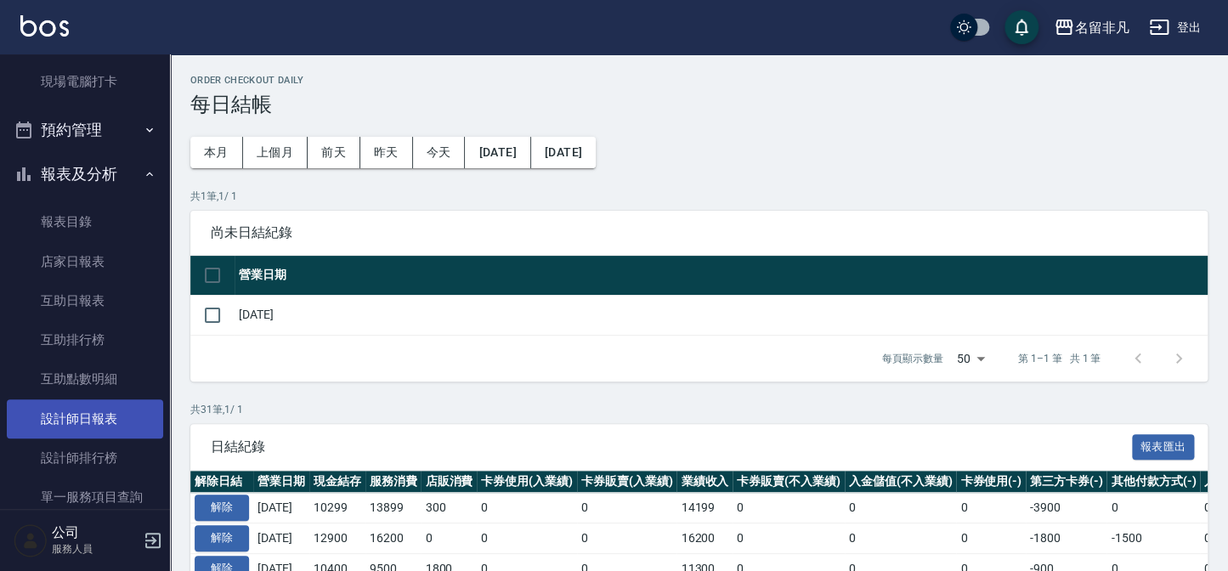
scroll to position [308, 0]
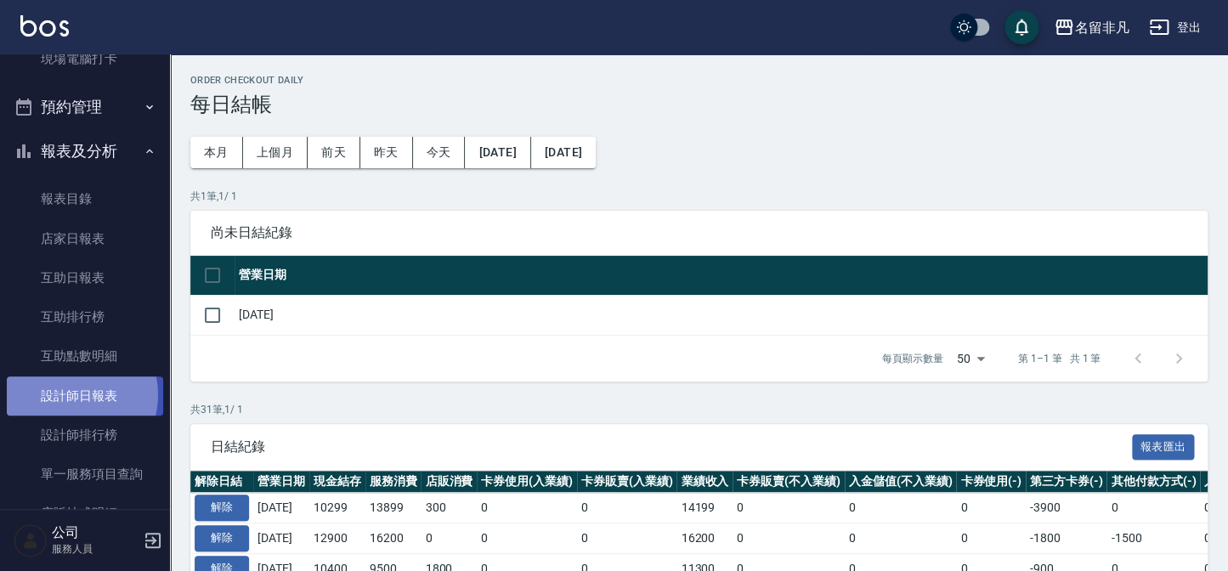
click at [71, 394] on link "設計師日報表" at bounding box center [85, 395] width 156 height 39
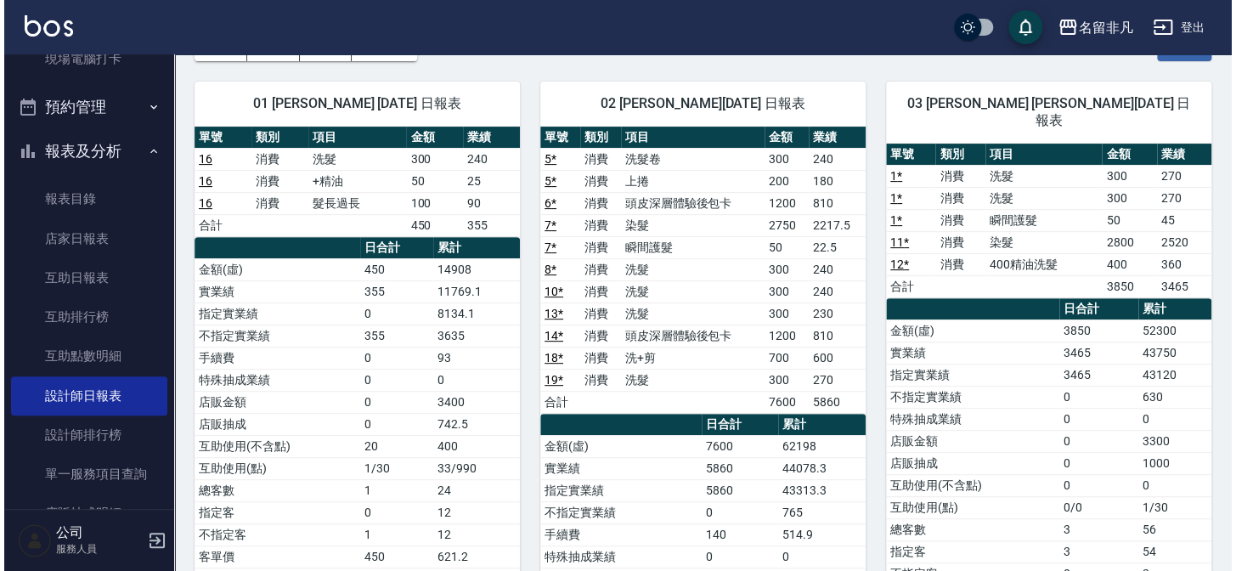
scroll to position [76, 0]
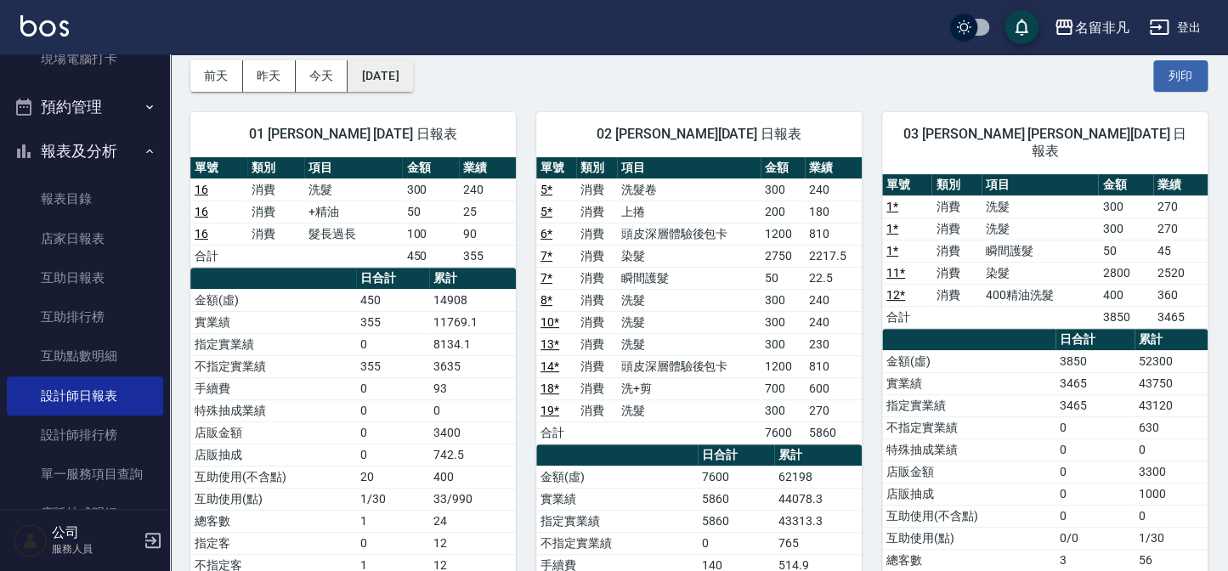
click at [412, 71] on button "[DATE]" at bounding box center [379, 75] width 65 height 31
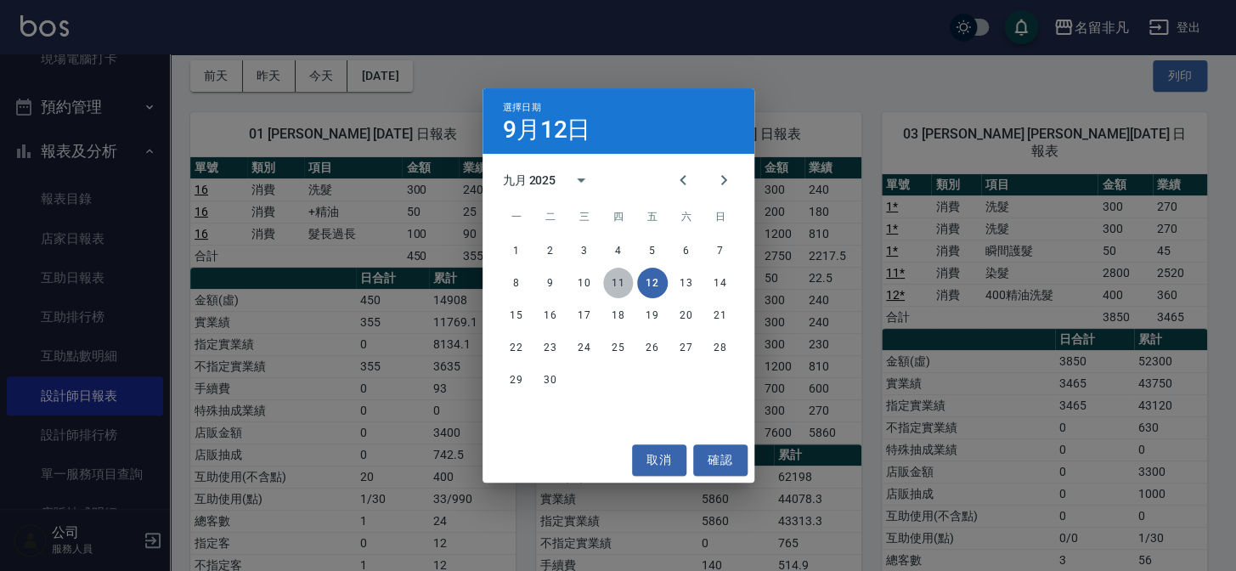
click at [616, 288] on button "11" at bounding box center [618, 283] width 31 height 31
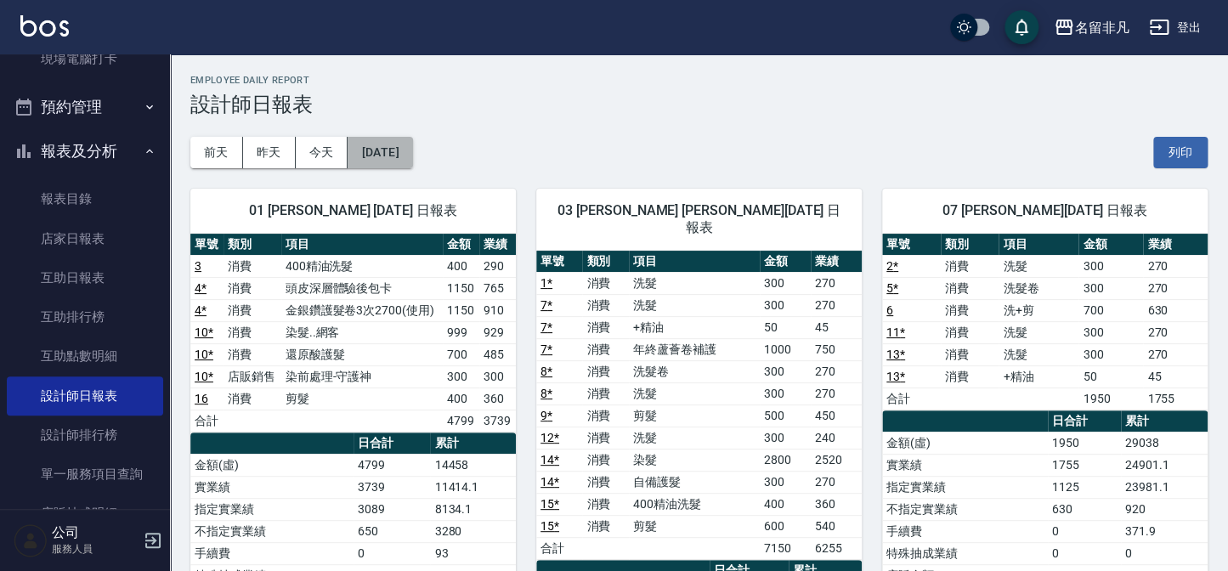
click at [412, 152] on button "[DATE]" at bounding box center [379, 152] width 65 height 31
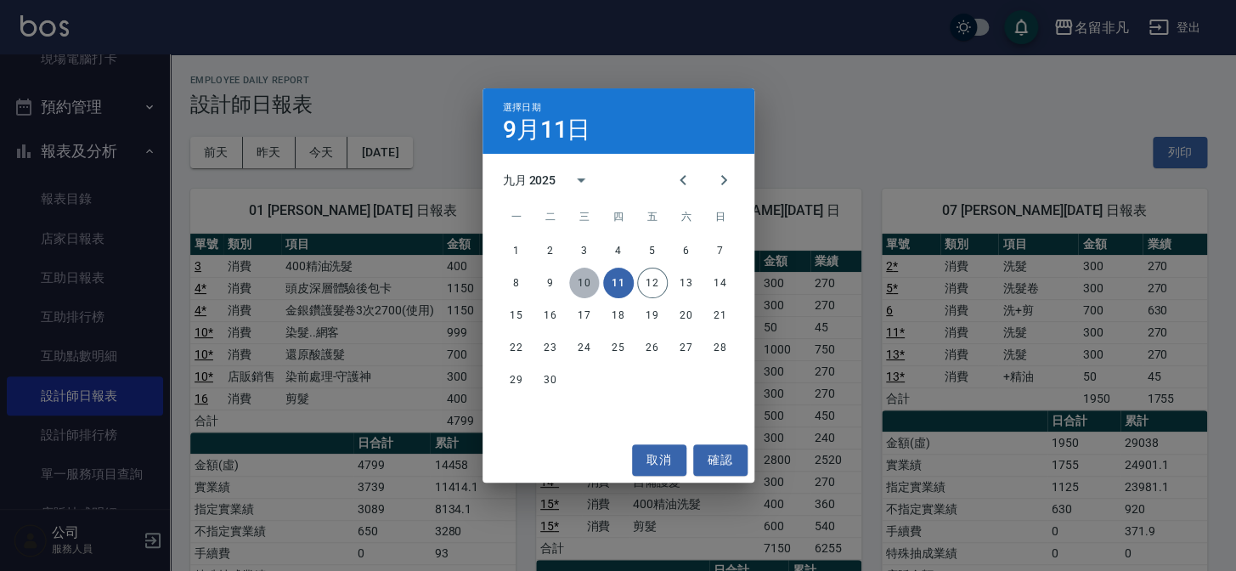
click at [582, 278] on button "10" at bounding box center [584, 283] width 31 height 31
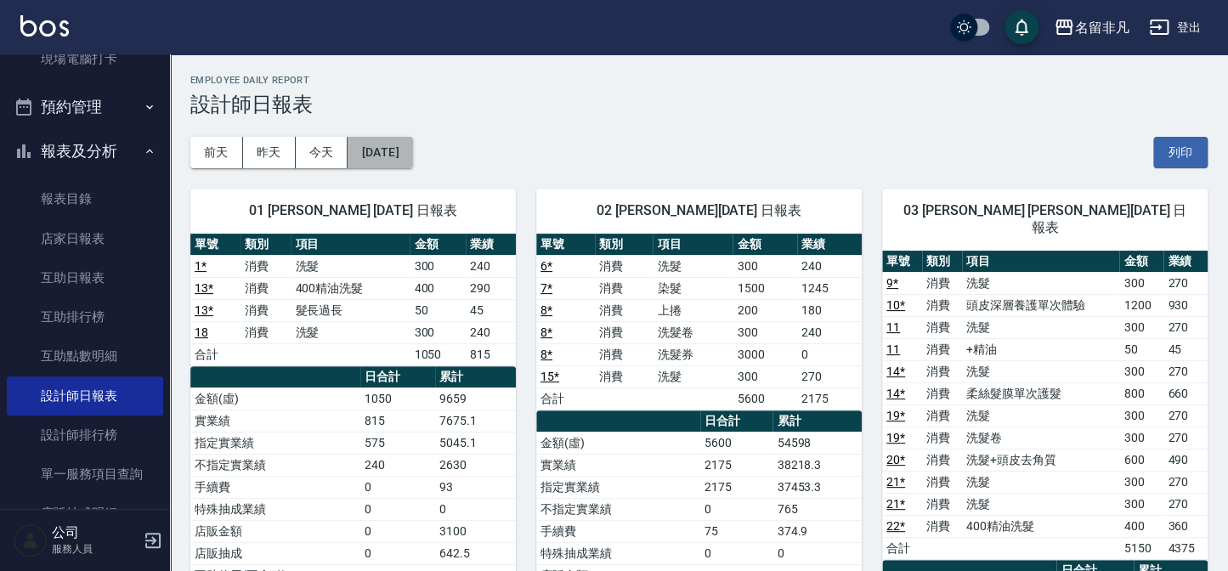
click at [412, 154] on button "[DATE]" at bounding box center [379, 152] width 65 height 31
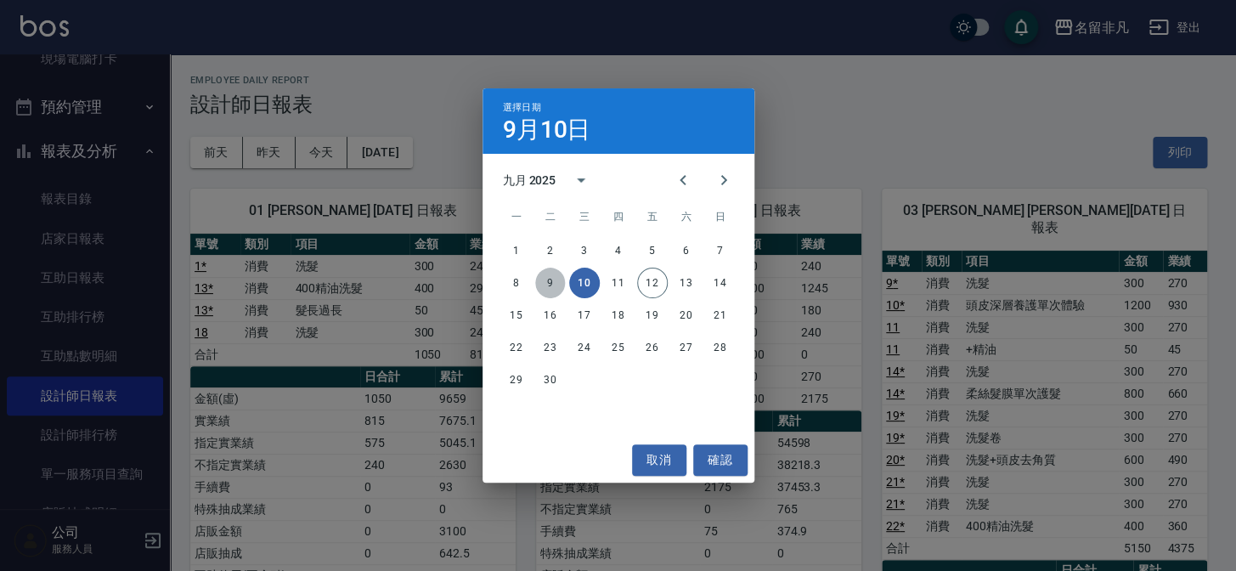
click at [552, 285] on button "9" at bounding box center [550, 283] width 31 height 31
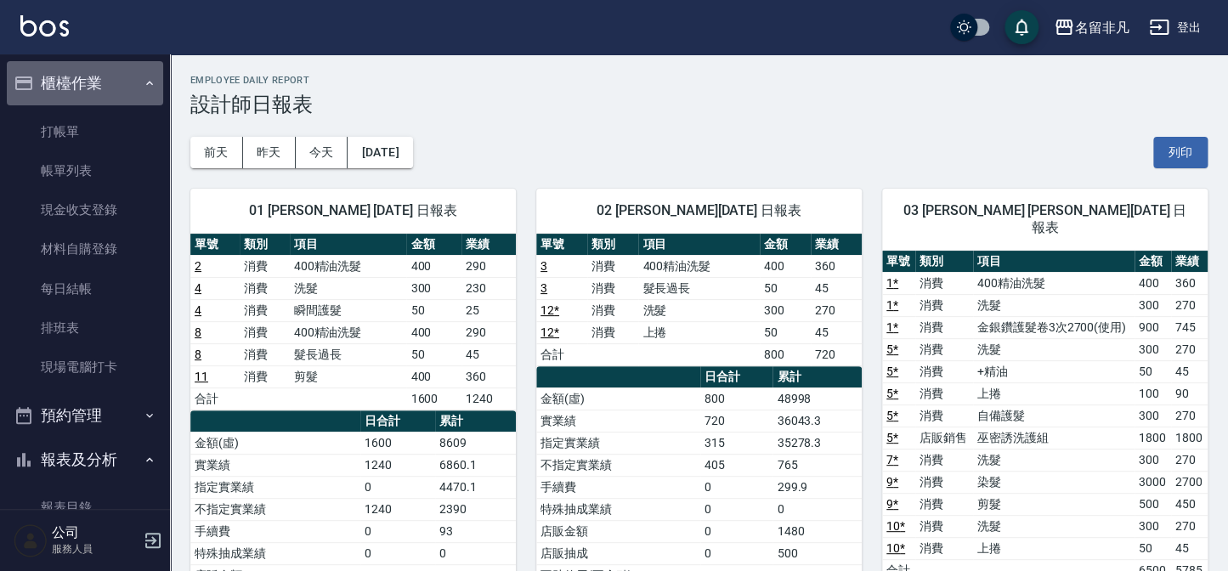
click at [99, 76] on button "櫃檯作業" at bounding box center [85, 83] width 156 height 44
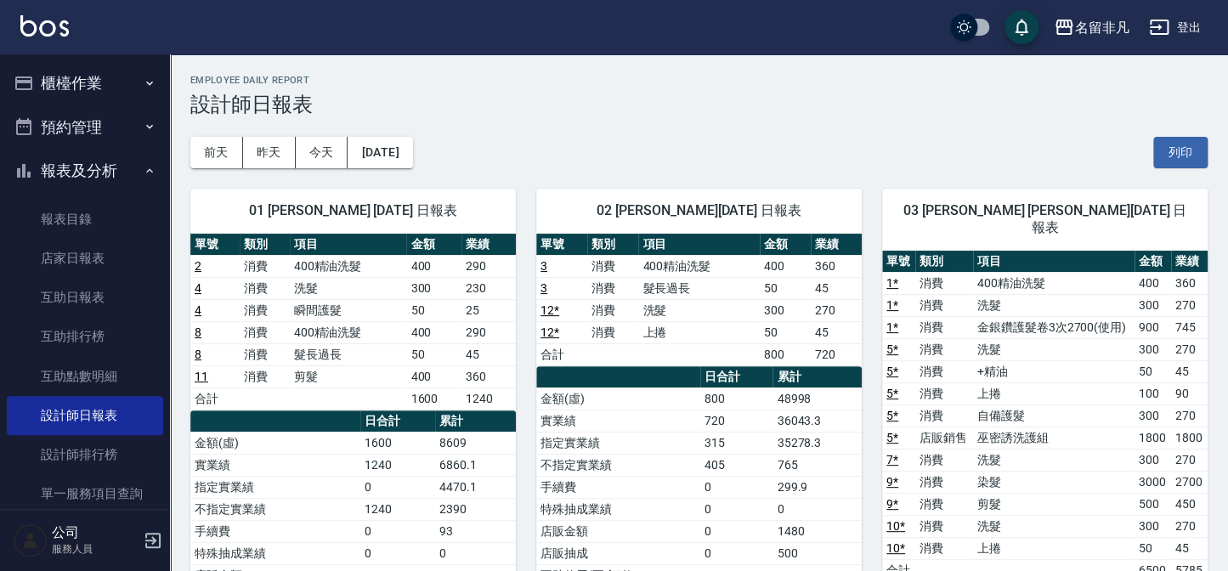
click at [83, 86] on button "櫃檯作業" at bounding box center [85, 83] width 156 height 44
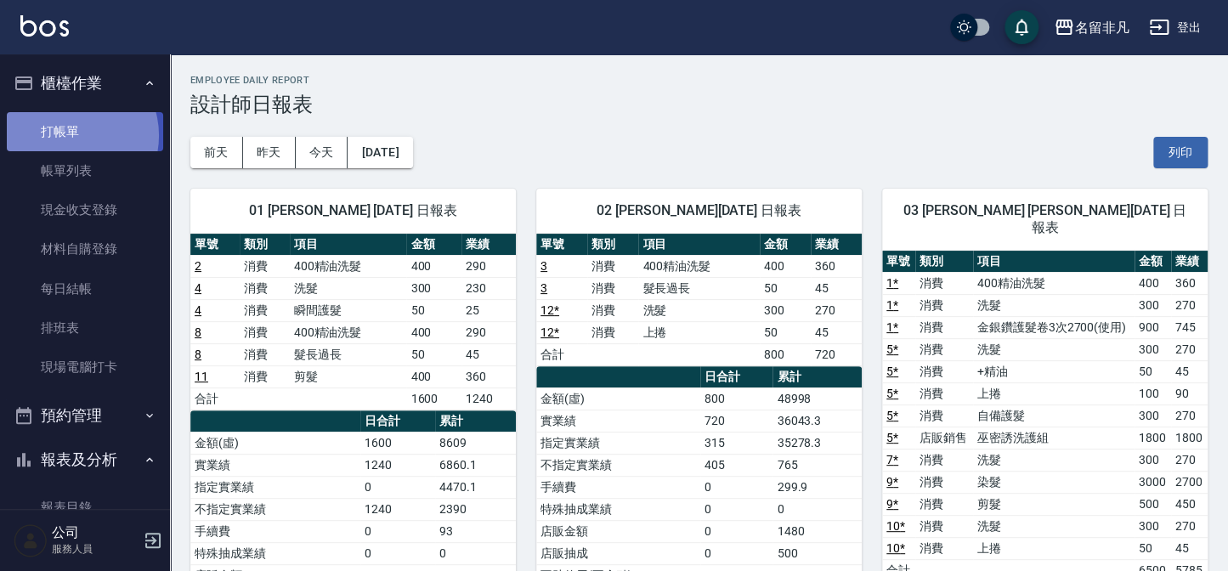
click at [71, 135] on link "打帳單" at bounding box center [85, 131] width 156 height 39
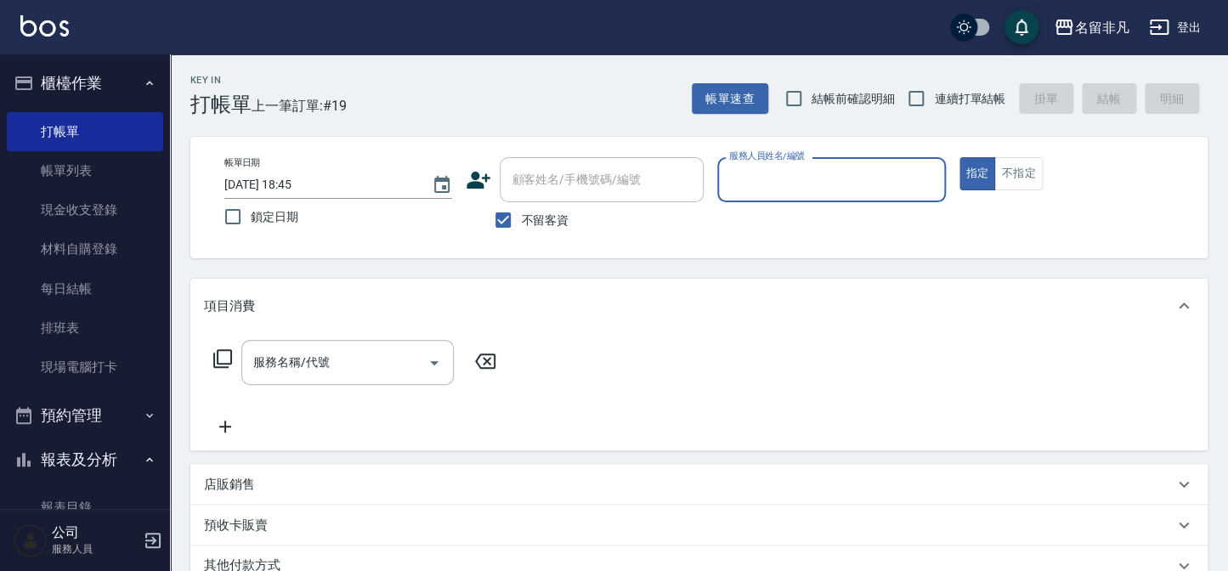
click at [86, 85] on button "櫃檯作業" at bounding box center [85, 83] width 156 height 44
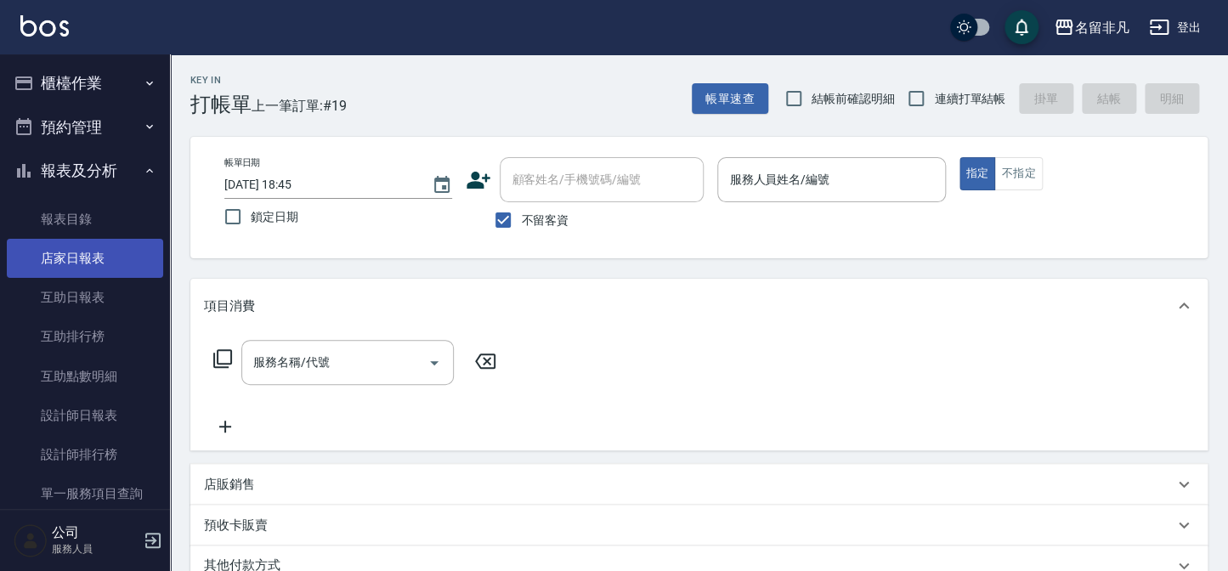
click at [71, 255] on link "店家日報表" at bounding box center [85, 258] width 156 height 39
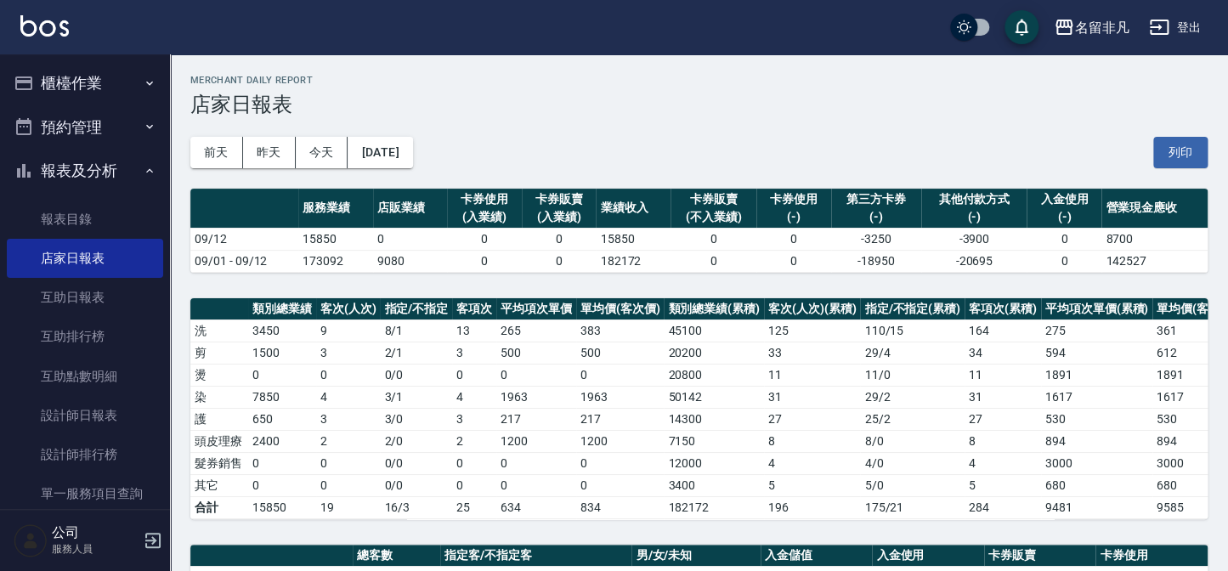
click at [68, 82] on button "櫃檯作業" at bounding box center [85, 83] width 156 height 44
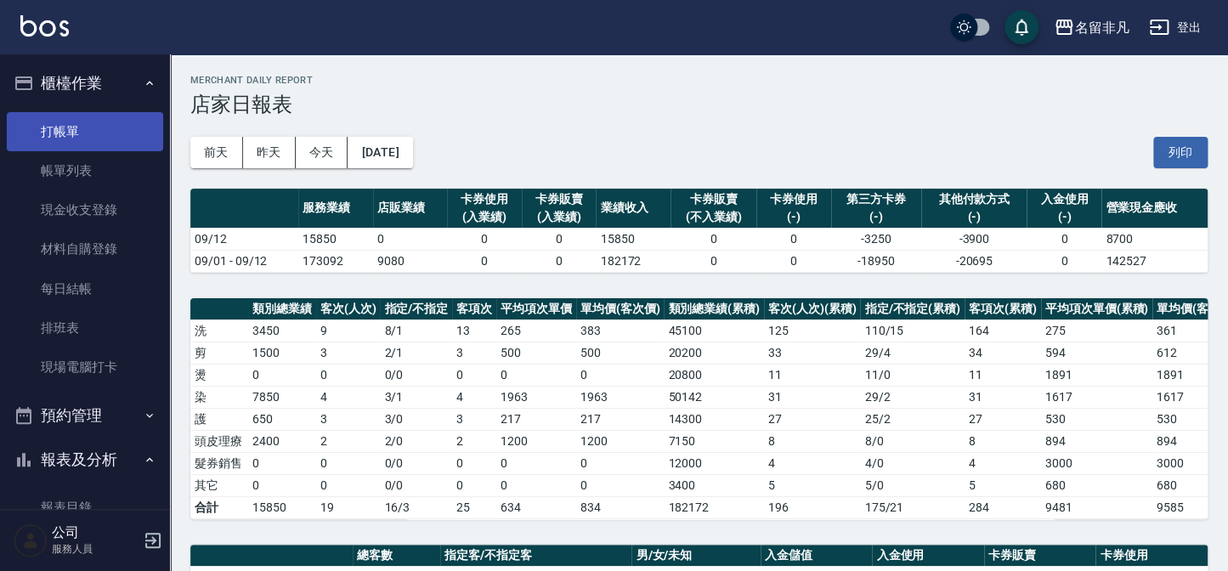
click at [88, 133] on link "打帳單" at bounding box center [85, 131] width 156 height 39
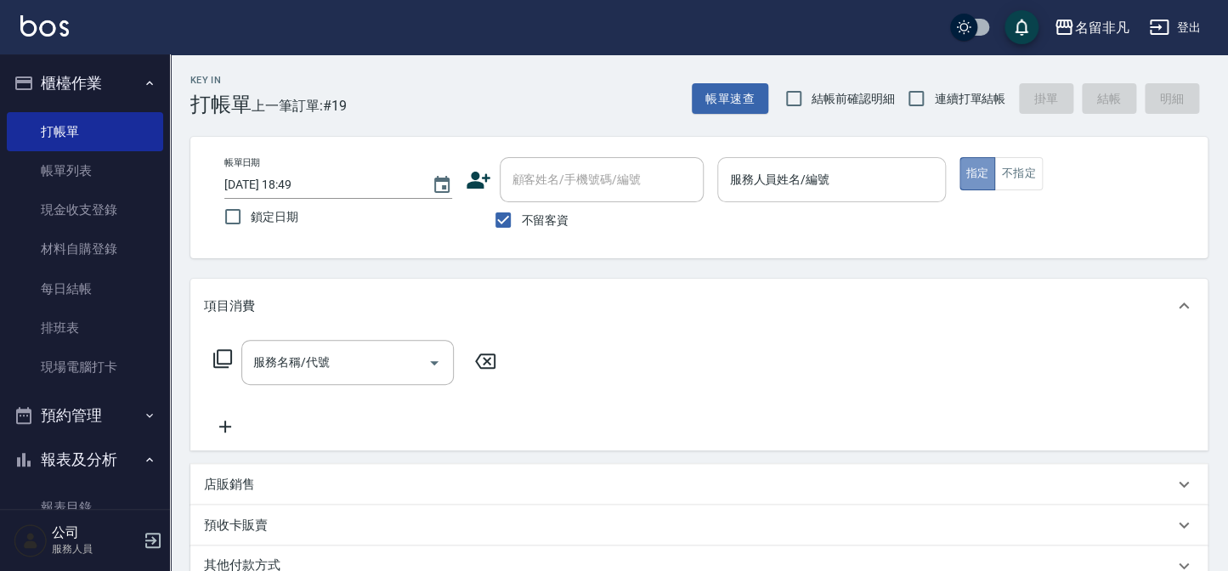
drag, startPoint x: 968, startPoint y: 169, endPoint x: 880, endPoint y: 170, distance: 87.5
click at [968, 168] on button "指定" at bounding box center [977, 173] width 37 height 33
click at [805, 170] on div "服務人員姓名/編號 服務人員姓名/編號" at bounding box center [831, 179] width 228 height 45
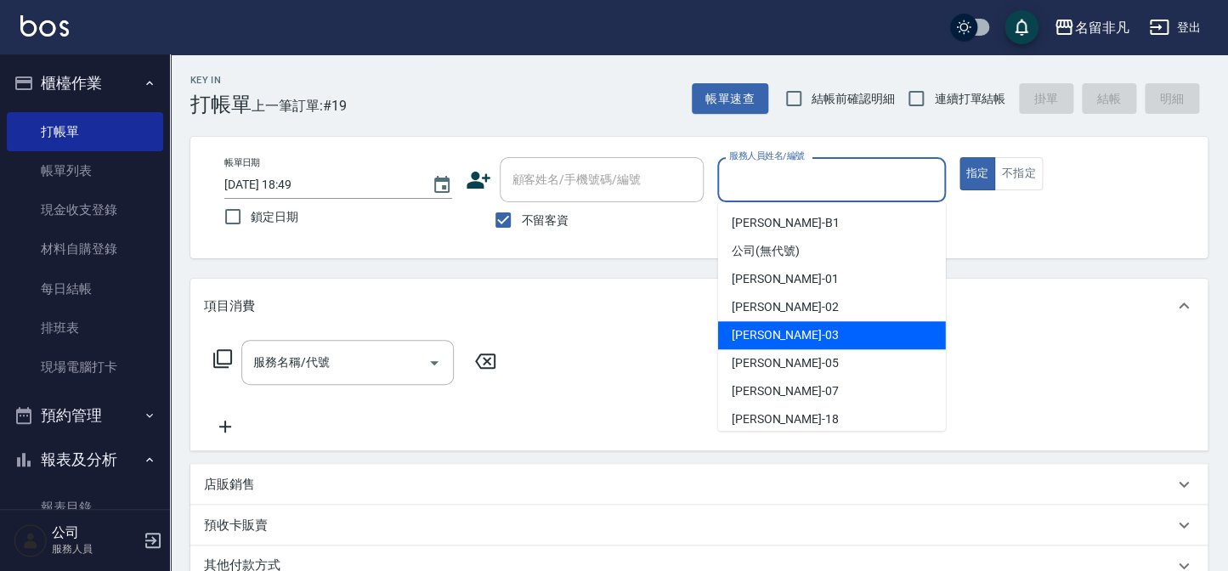
click at [755, 330] on span "Tina -03" at bounding box center [784, 335] width 107 height 18
type input "Tina-03"
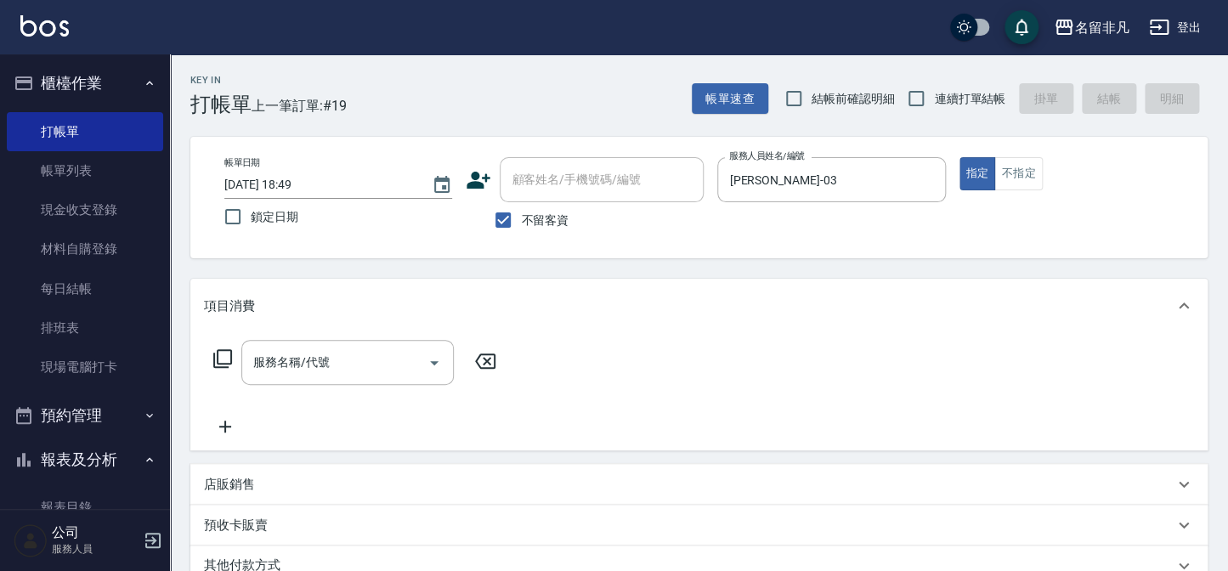
click at [224, 355] on icon at bounding box center [222, 358] width 20 height 20
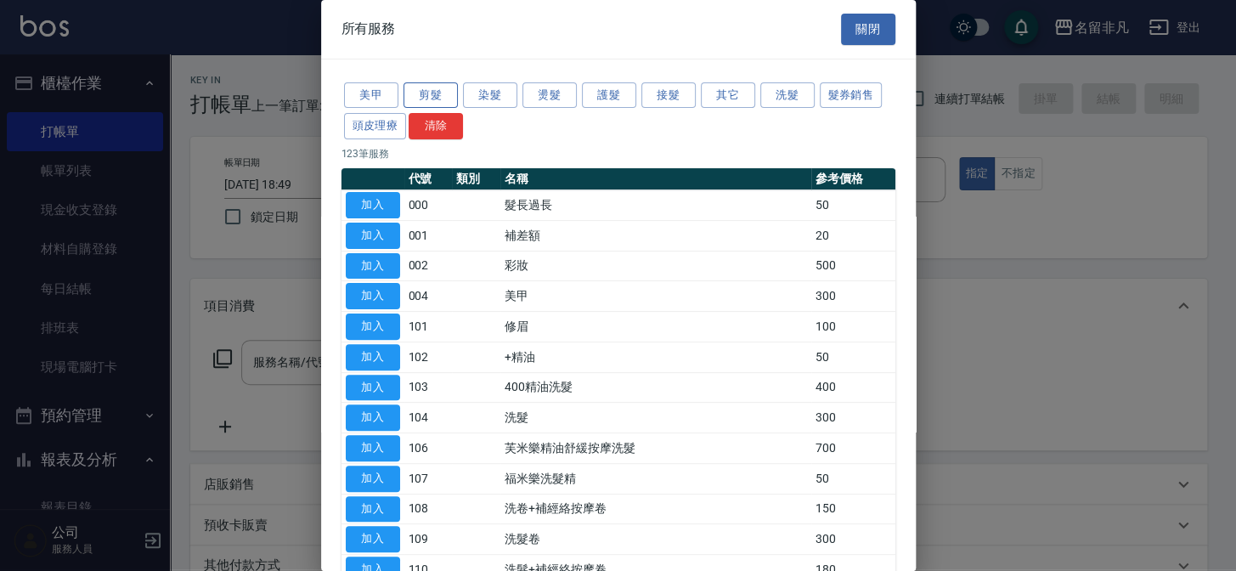
click at [432, 93] on button "剪髮" at bounding box center [431, 95] width 54 height 26
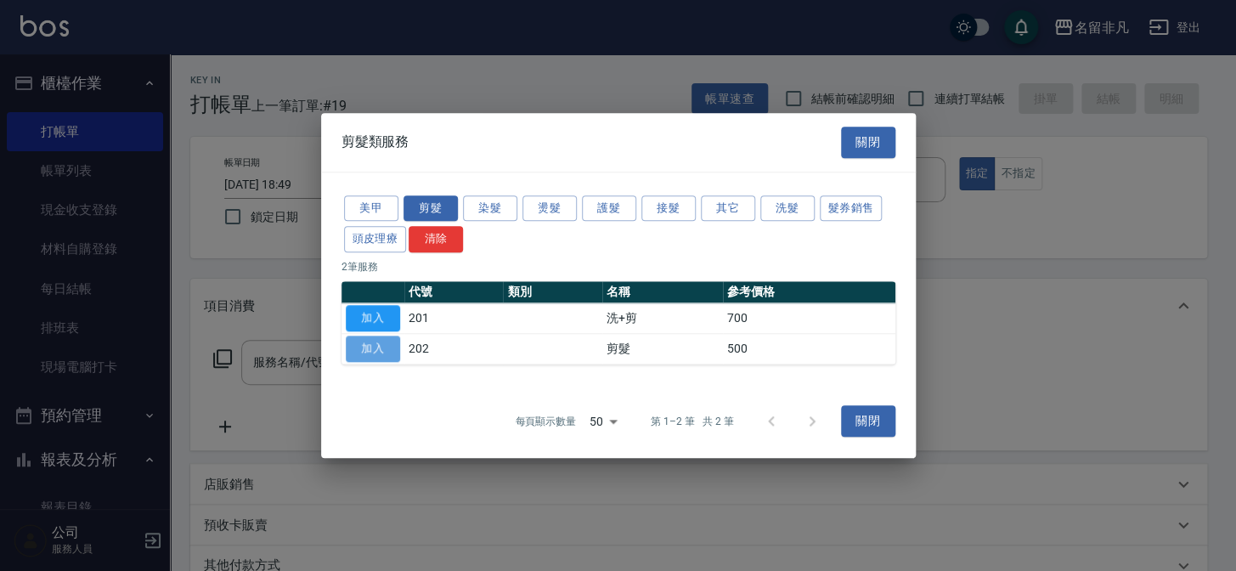
click at [375, 341] on button "加入" at bounding box center [373, 349] width 54 height 26
type input "剪髮(202)"
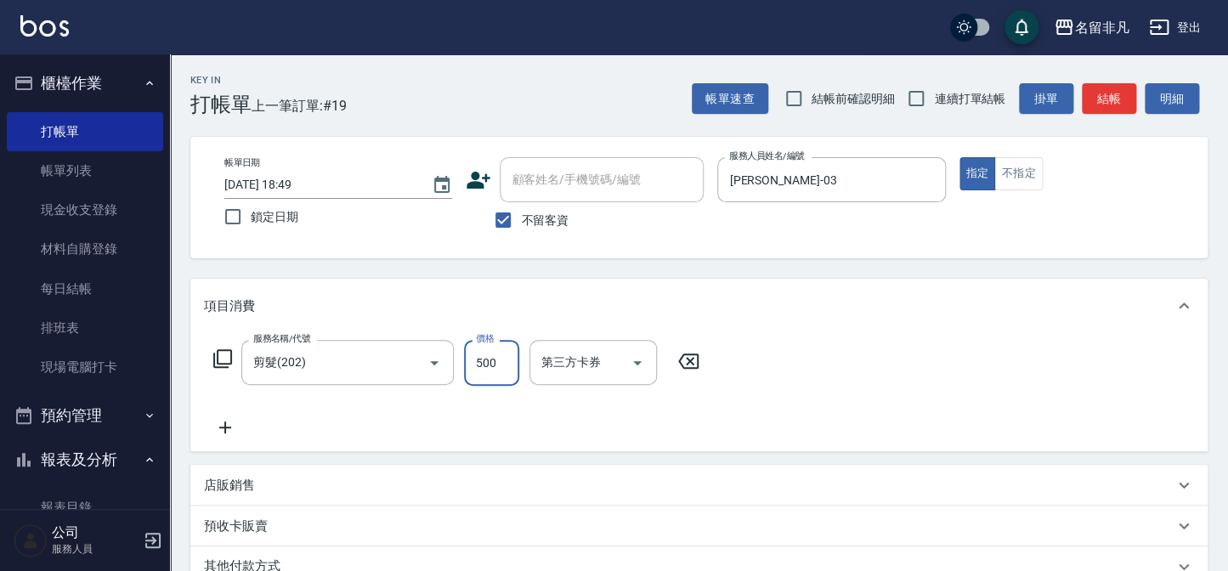
click at [480, 357] on input "500" at bounding box center [491, 363] width 55 height 46
click at [481, 359] on input "4400" at bounding box center [491, 363] width 55 height 46
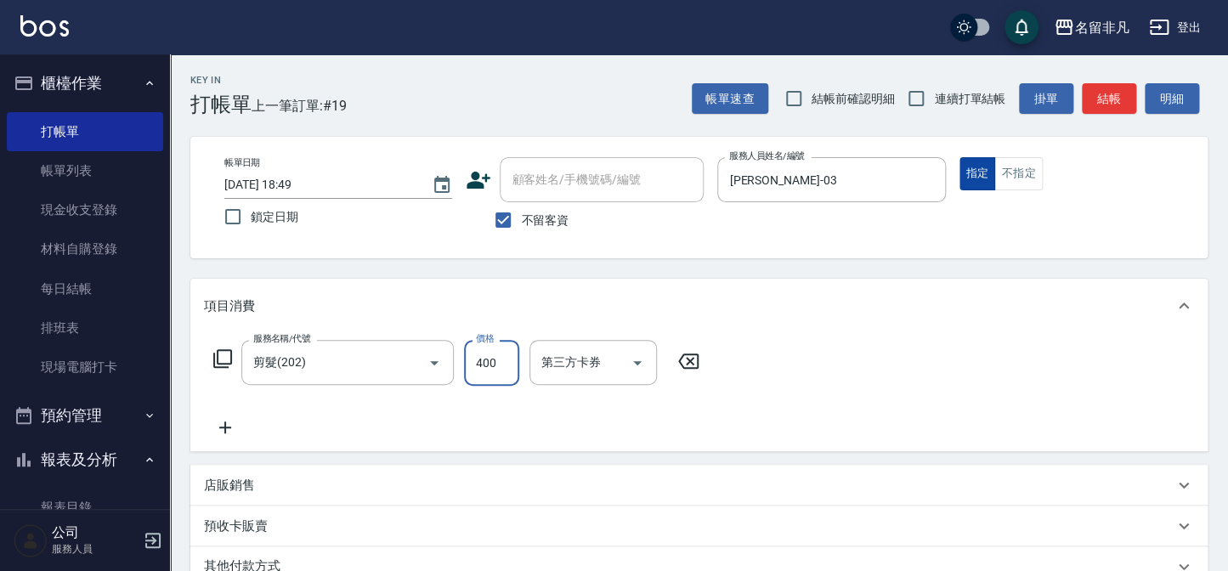
type input "400"
click at [980, 167] on button "指定" at bounding box center [977, 173] width 37 height 33
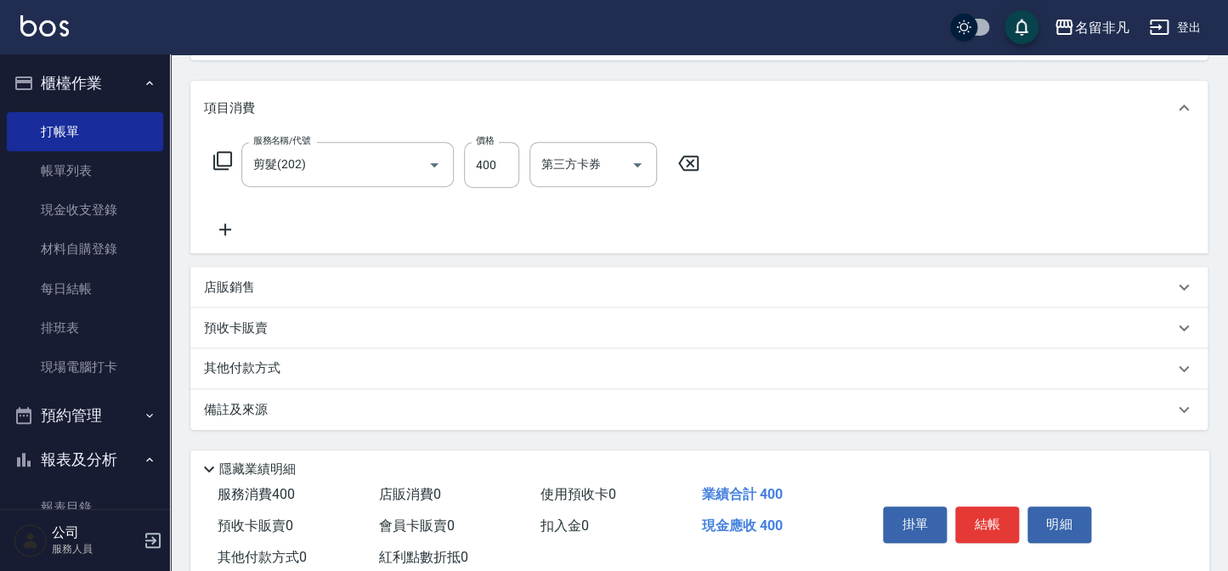
scroll to position [246, 0]
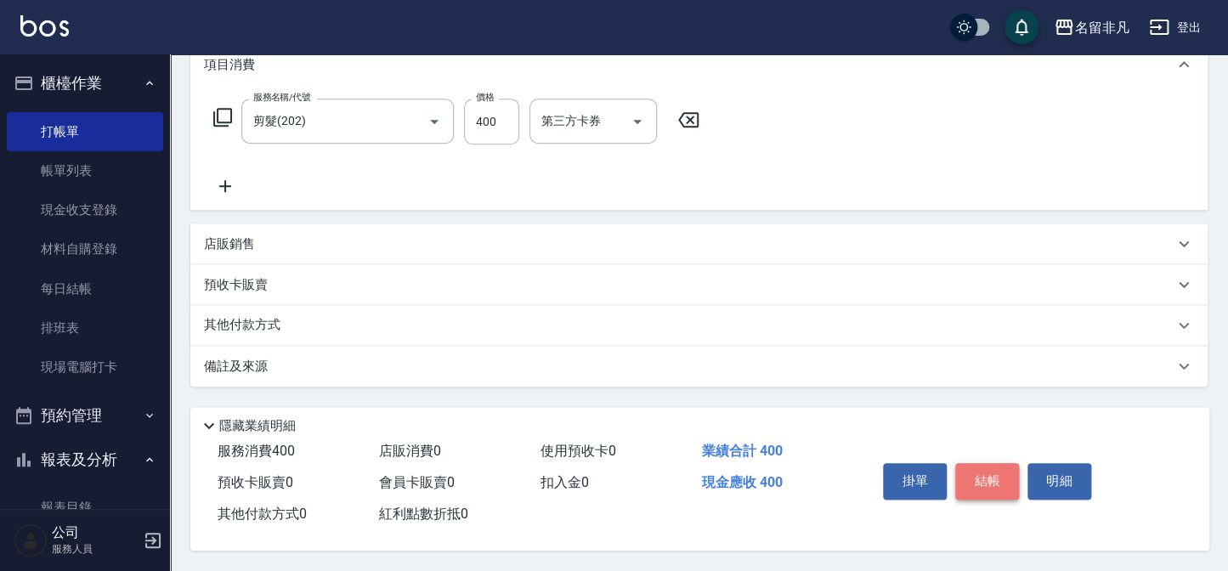
click at [990, 473] on button "結帳" at bounding box center [987, 481] width 64 height 36
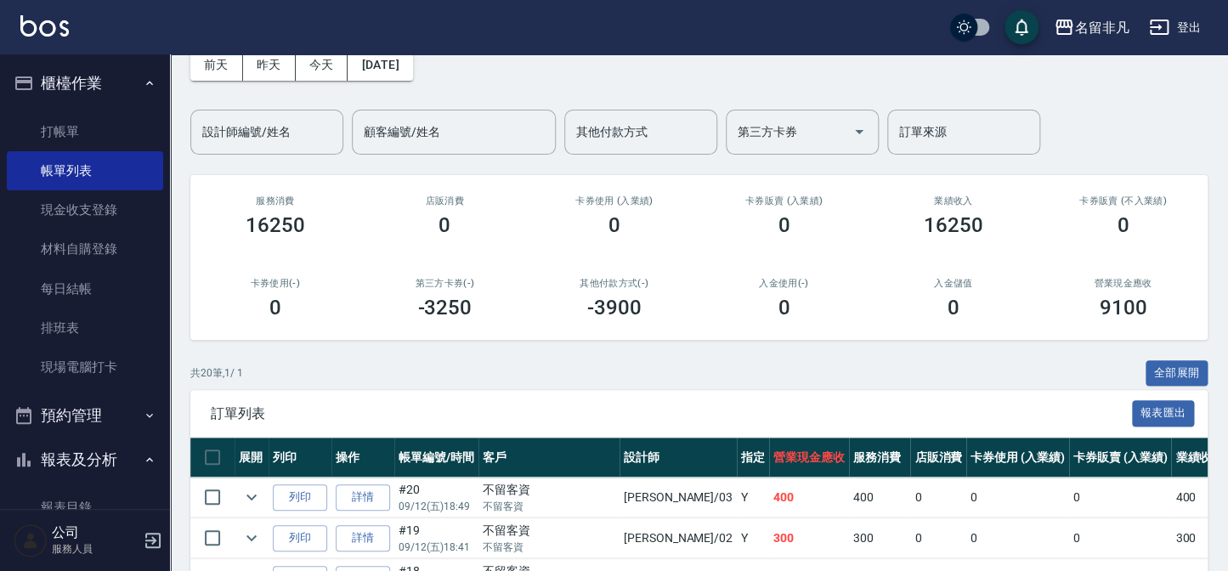
scroll to position [231, 0]
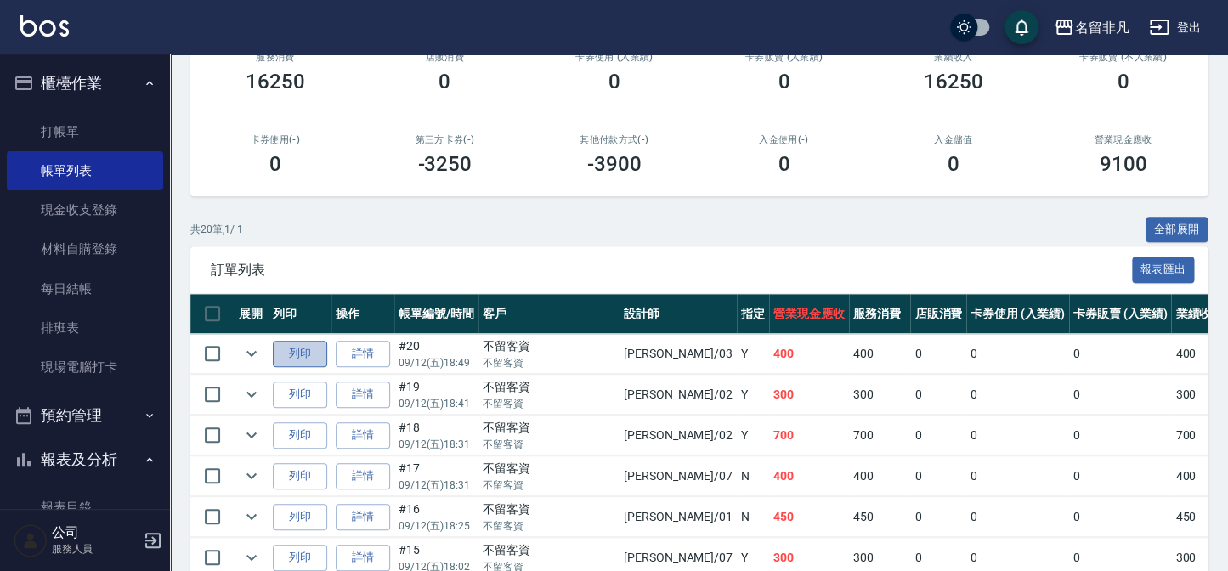
click at [314, 354] on button "列印" at bounding box center [300, 354] width 54 height 26
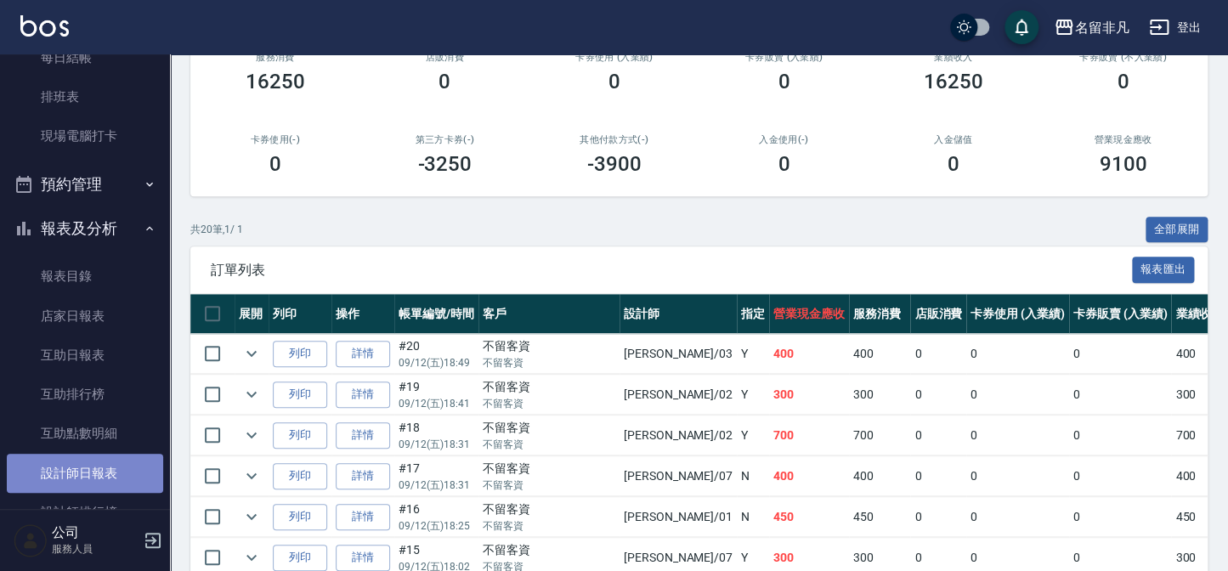
click at [98, 472] on link "設計師日報表" at bounding box center [85, 473] width 156 height 39
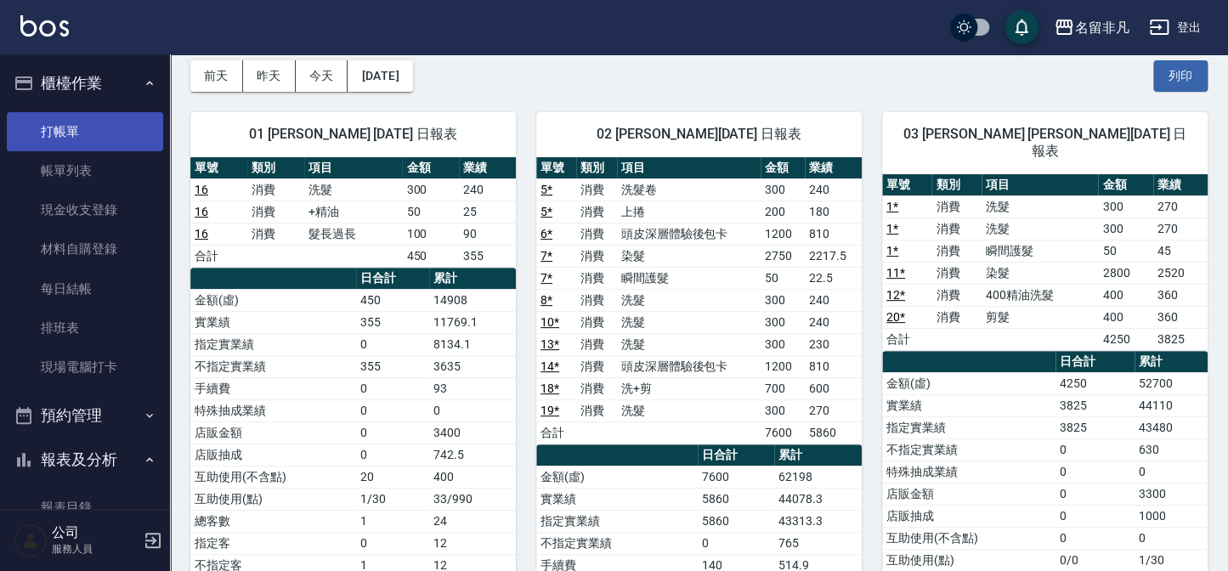
click at [110, 138] on link "打帳單" at bounding box center [85, 131] width 156 height 39
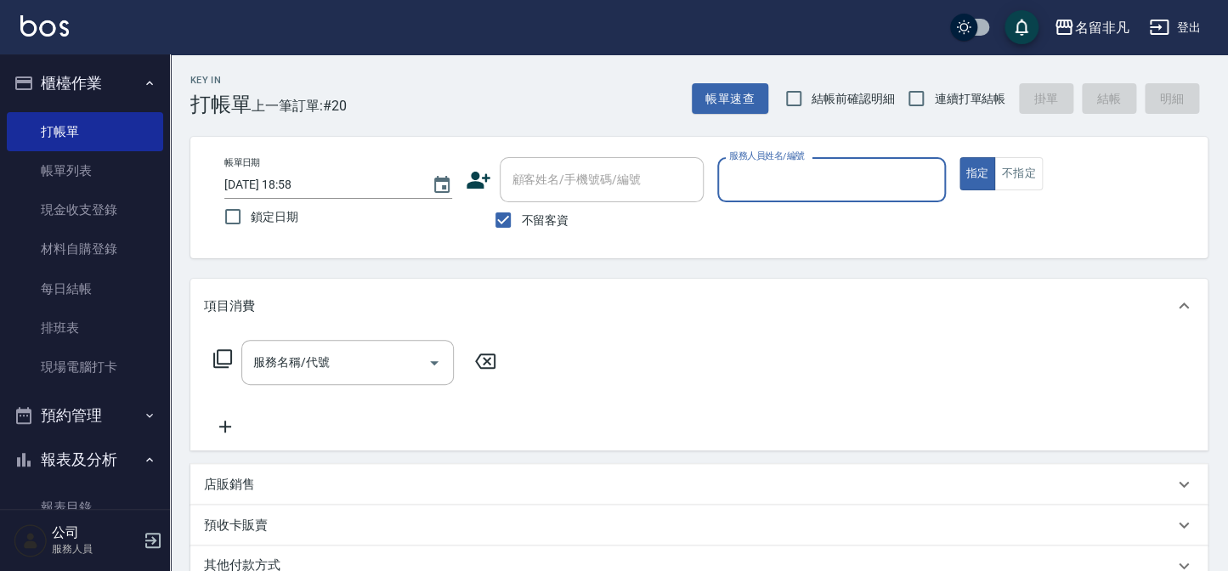
click at [826, 189] on input "服務人員姓名/編號" at bounding box center [831, 180] width 212 height 30
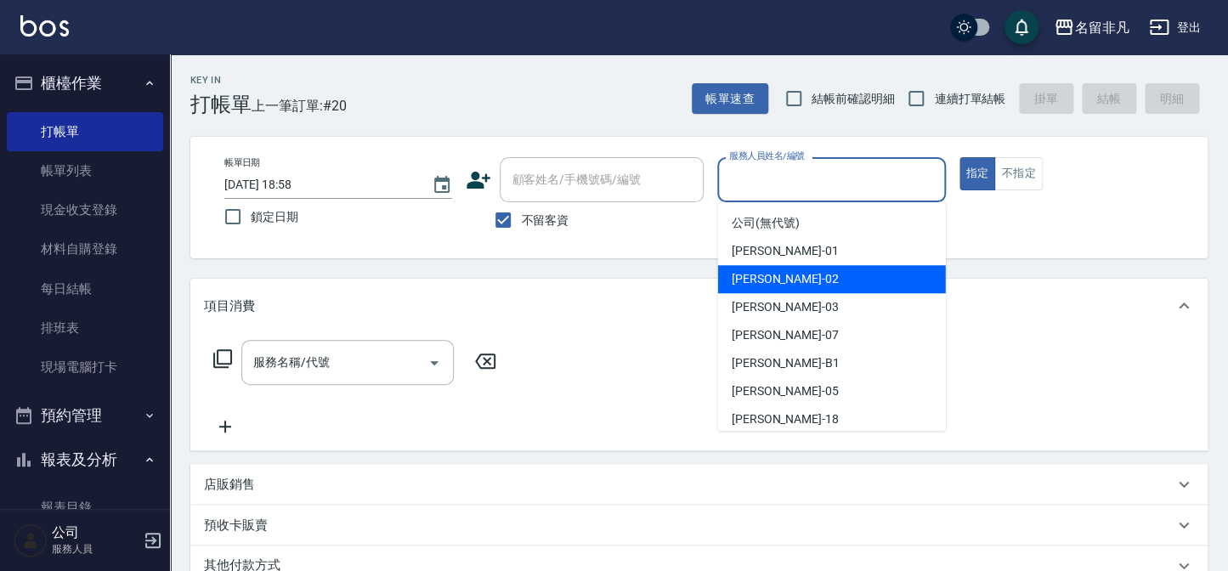
drag, startPoint x: 789, startPoint y: 277, endPoint x: 635, endPoint y: 267, distance: 154.1
click at [764, 274] on div "陳瑞珍 -02" at bounding box center [832, 279] width 228 height 28
type input "陳瑞珍-02"
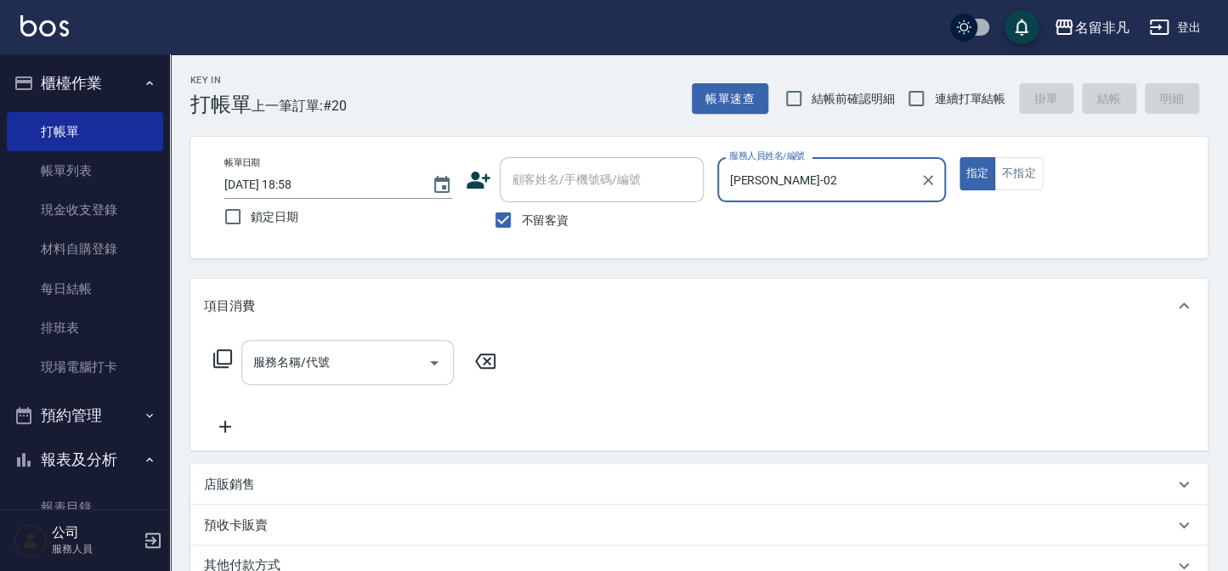
click at [382, 359] on input "服務名稱/代號" at bounding box center [335, 362] width 172 height 30
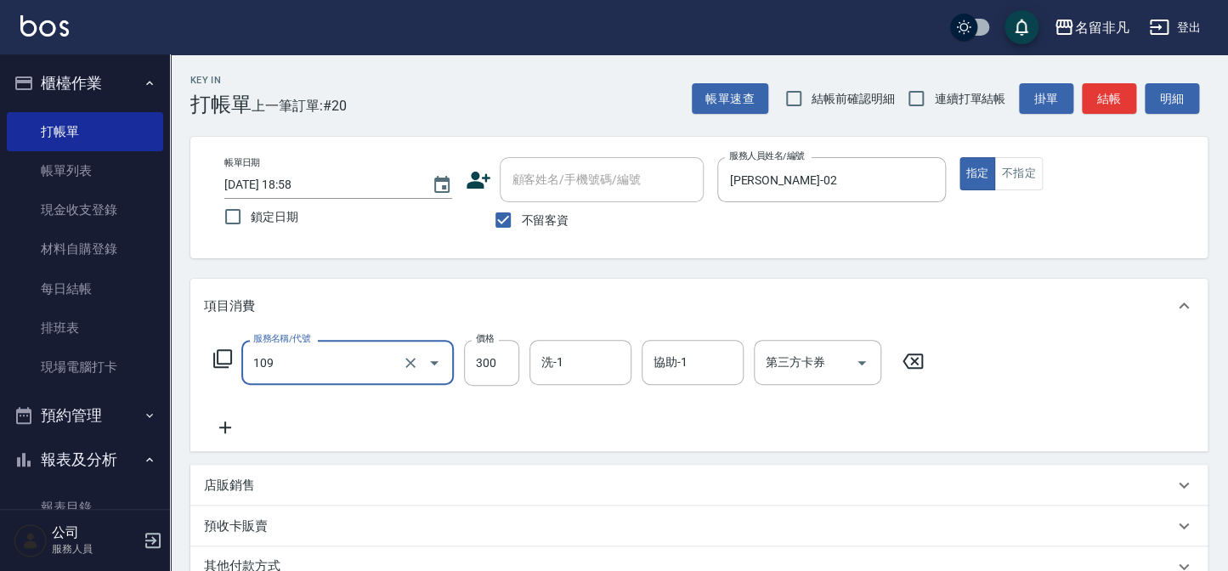
type input "洗髮卷(109)"
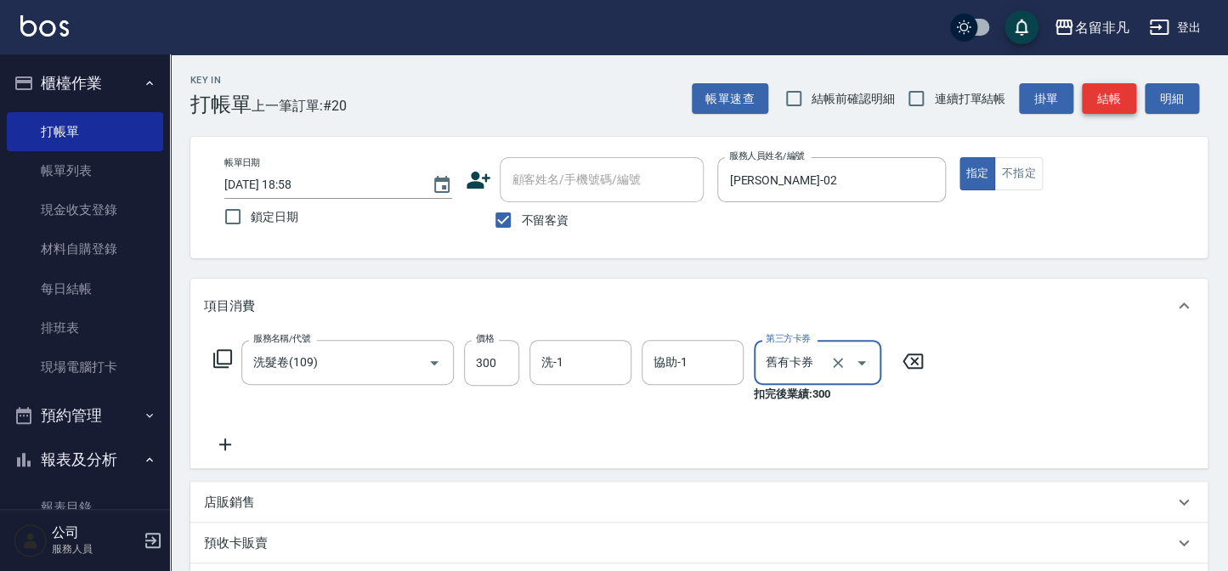
type input "舊有卡券"
click at [1103, 88] on button "結帳" at bounding box center [1108, 98] width 54 height 31
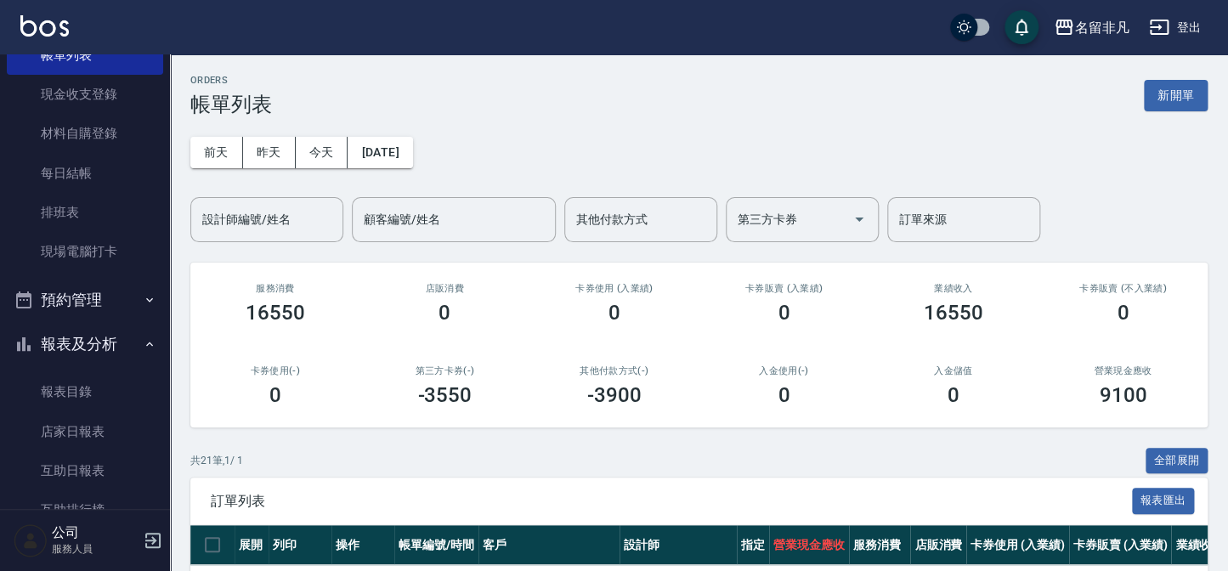
scroll to position [154, 0]
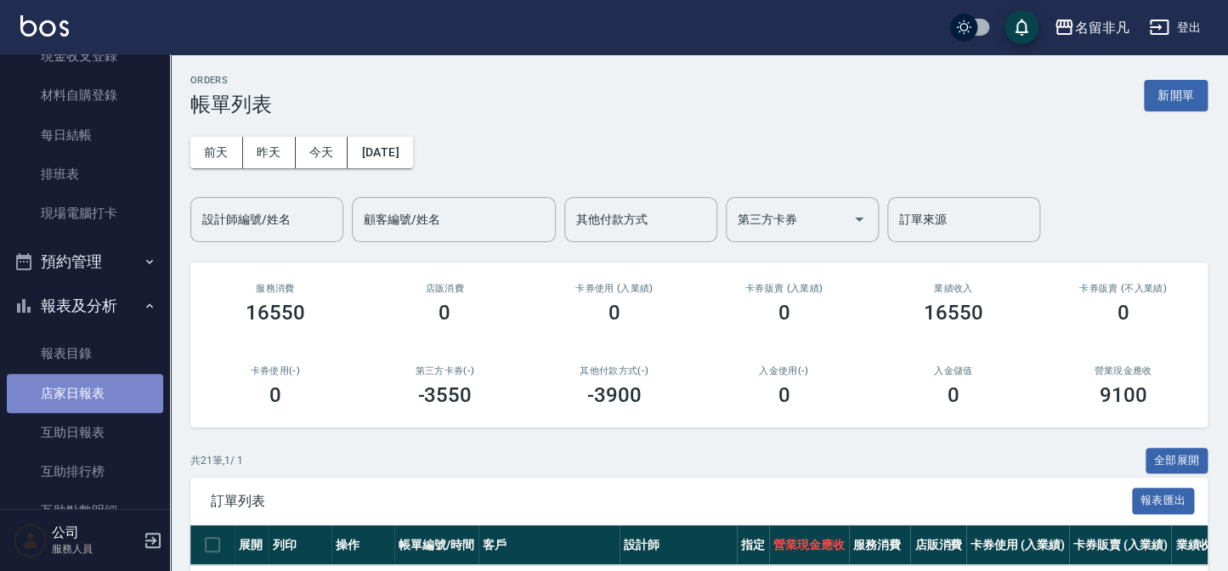
click at [90, 390] on link "店家日報表" at bounding box center [85, 393] width 156 height 39
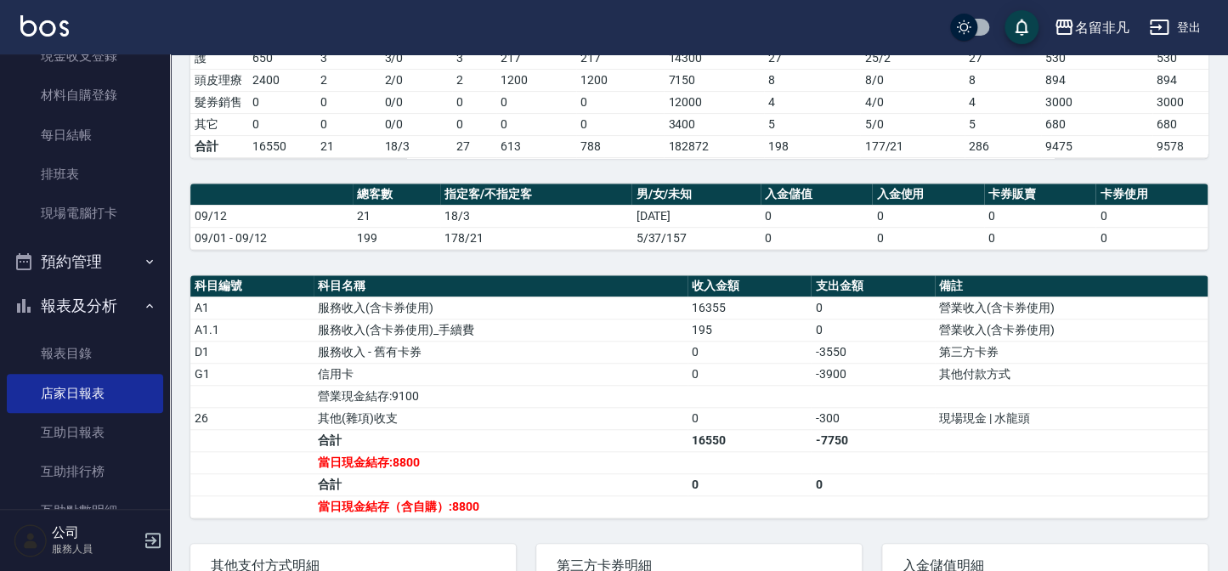
scroll to position [386, 0]
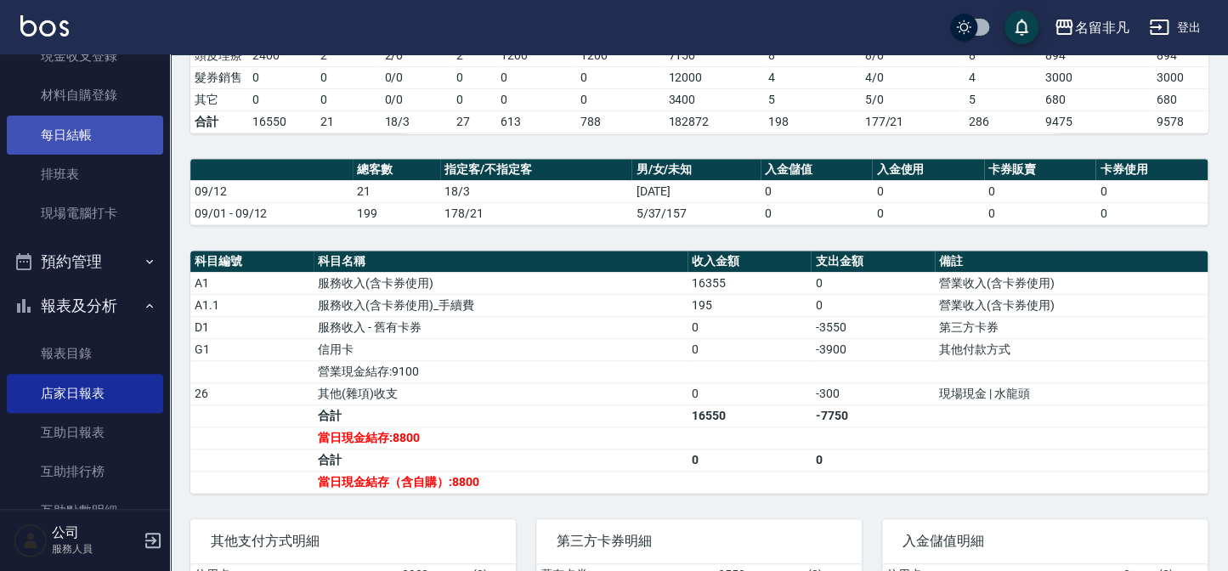
click at [41, 135] on link "每日結帳" at bounding box center [85, 135] width 156 height 39
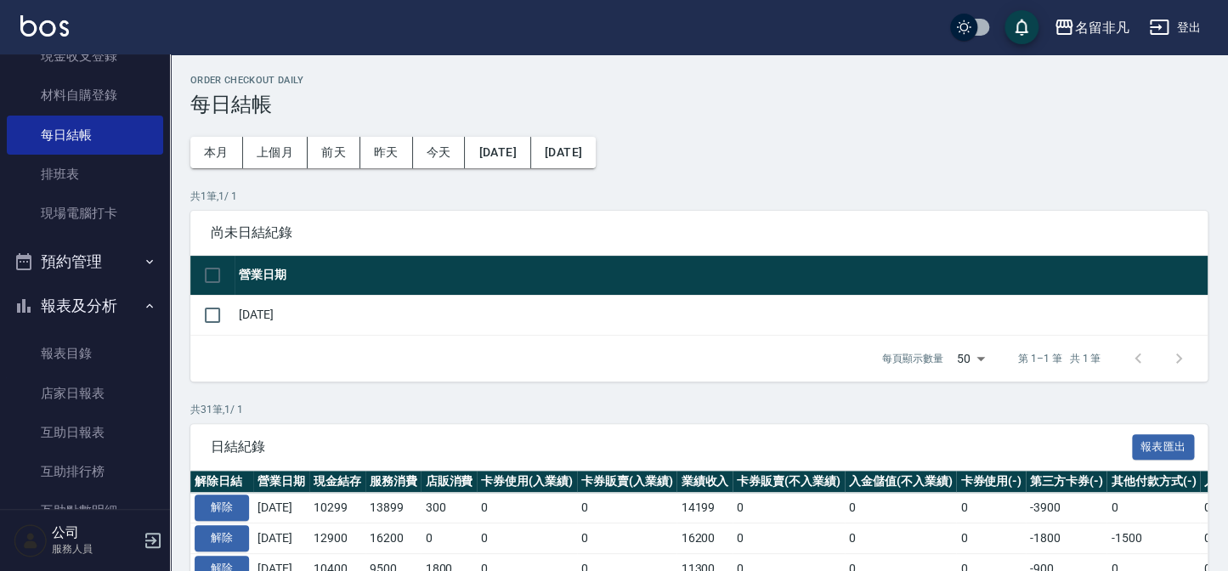
click at [230, 306] on td at bounding box center [212, 315] width 44 height 40
click at [222, 313] on input "checkbox" at bounding box center [213, 315] width 36 height 36
checkbox input "true"
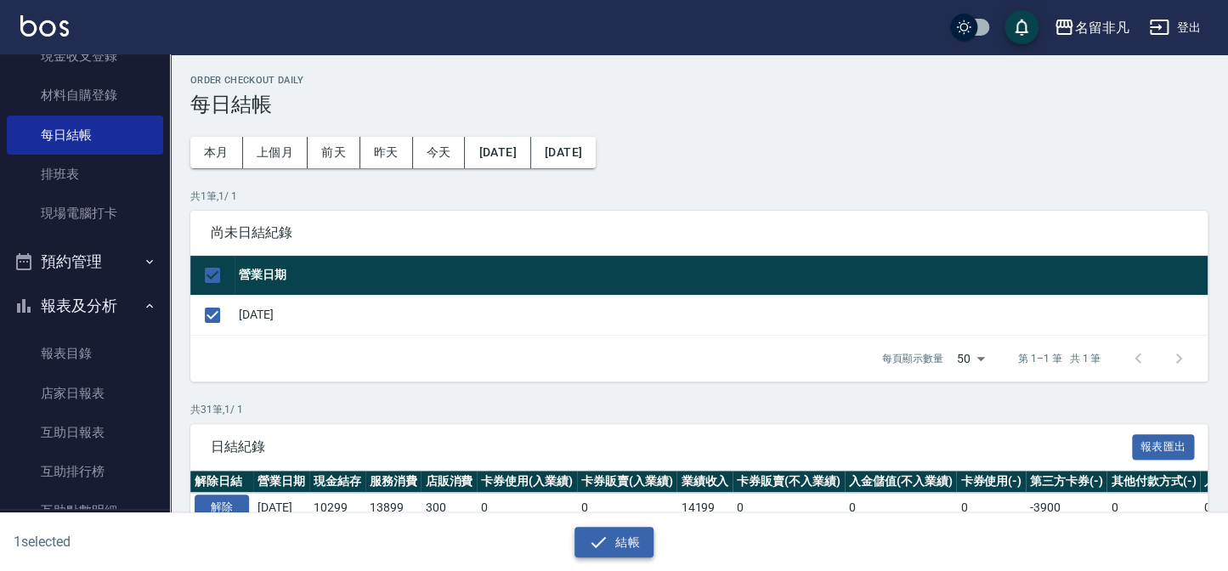
click at [605, 533] on icon "button" at bounding box center [598, 542] width 20 height 20
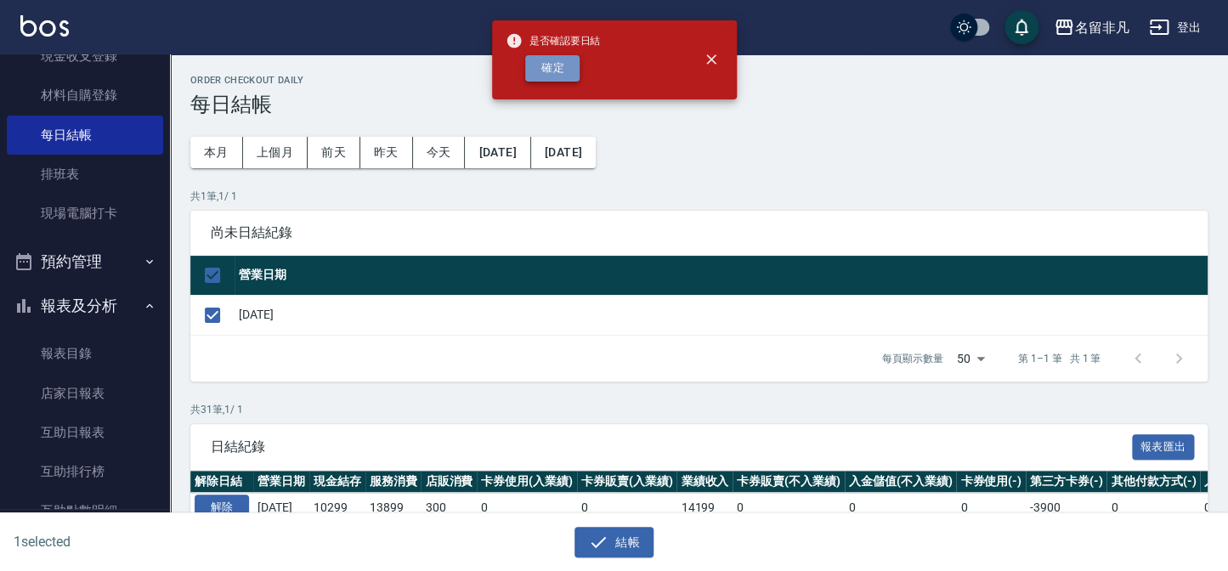
click at [544, 77] on button "確定" at bounding box center [552, 68] width 54 height 26
checkbox input "false"
